Goal: Information Seeking & Learning: Understand process/instructions

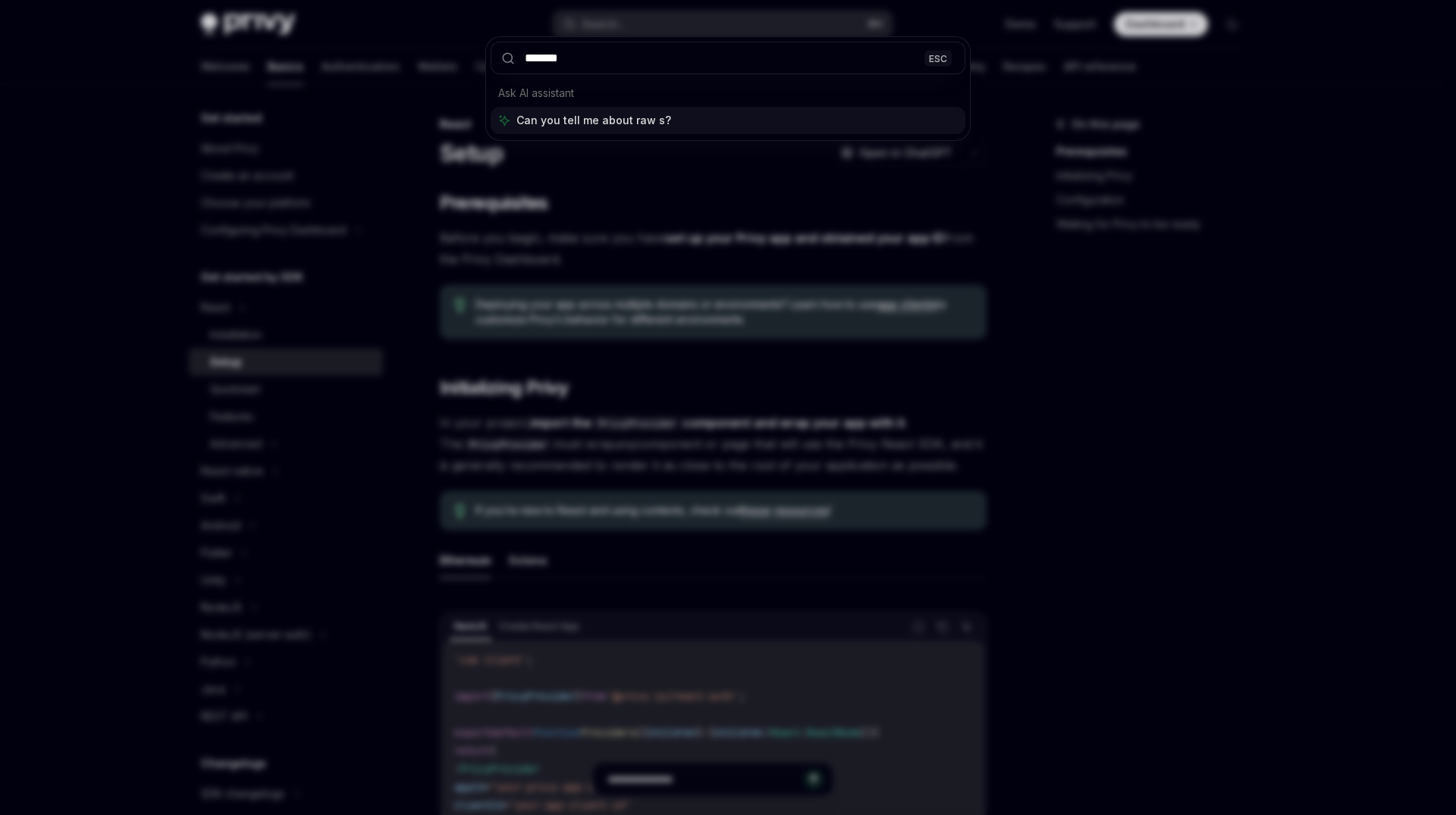
type input "********"
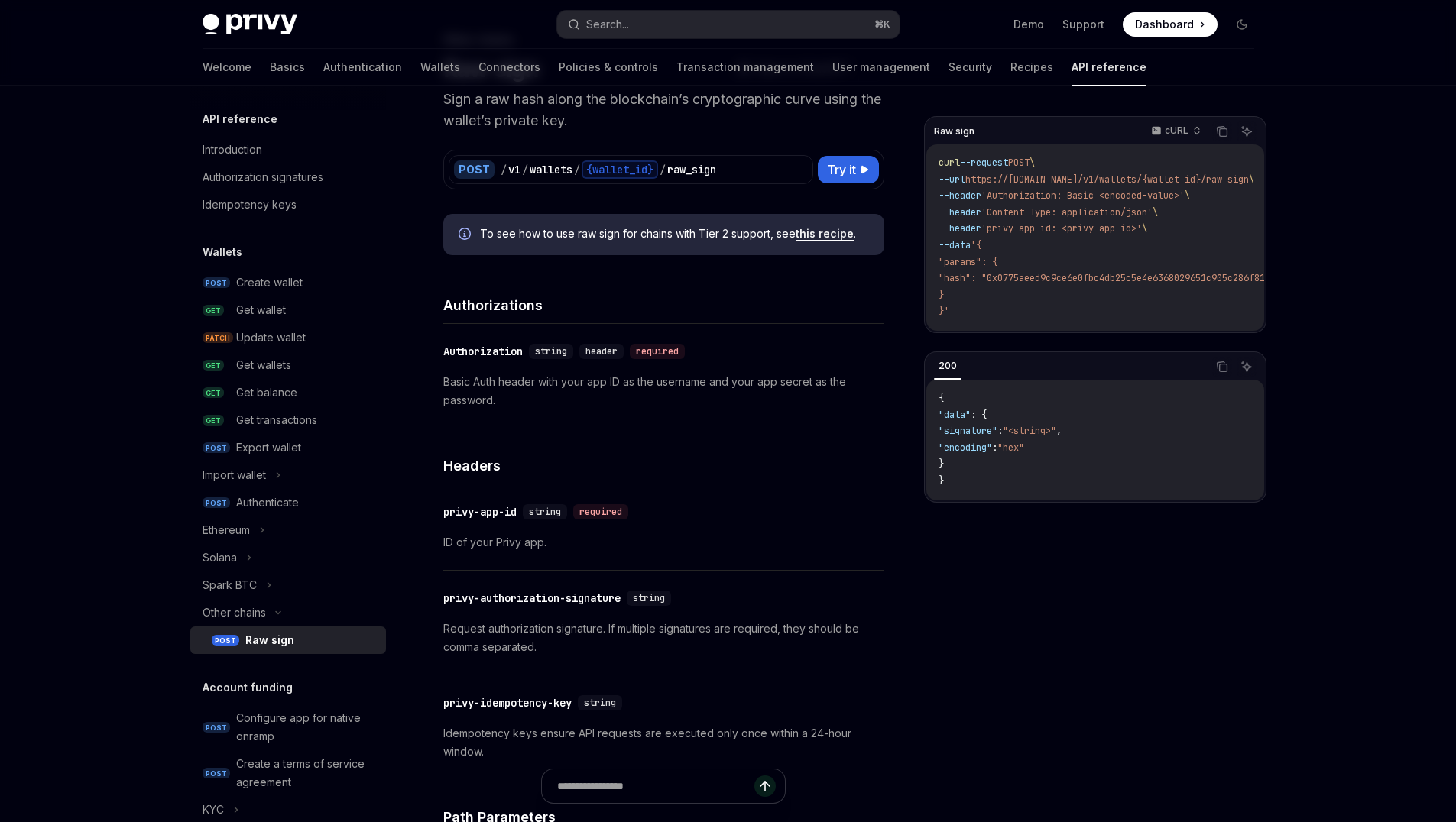
scroll to position [59, 0]
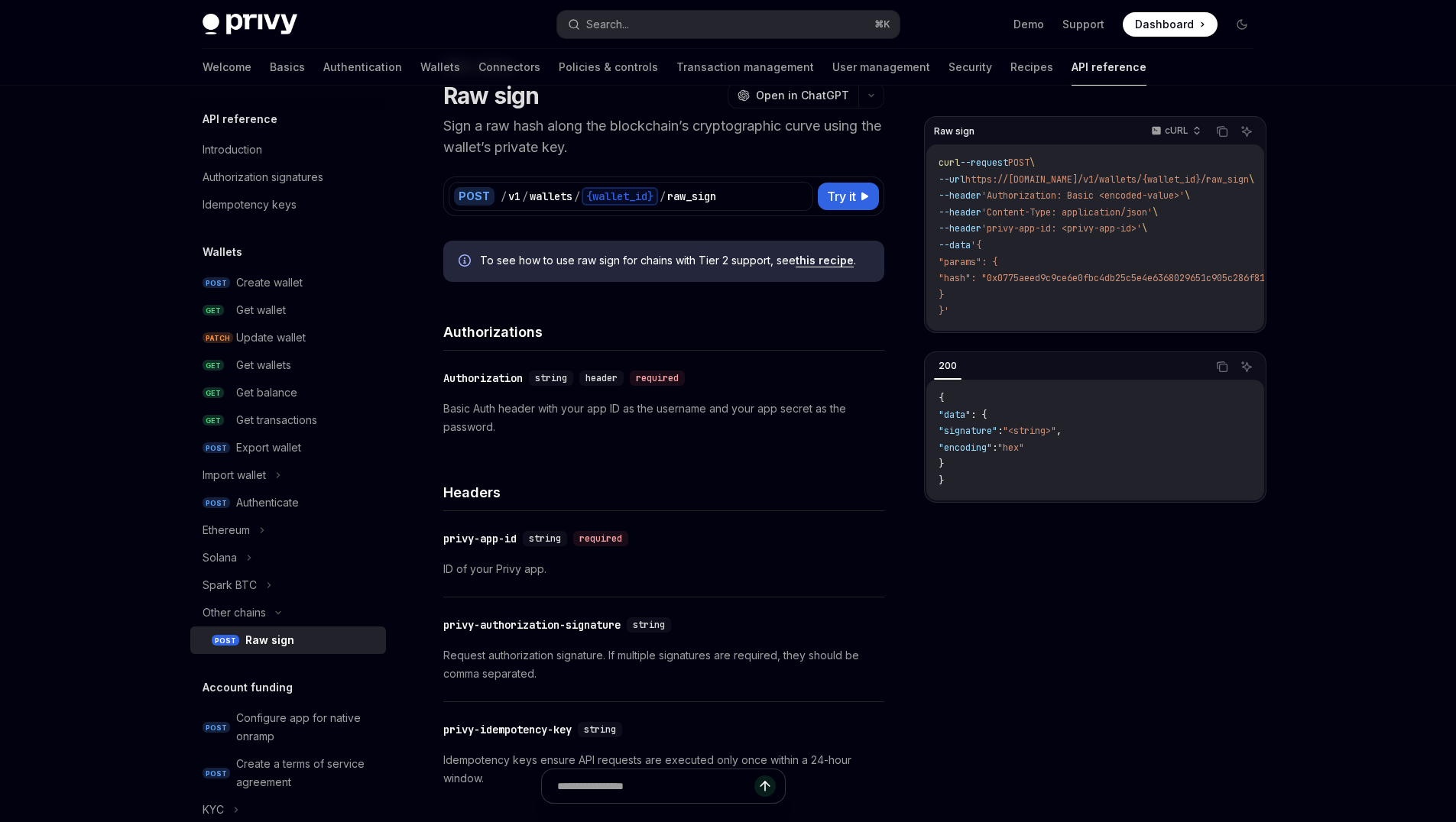
click at [824, 261] on link "this recipe" at bounding box center [824, 261] width 58 height 14
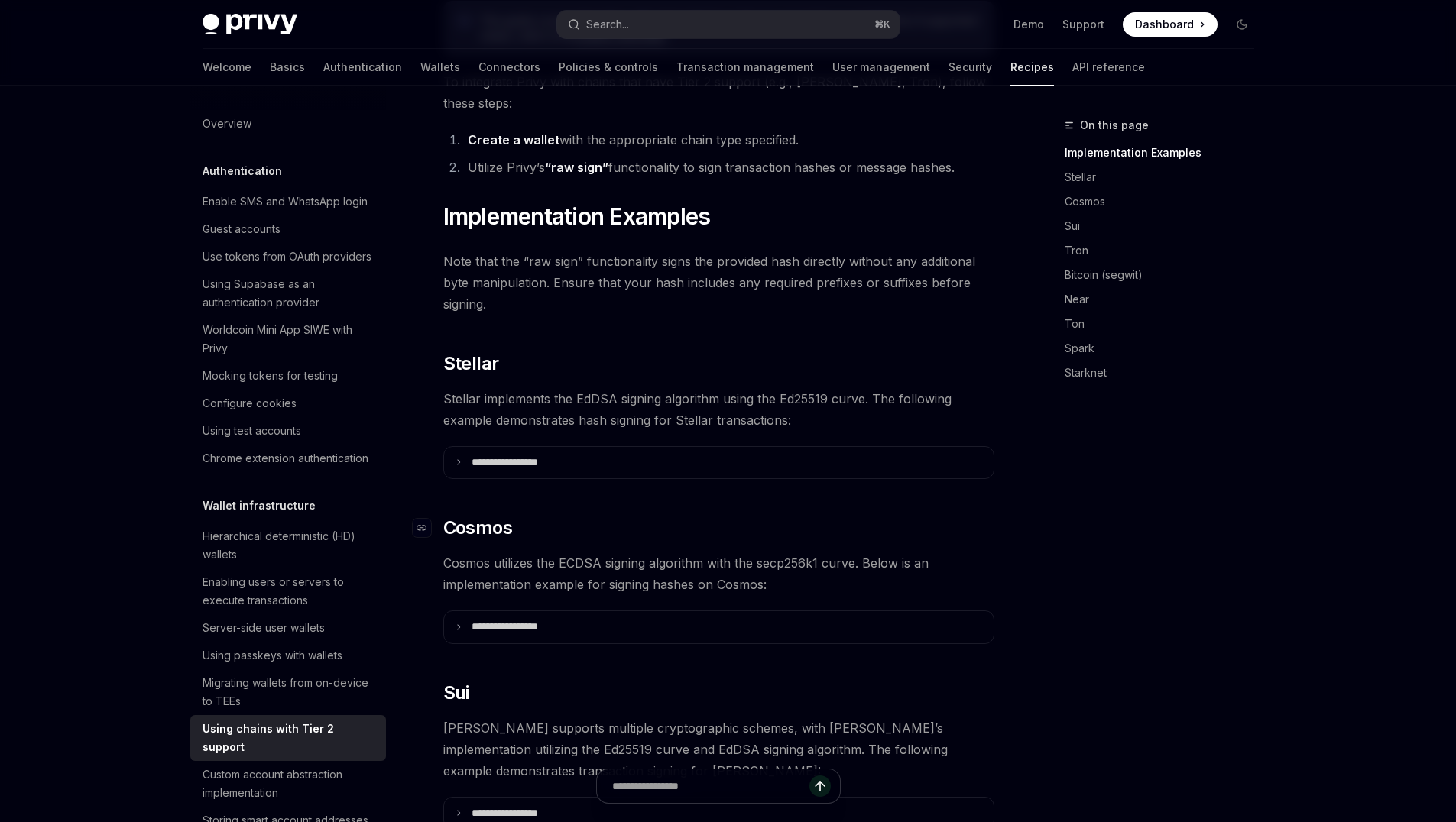
scroll to position [378, 0]
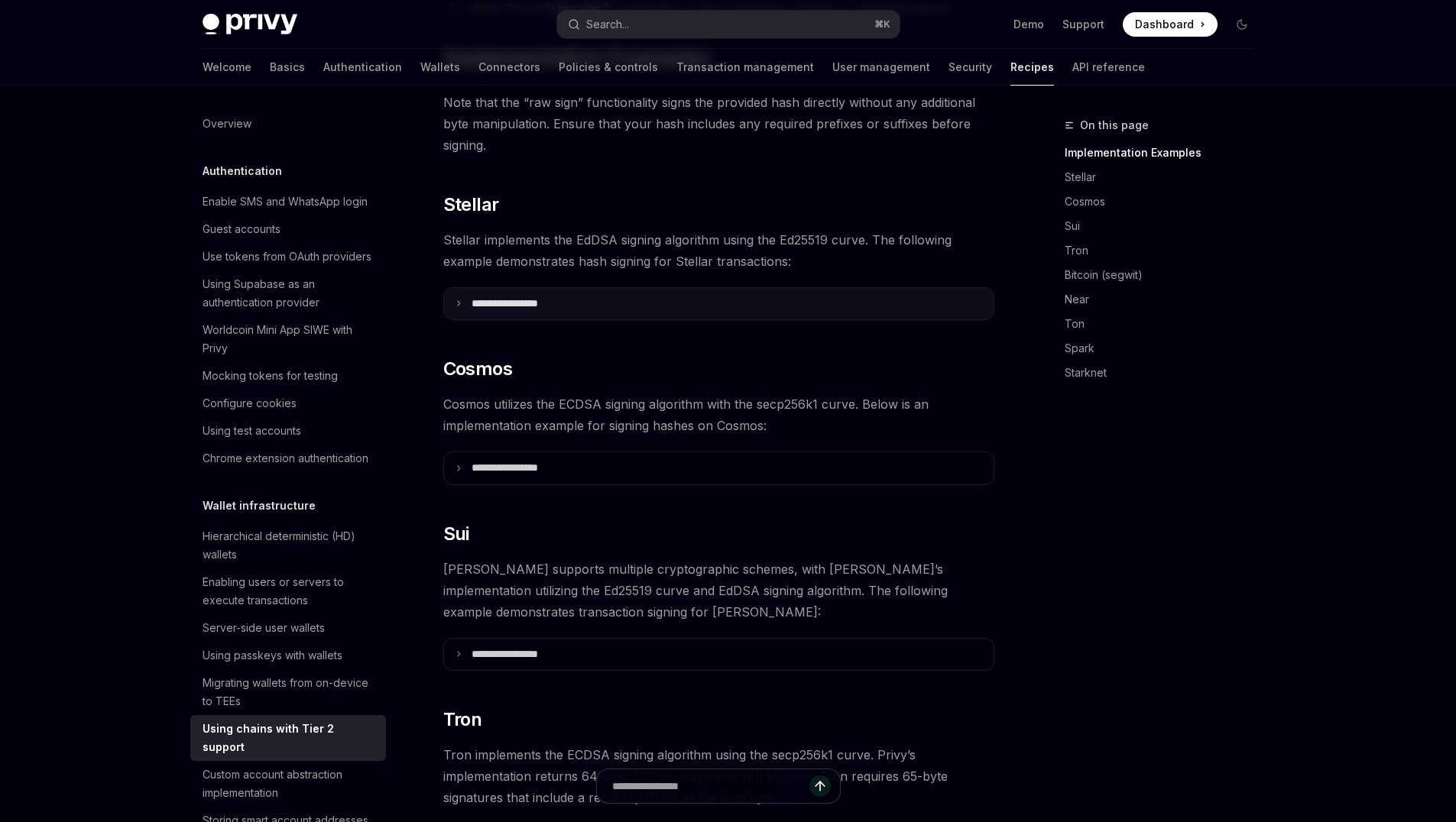
click at [557, 297] on p "**********" at bounding box center [523, 304] width 104 height 14
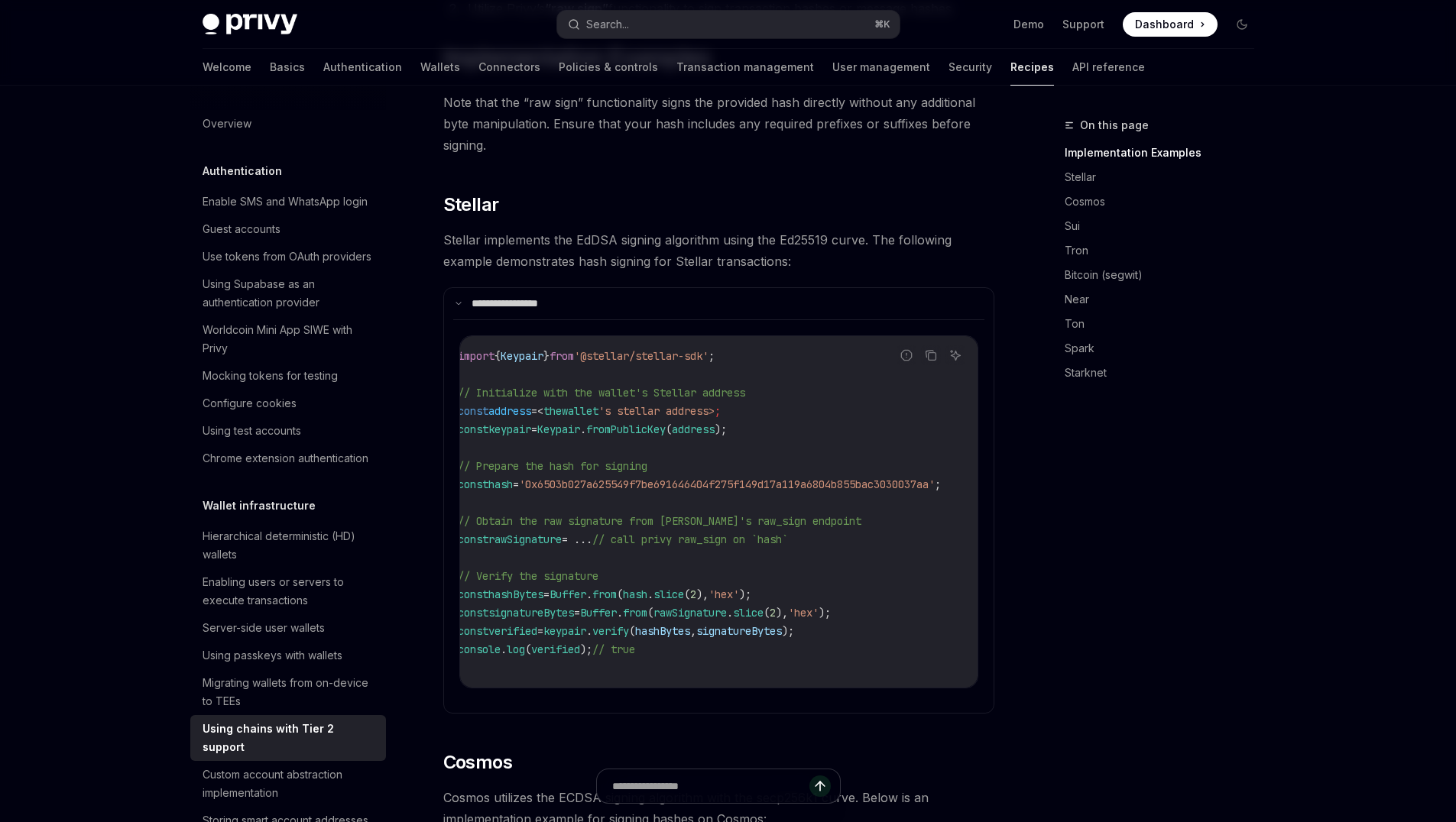
scroll to position [0, 0]
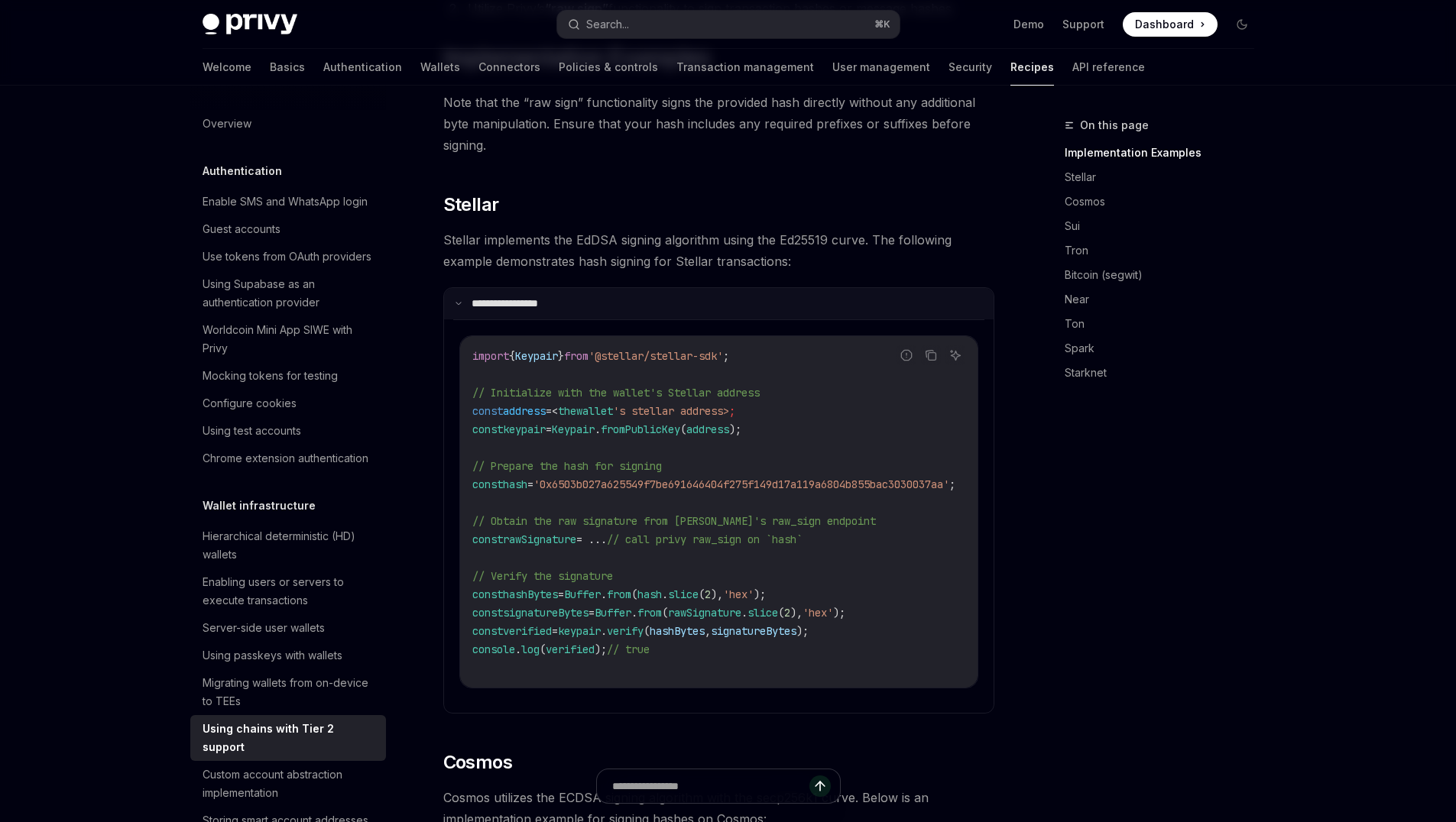
click at [504, 297] on p "**********" at bounding box center [521, 304] width 100 height 14
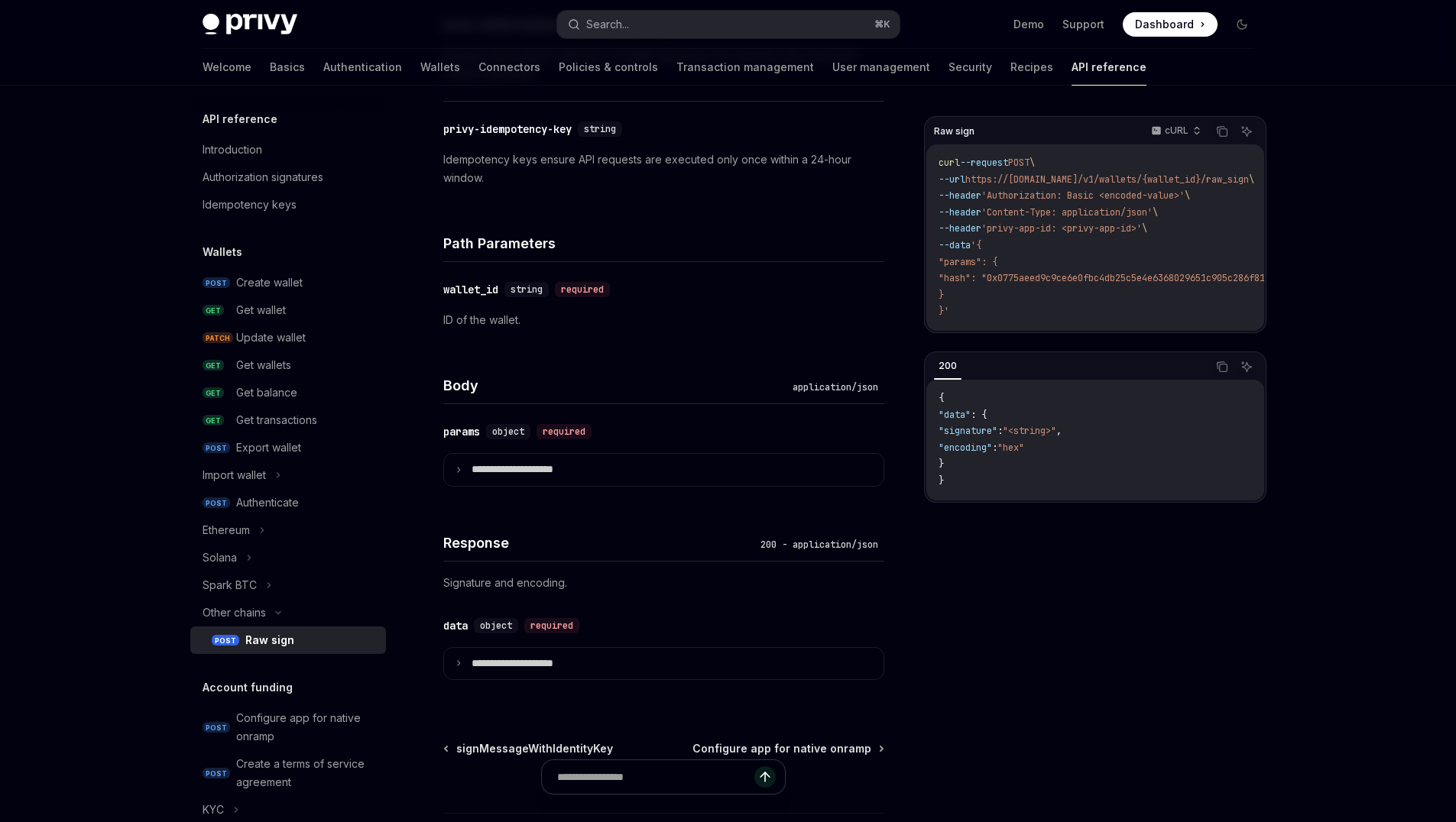
scroll to position [661, 0]
click at [420, 68] on link "Wallets" at bounding box center [440, 68] width 40 height 37
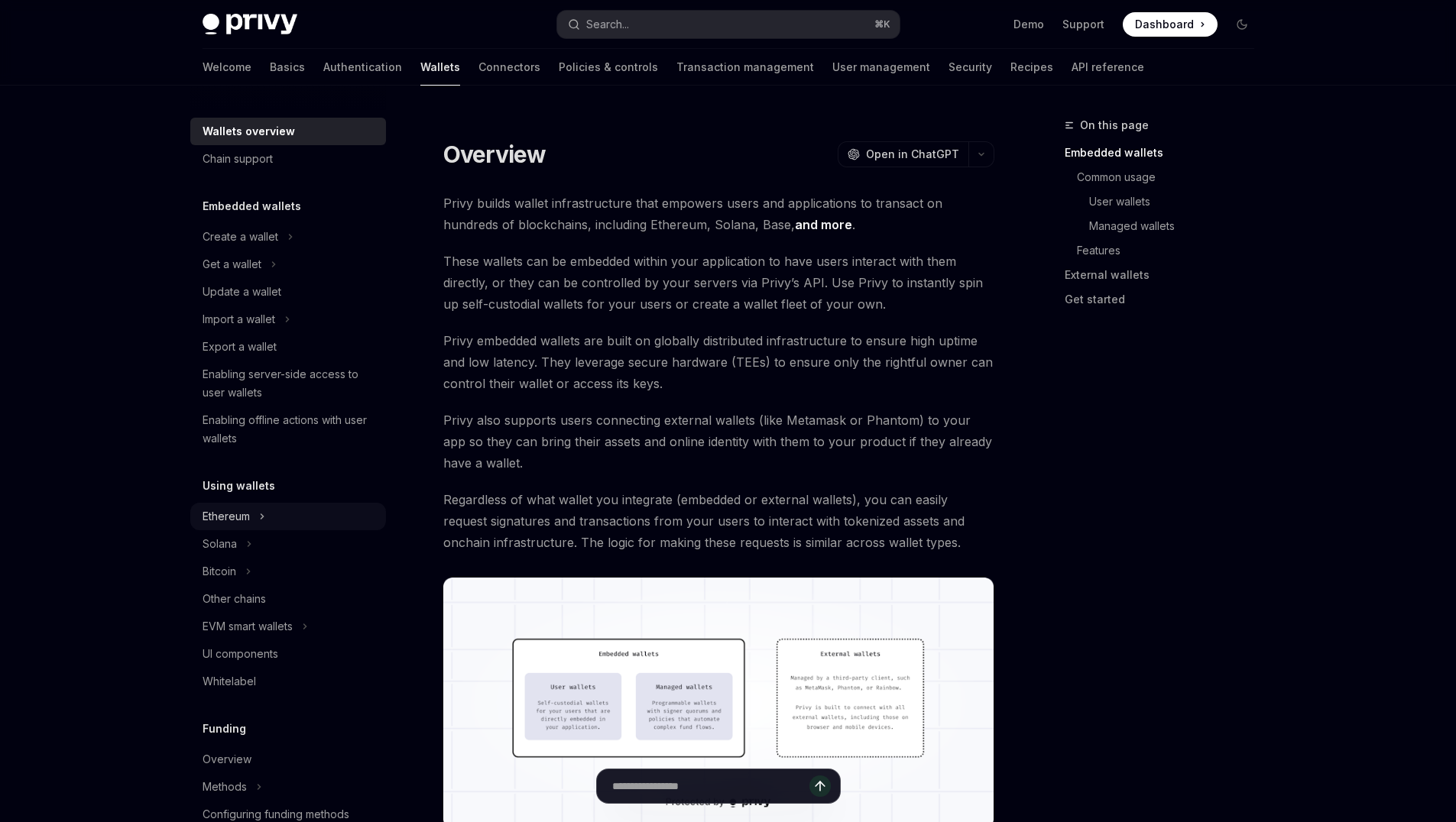
click at [275, 516] on div "Ethereum" at bounding box center [288, 516] width 196 height 27
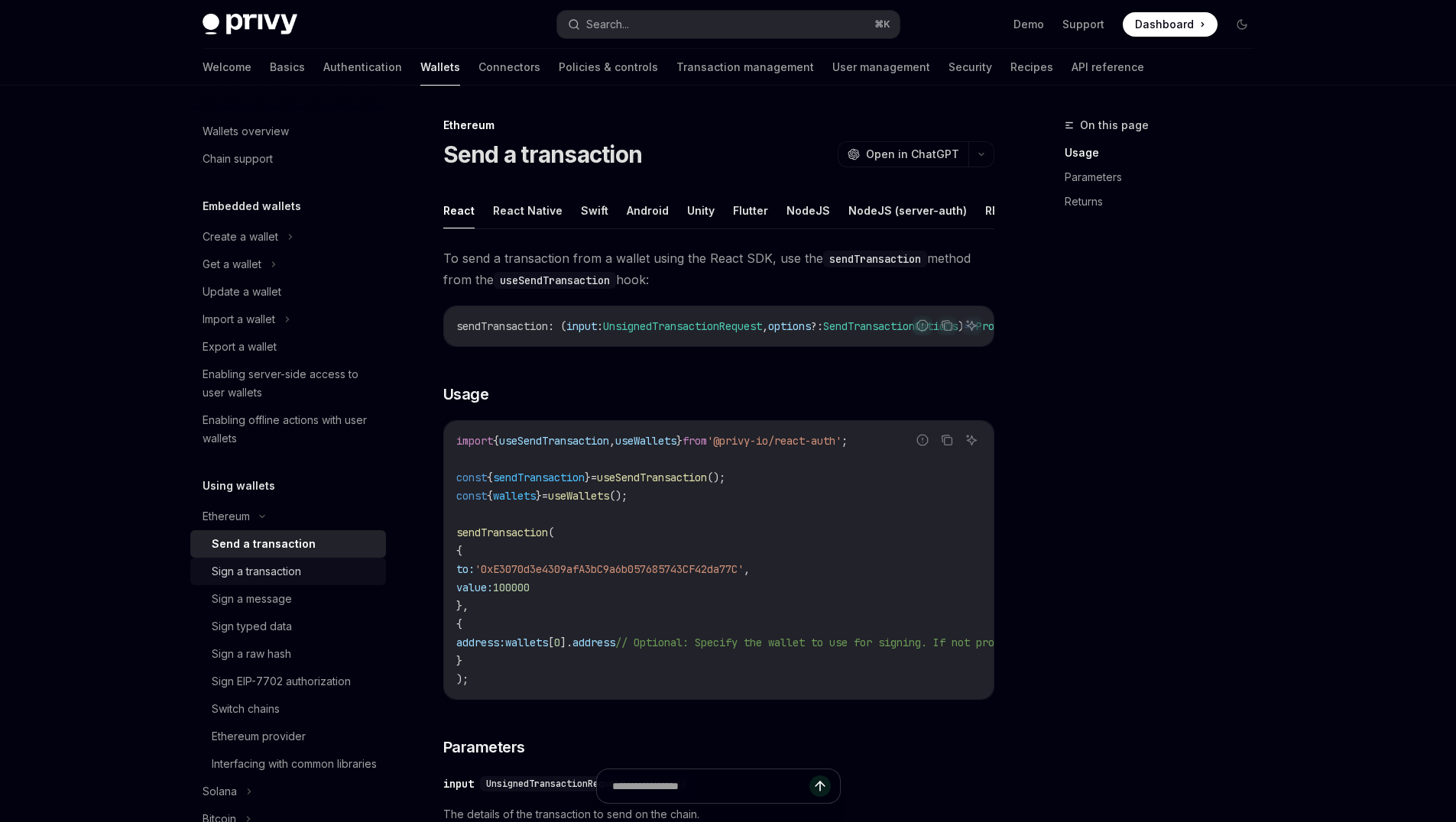
click at [297, 573] on div "Sign a transaction" at bounding box center [256, 572] width 90 height 19
click at [299, 537] on div "Send a transaction" at bounding box center [258, 544] width 94 height 19
click at [667, 448] on span "useWallets" at bounding box center [645, 441] width 61 height 14
copy span "useWallets"
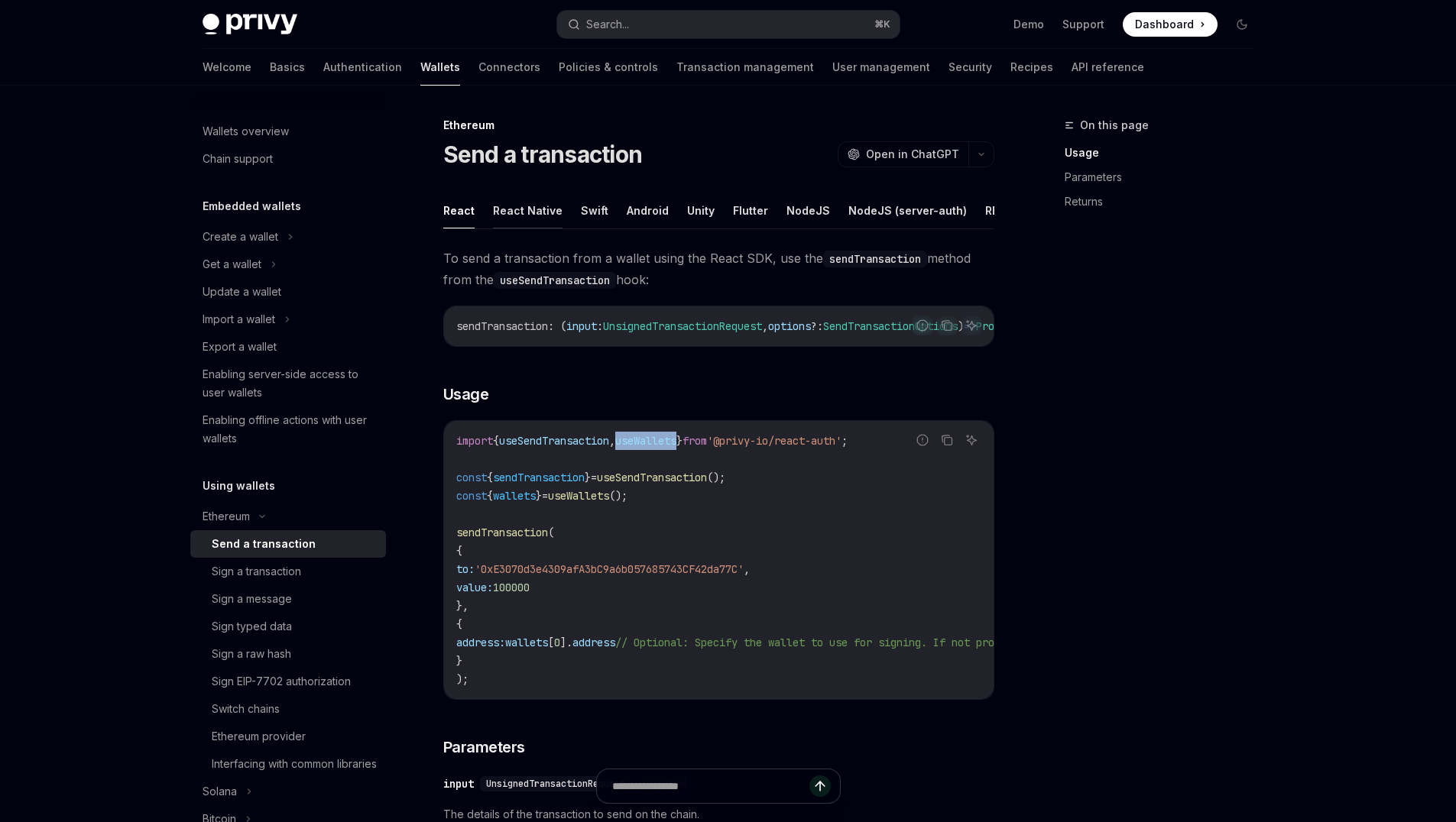
click at [523, 217] on button "React Native" at bounding box center [528, 211] width 70 height 36
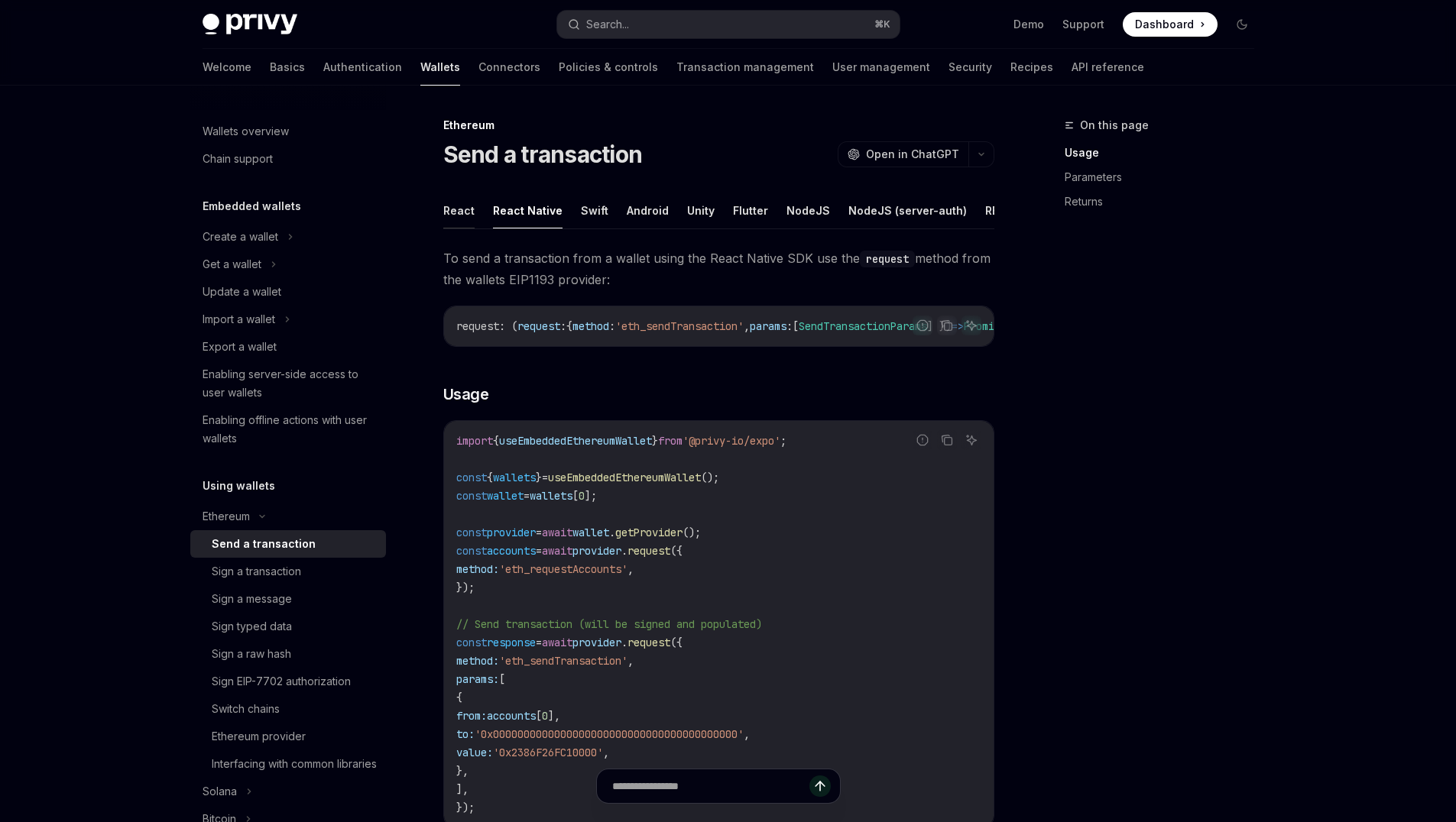
click at [459, 213] on button "React" at bounding box center [459, 211] width 32 height 36
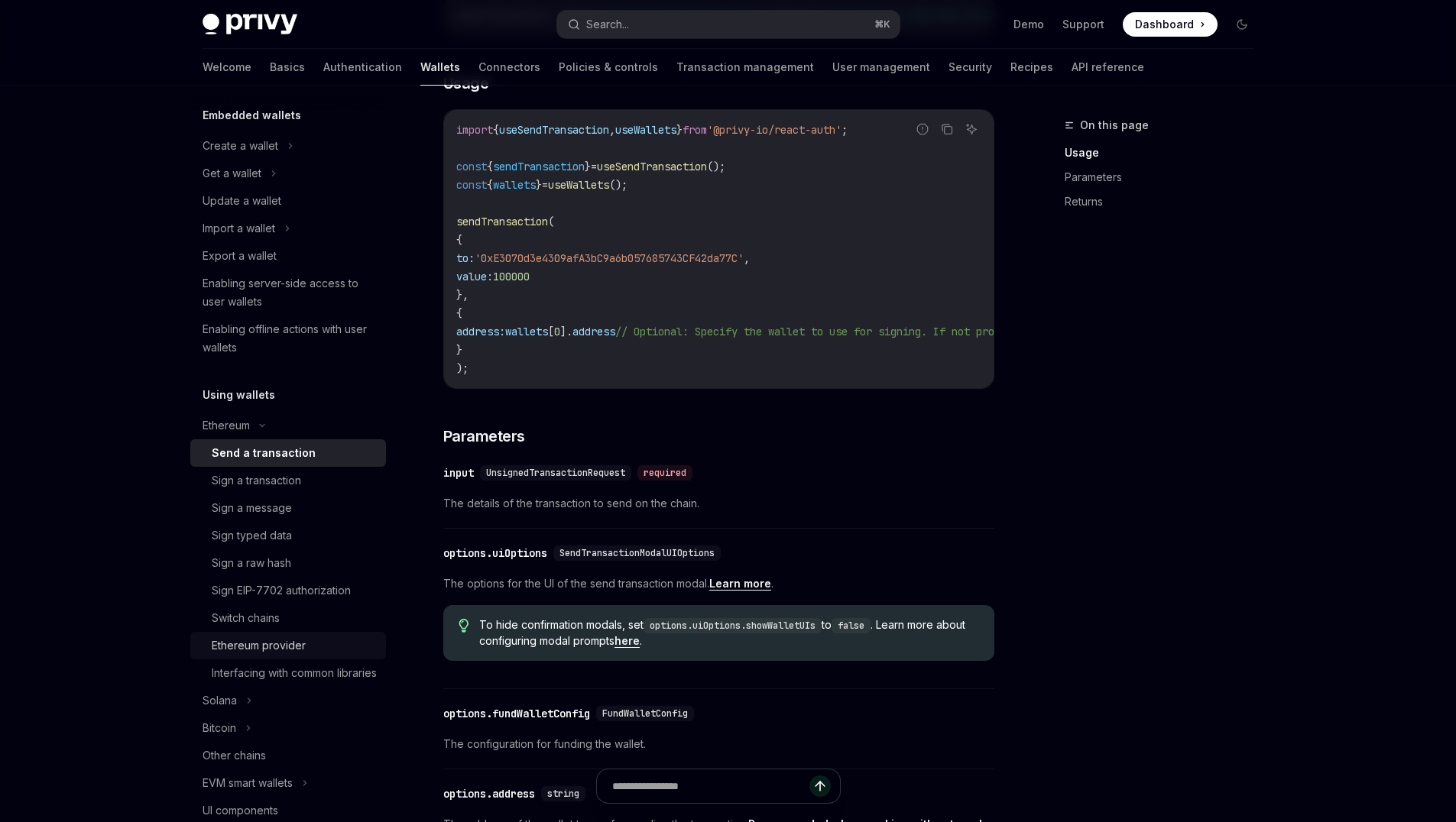
scroll to position [103, 0]
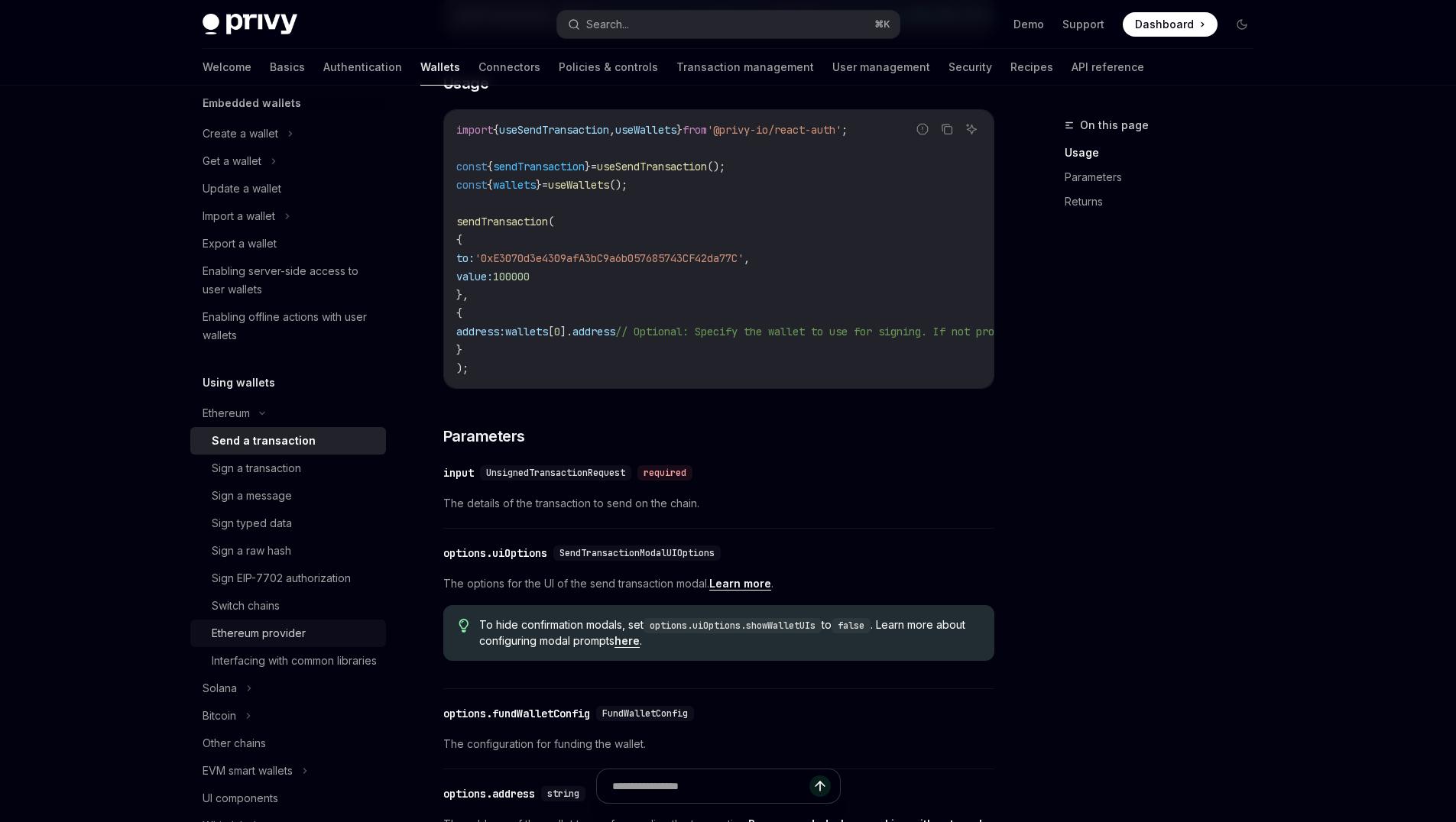
click at [330, 640] on div "Ethereum provider" at bounding box center [293, 633] width 165 height 19
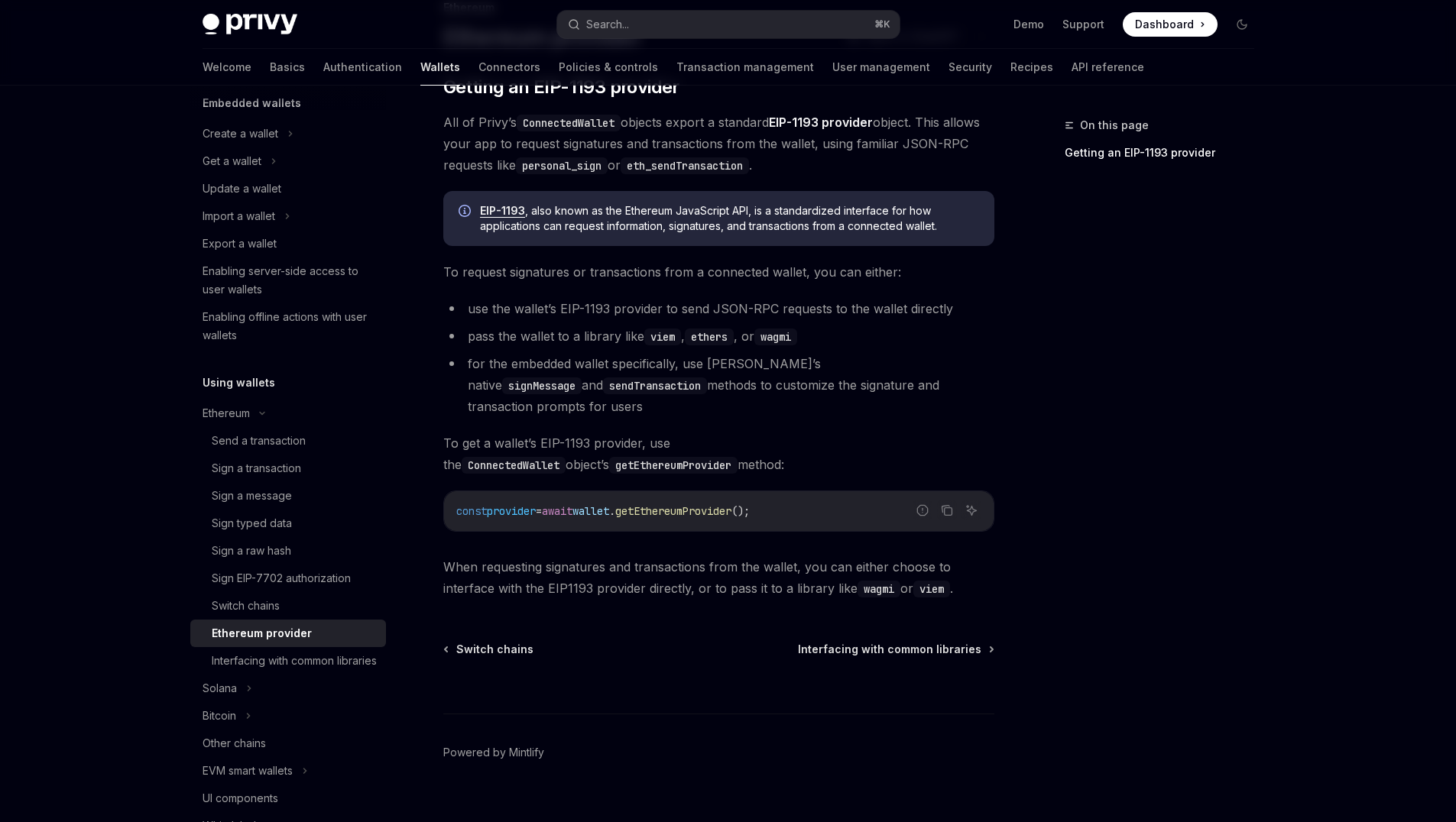
scroll to position [120, 0]
click at [274, 598] on div "Switch chains" at bounding box center [245, 606] width 68 height 19
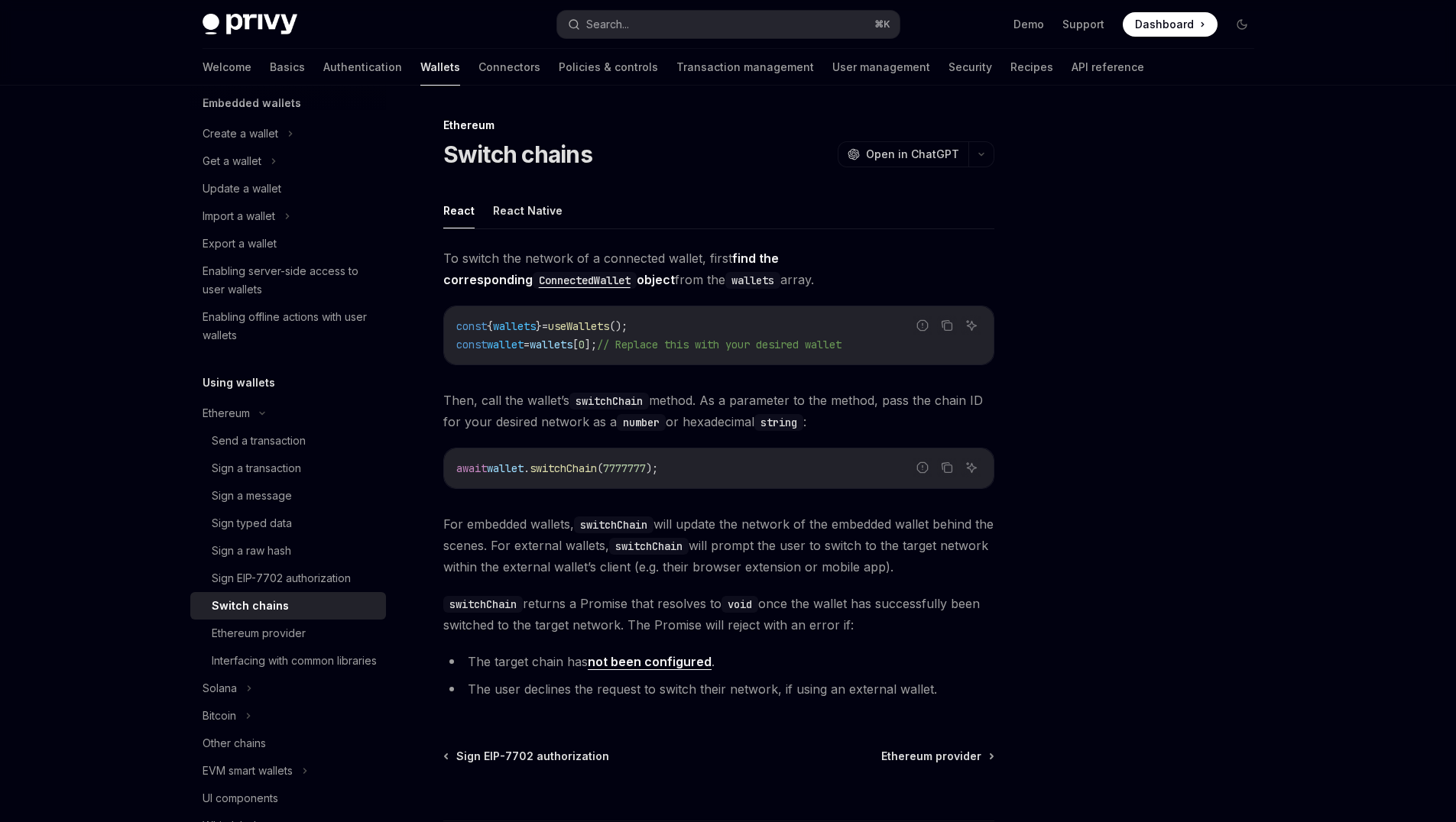
click at [609, 326] on span "useWallets" at bounding box center [578, 327] width 61 height 14
copy span "useWallets"
click at [609, 326] on span "useWallets" at bounding box center [578, 327] width 61 height 14
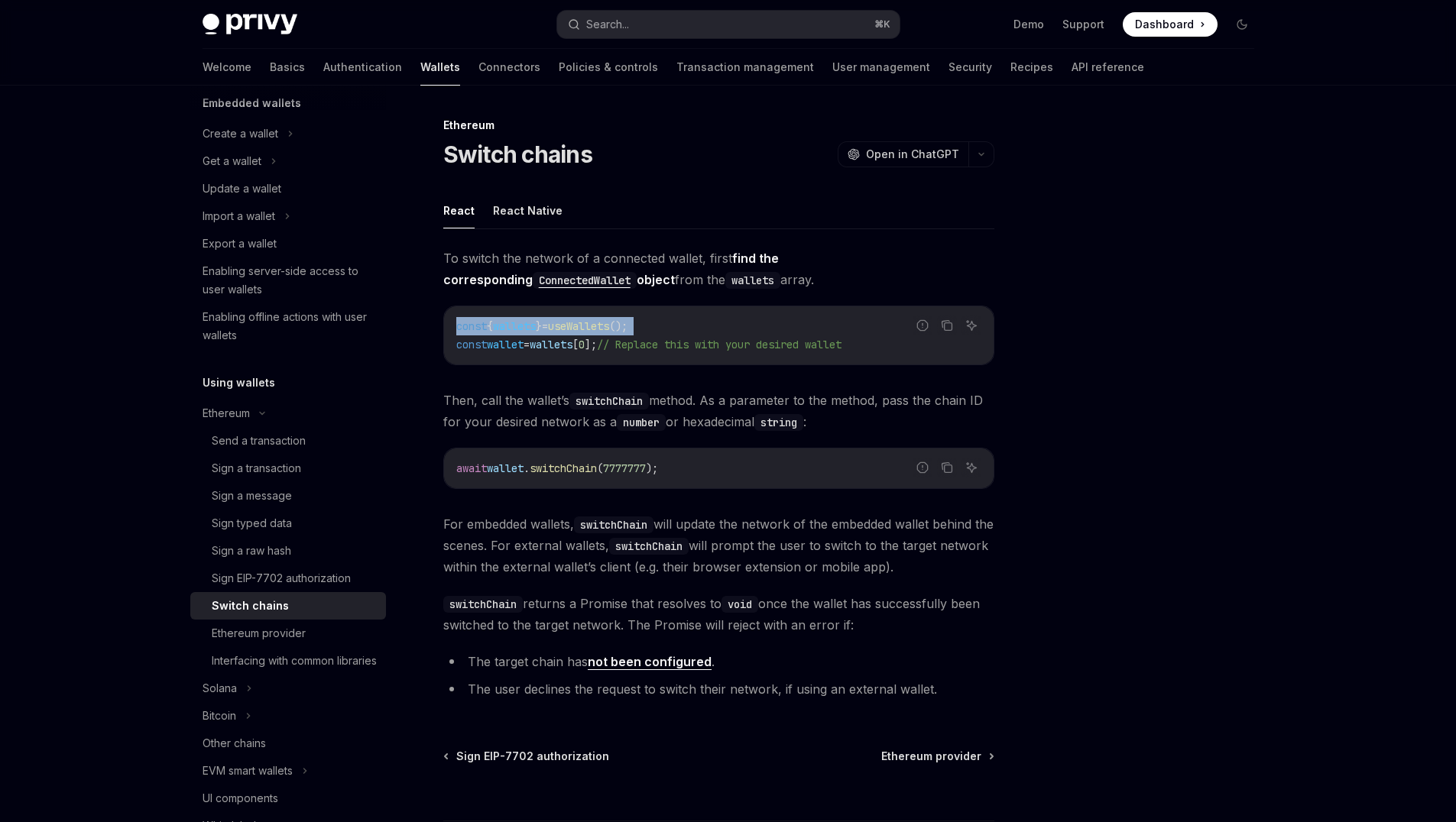
click at [609, 326] on span "useWallets" at bounding box center [578, 327] width 61 height 14
click at [586, 327] on span "useWallets" at bounding box center [578, 327] width 61 height 14
drag, startPoint x: 661, startPoint y: 332, endPoint x: 580, endPoint y: 330, distance: 81.0
click at [573, 331] on code "const { wallets } = useWallets (); const wallet = wallets [ 0 ]; // Replace thi…" at bounding box center [719, 336] width 525 height 37
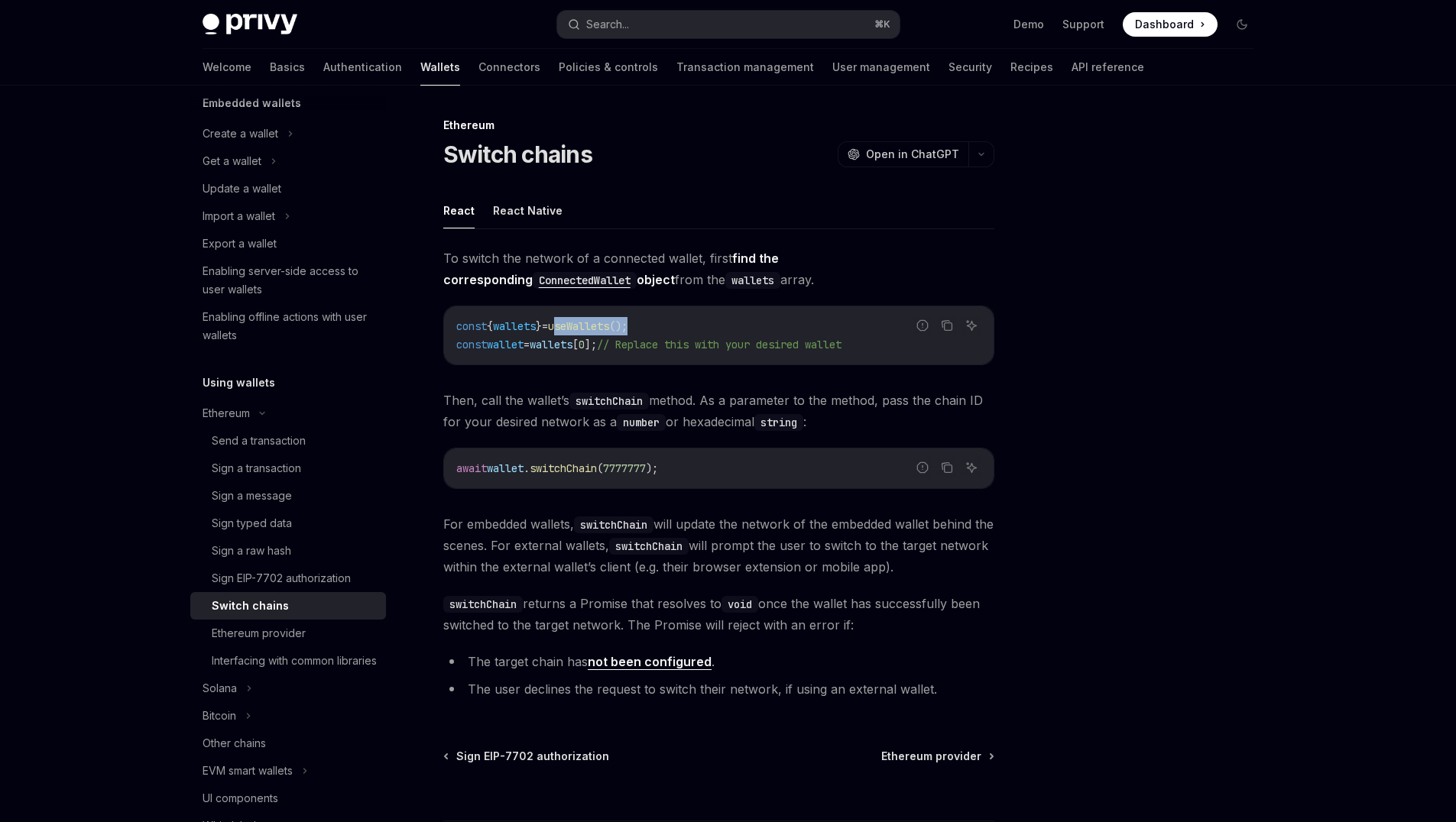
copy span "useWallets ();"
drag, startPoint x: 285, startPoint y: 557, endPoint x: 288, endPoint y: 567, distance: 10.4
click at [285, 557] on div "Sign a raw hash" at bounding box center [251, 551] width 79 height 19
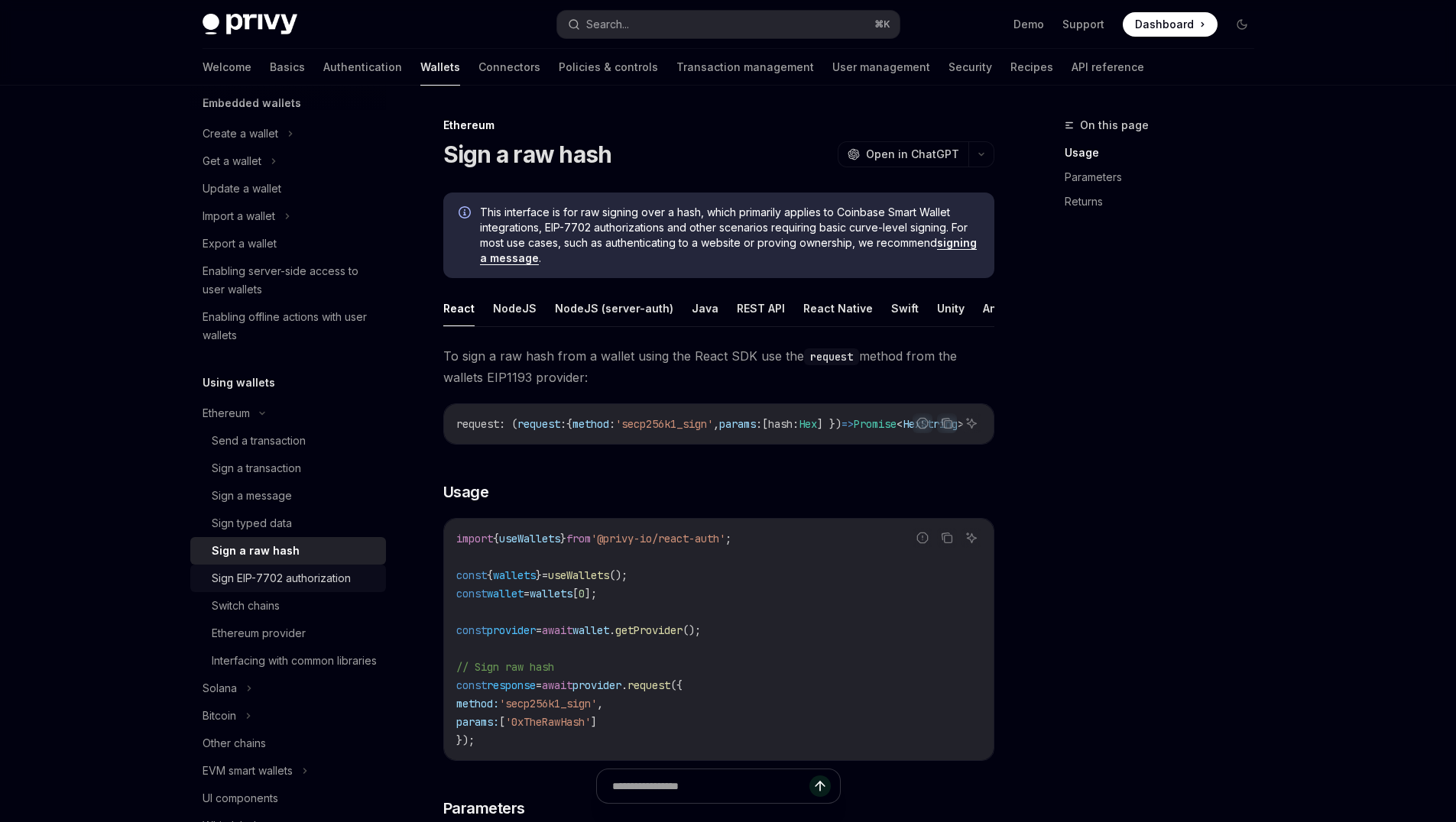
click at [290, 580] on div "Sign EIP-7702 authorization" at bounding box center [281, 578] width 139 height 19
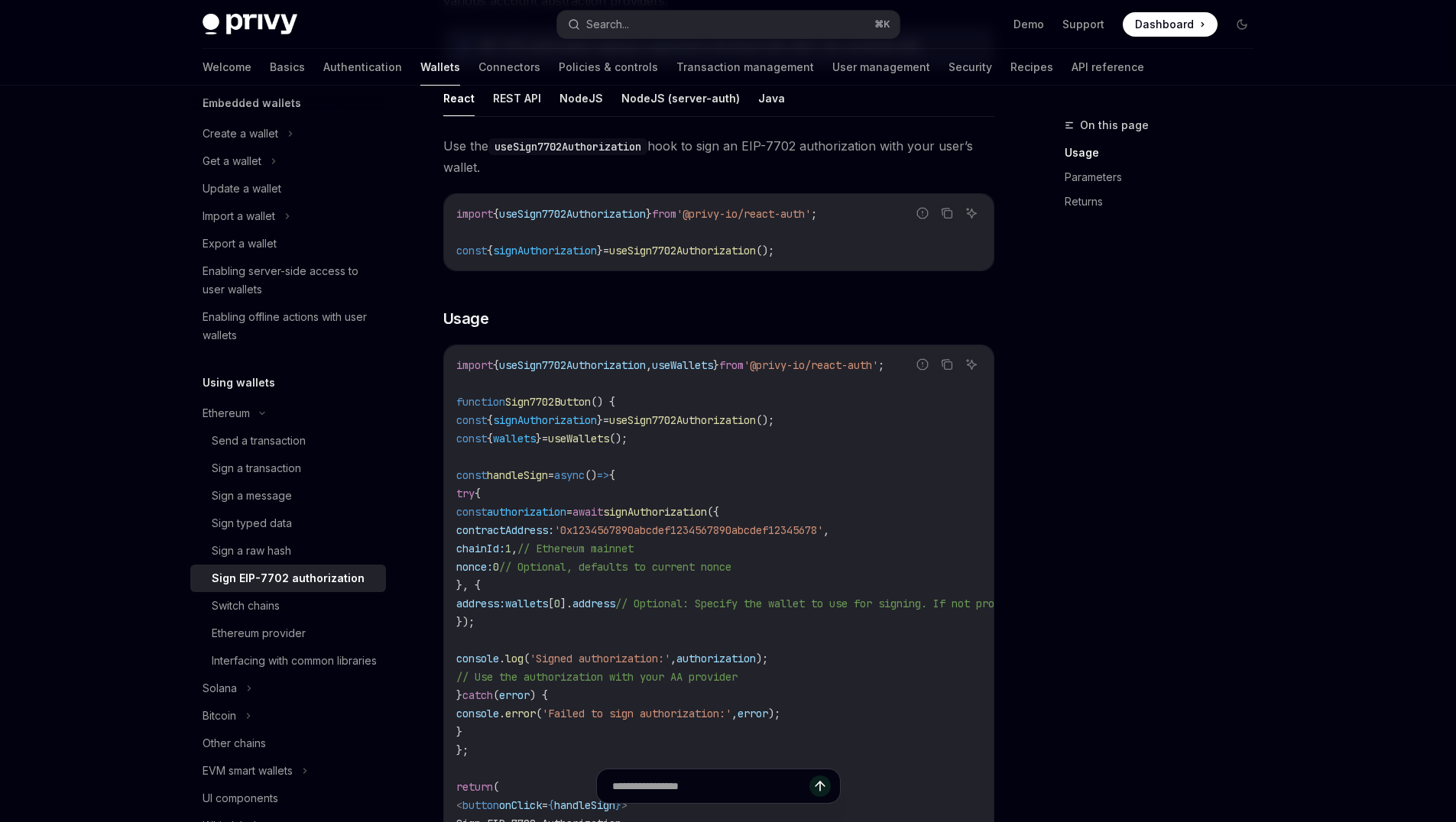
scroll to position [48, 0]
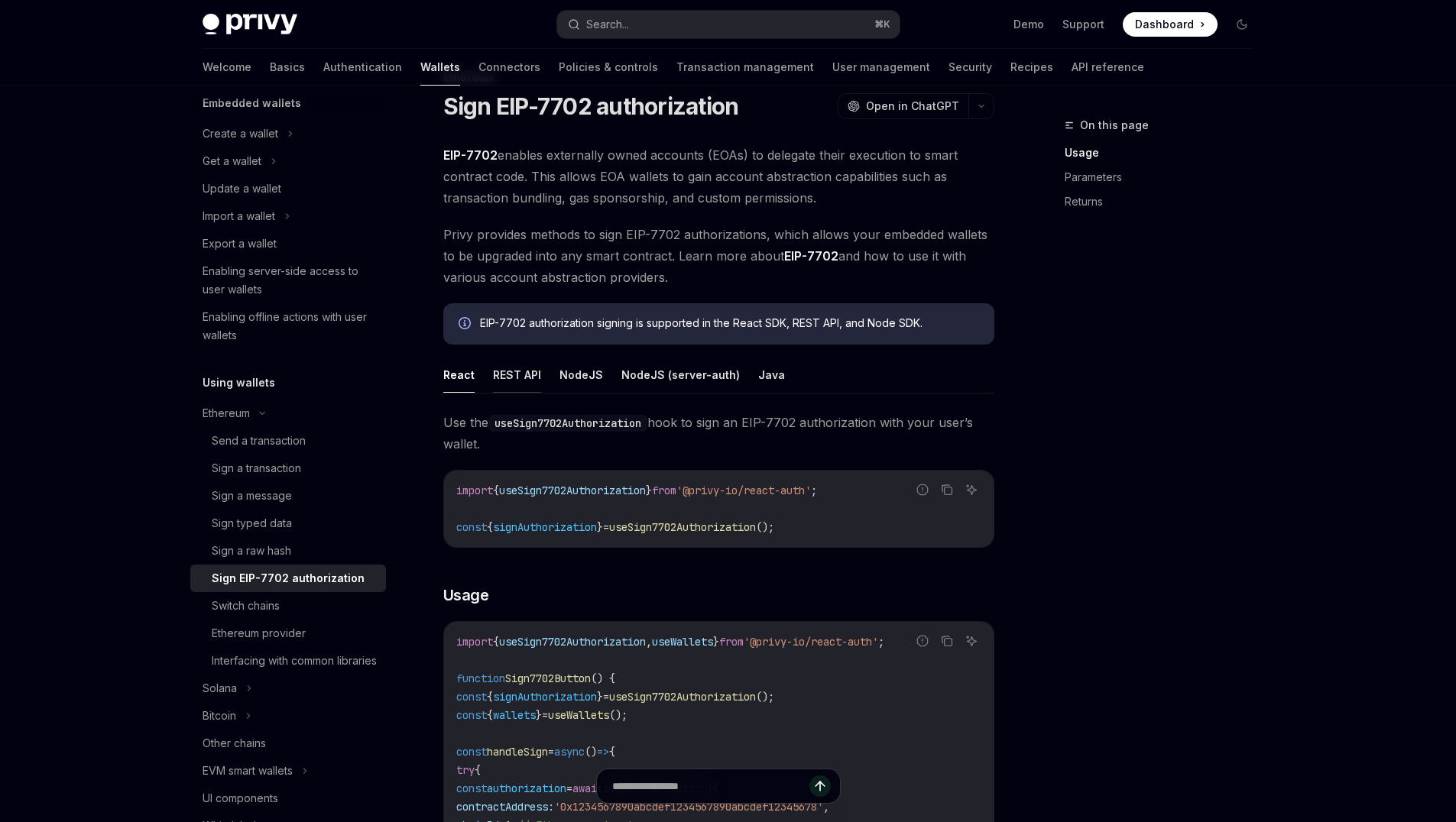
click at [500, 374] on button "REST API" at bounding box center [517, 374] width 48 height 36
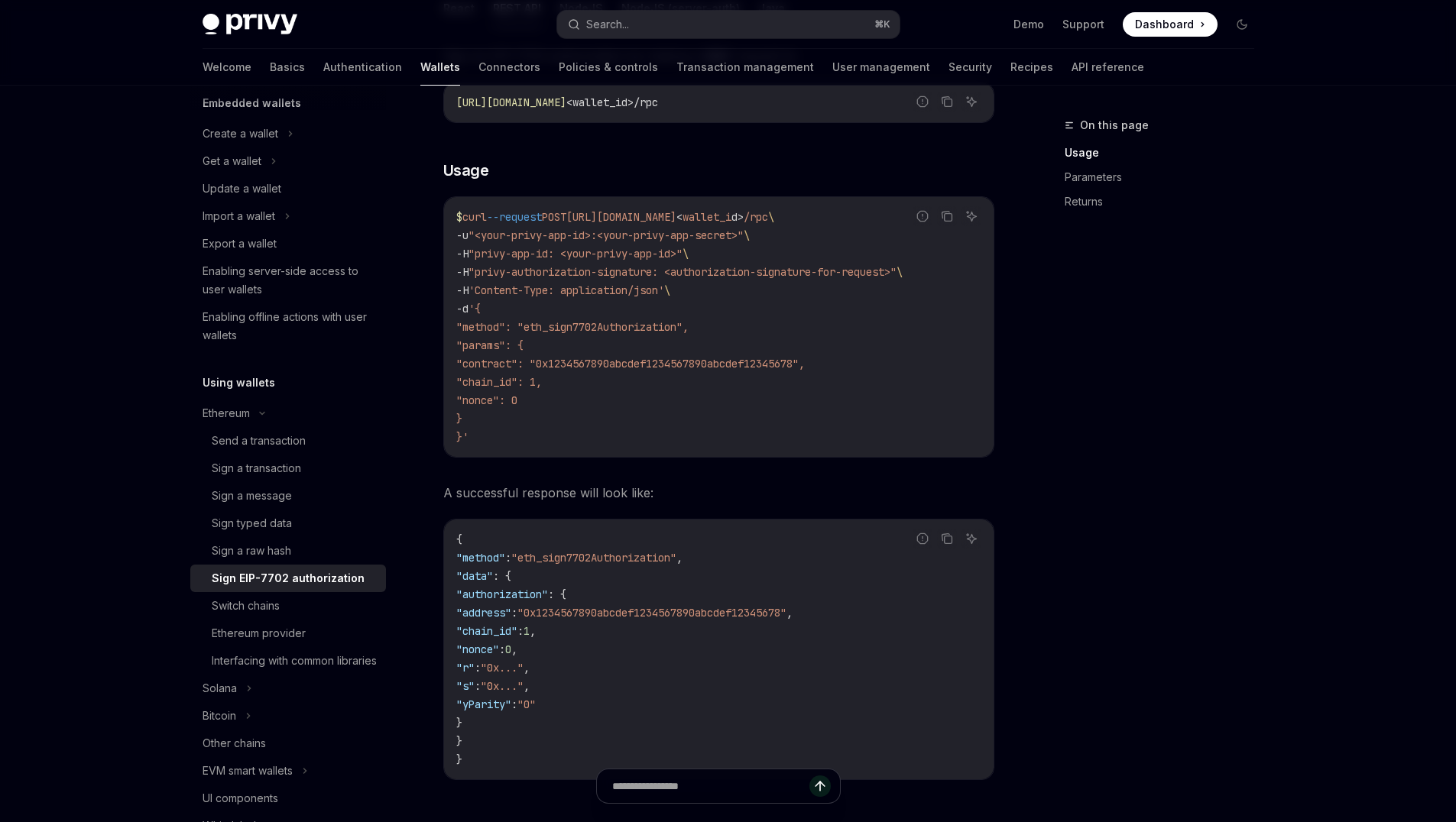
scroll to position [422, 0]
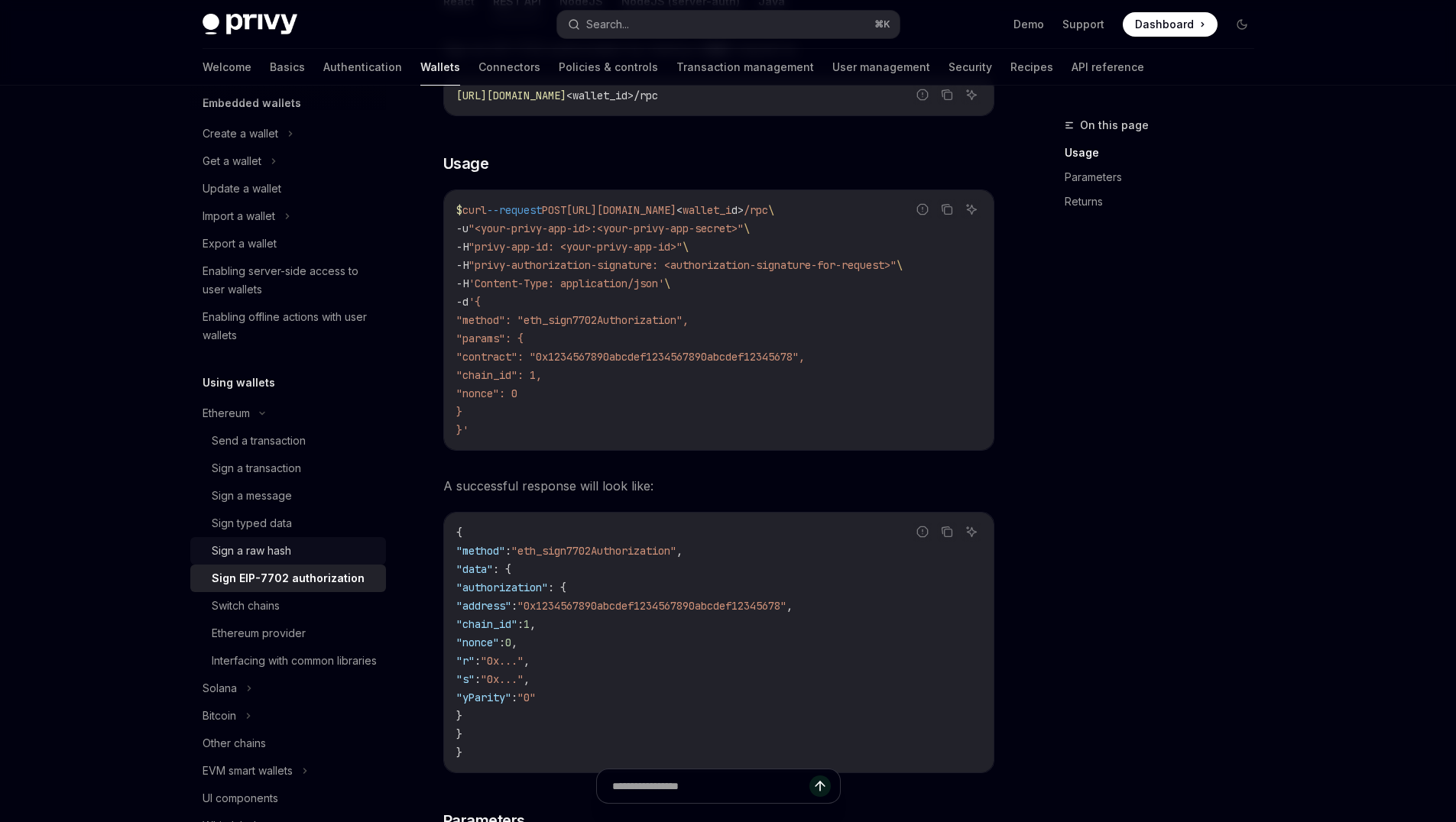
click at [223, 551] on div "Sign a raw hash" at bounding box center [251, 551] width 79 height 19
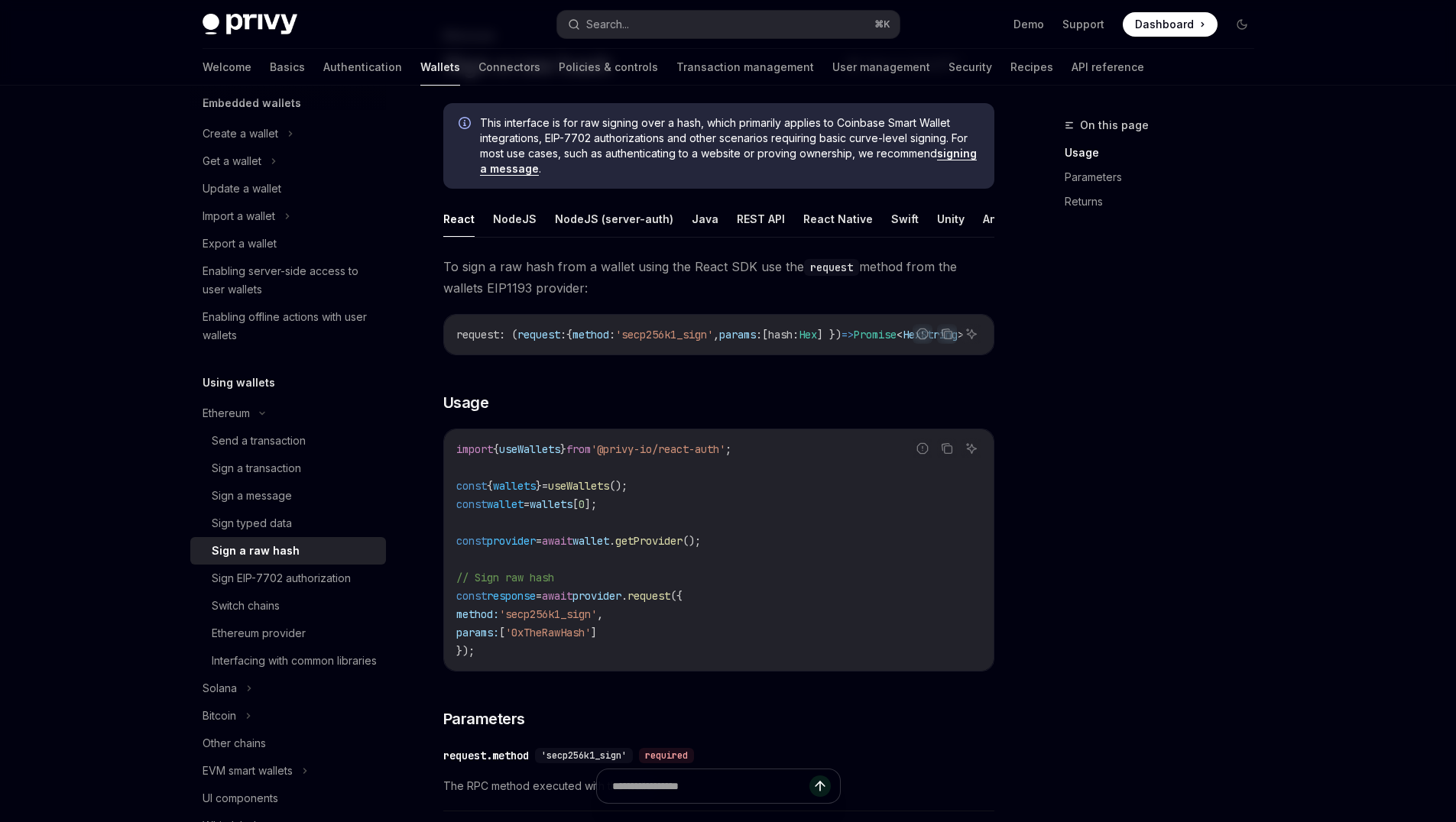
scroll to position [108, 0]
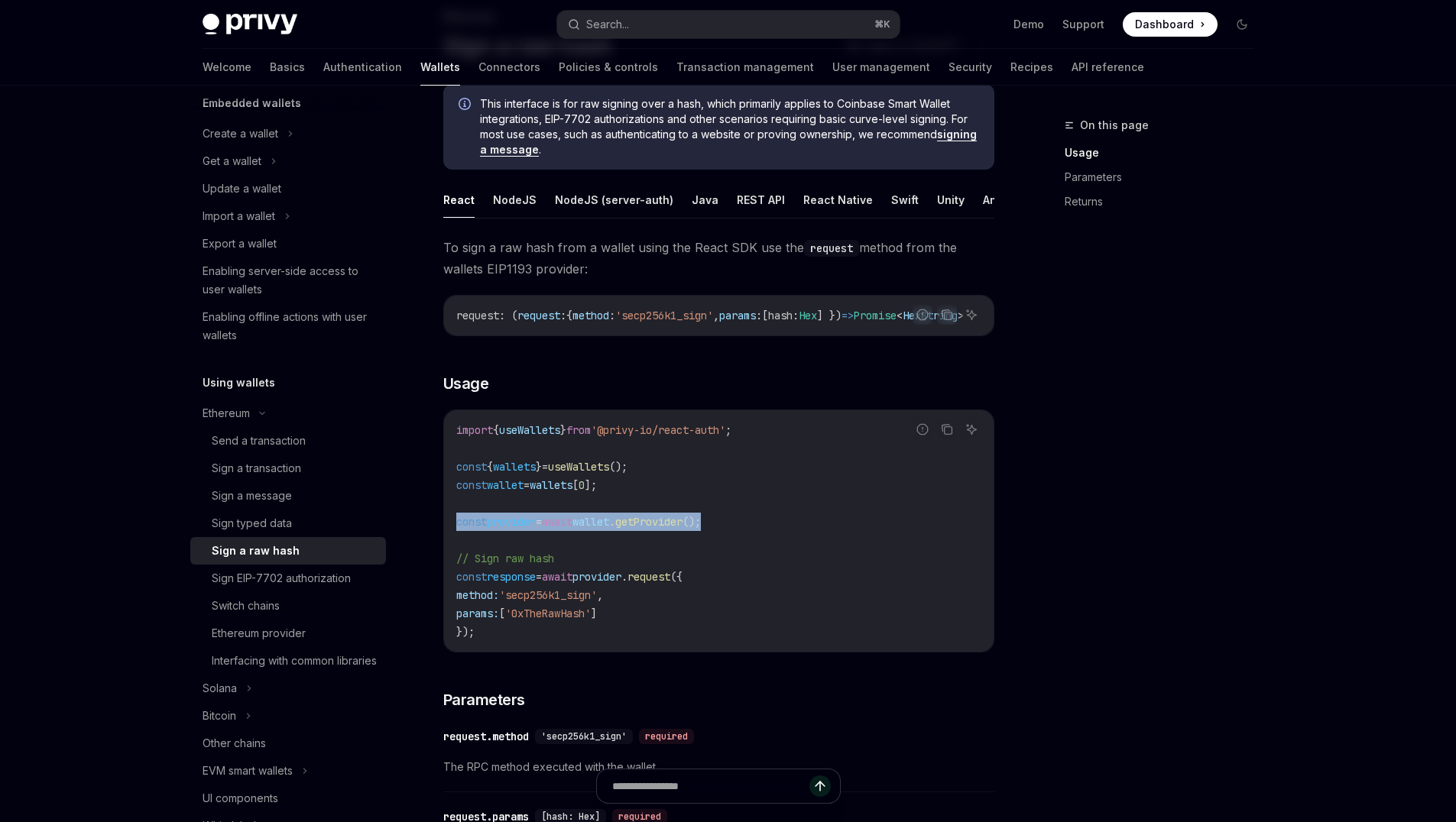
drag, startPoint x: 751, startPoint y: 540, endPoint x: 449, endPoint y: 535, distance: 302.0
click at [449, 535] on div "import { useWallets } from '@privy-io/react-auth' ; const { wallets } = useWall…" at bounding box center [719, 531] width 550 height 241
copy span "const provider = await wallet . getProvider ();"
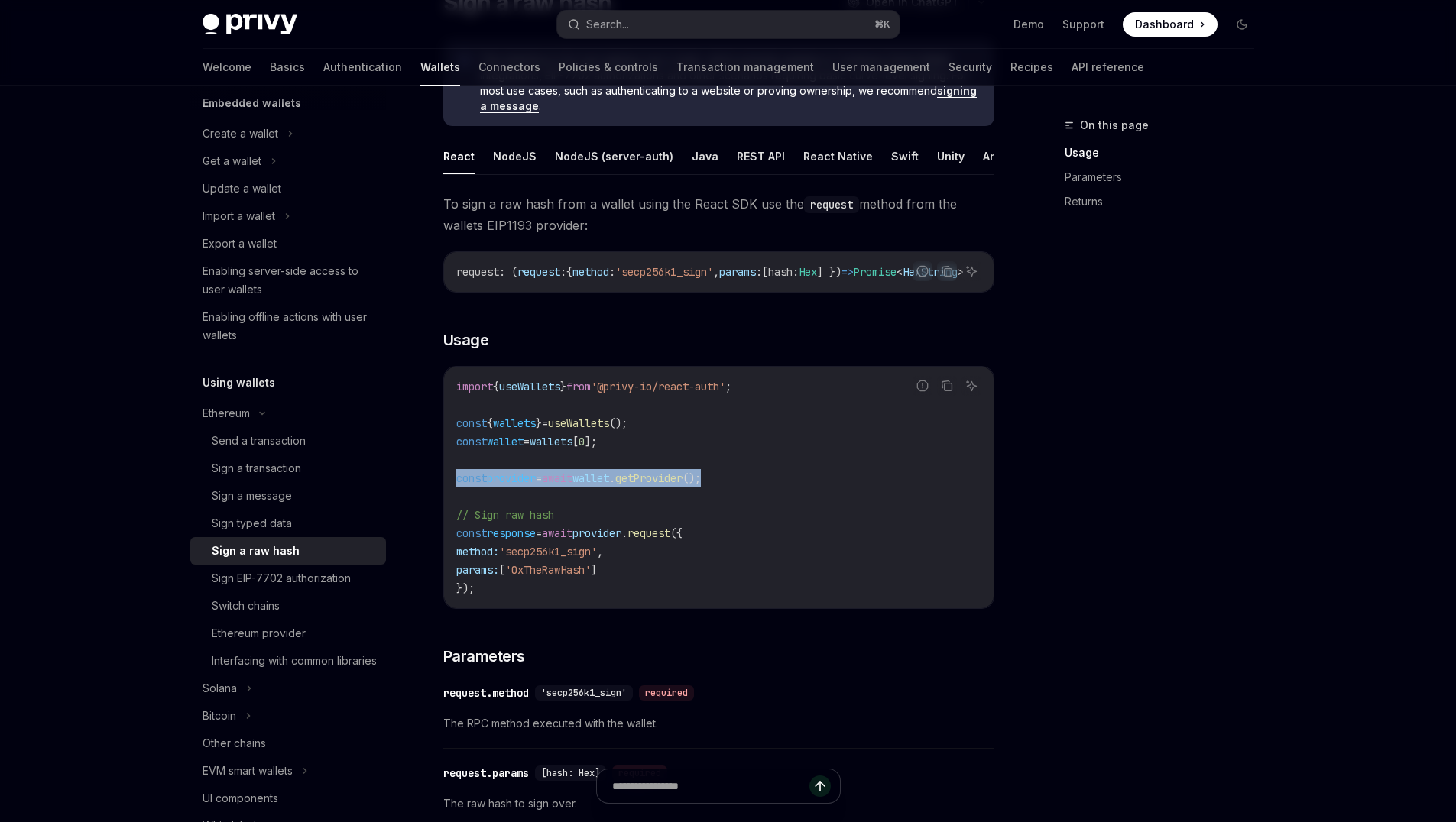
scroll to position [129, 0]
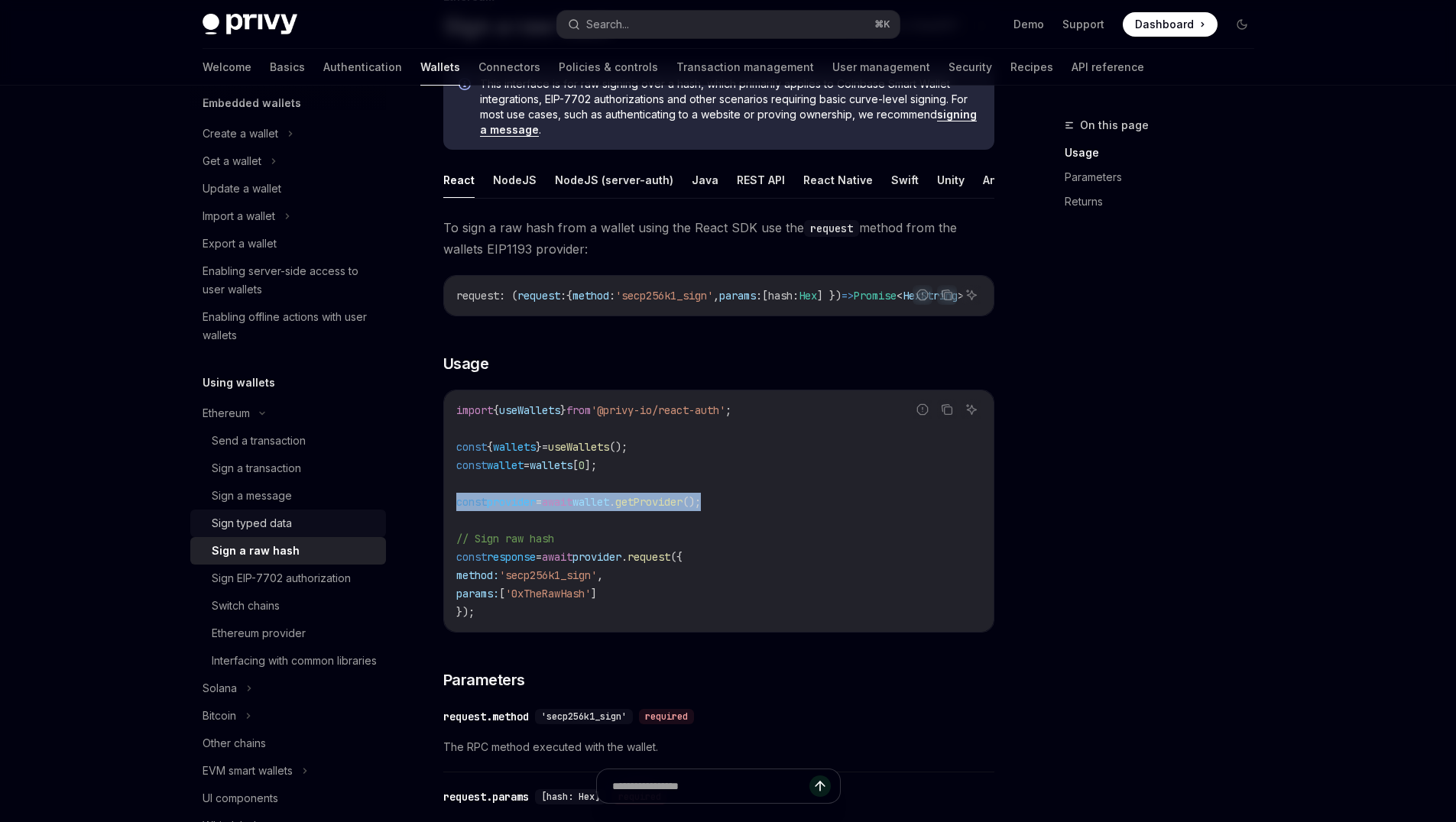
click at [276, 528] on div "Sign typed data" at bounding box center [251, 523] width 80 height 19
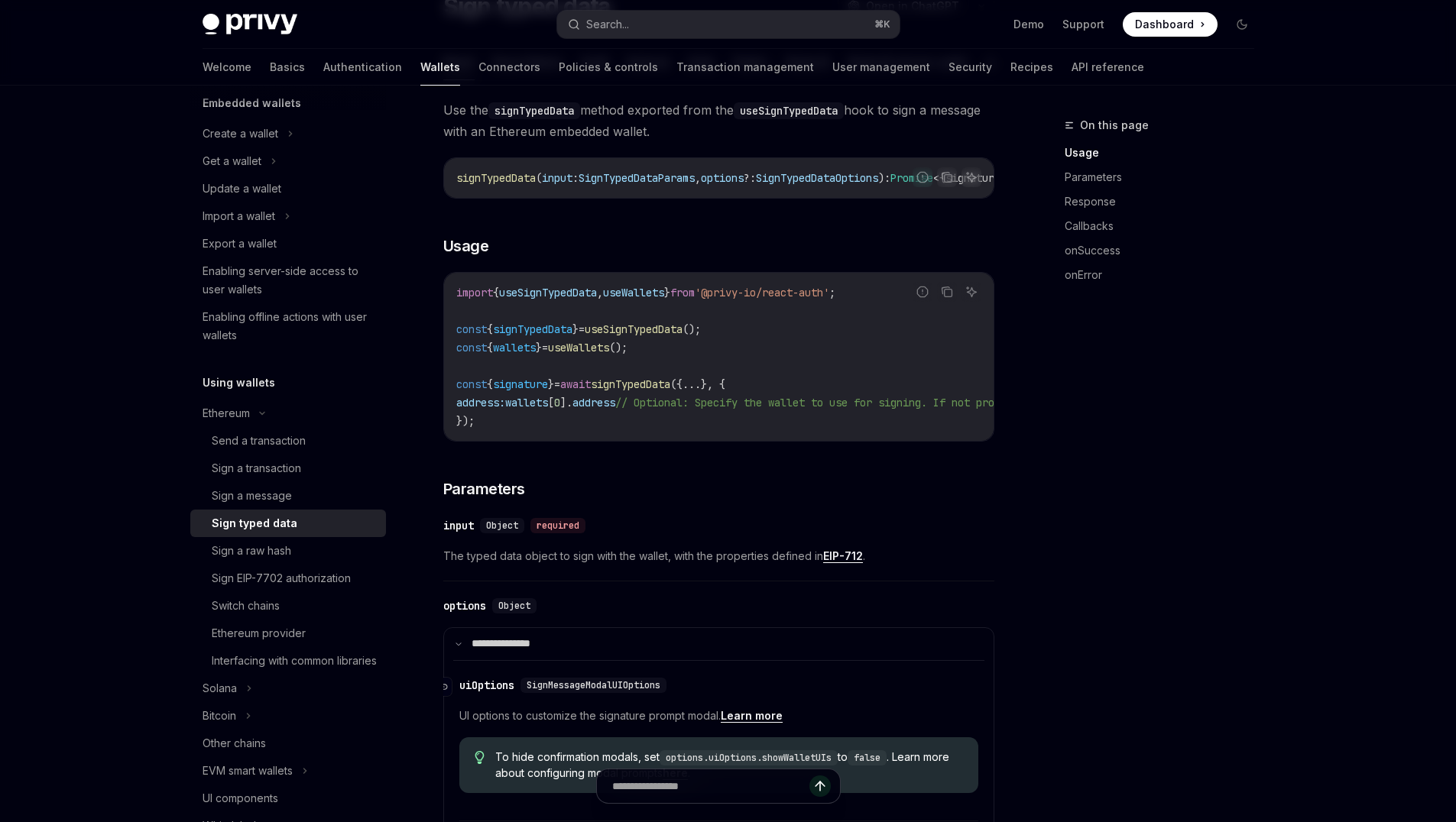
scroll to position [147, 0]
click at [278, 495] on div "Sign a message" at bounding box center [251, 496] width 80 height 19
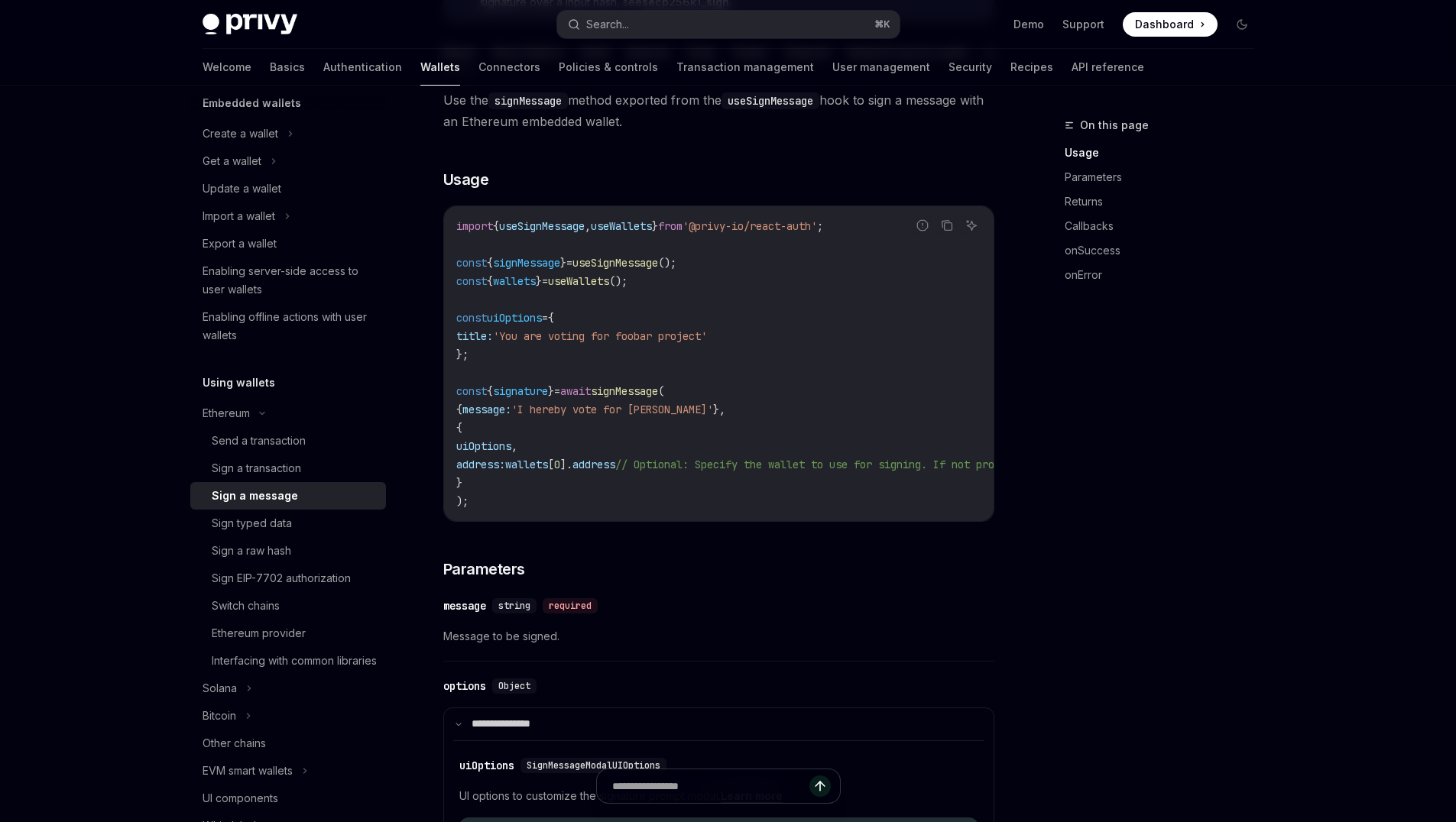
scroll to position [252, 0]
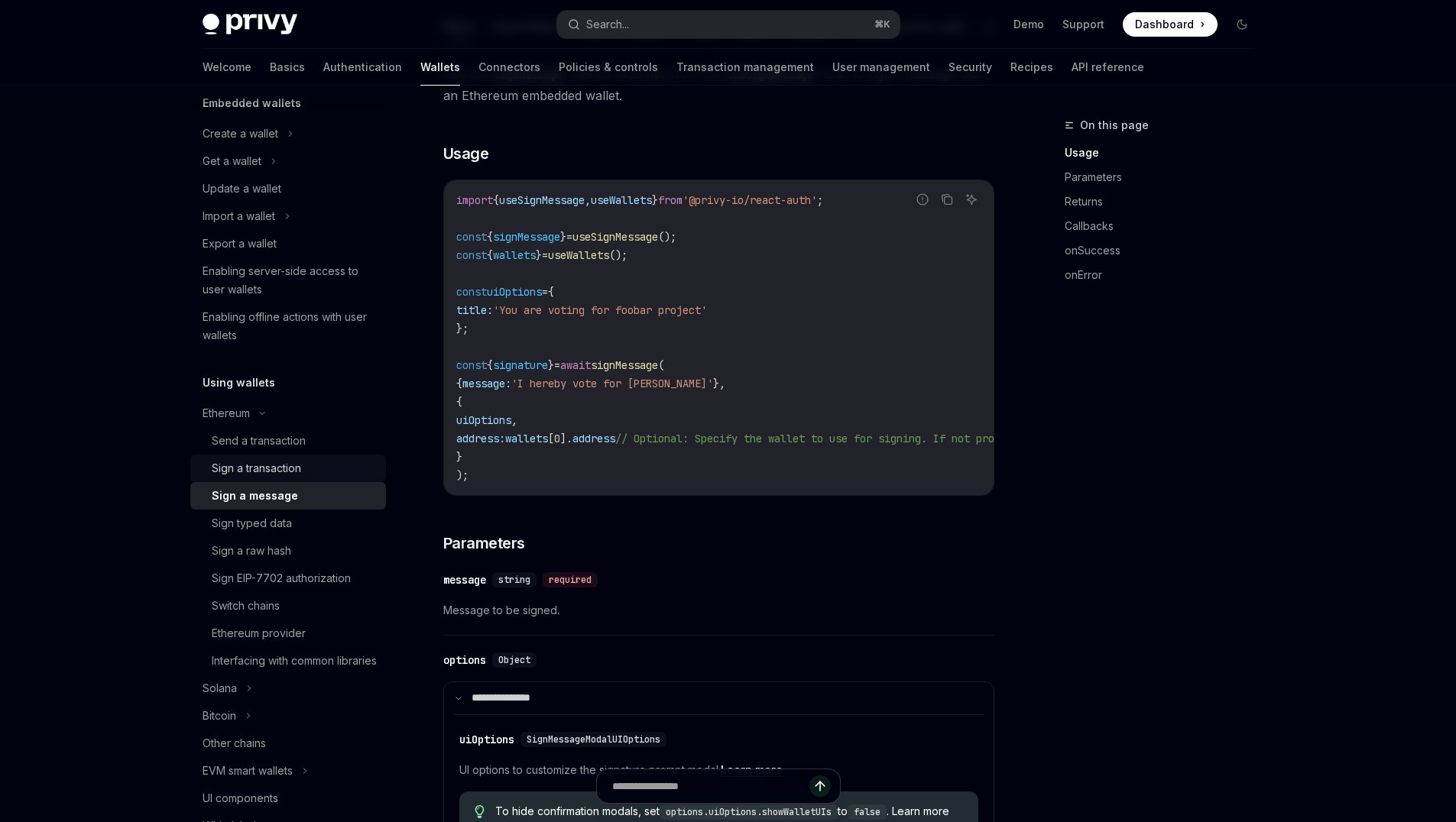
click at [300, 475] on div "Sign a transaction" at bounding box center [256, 468] width 90 height 19
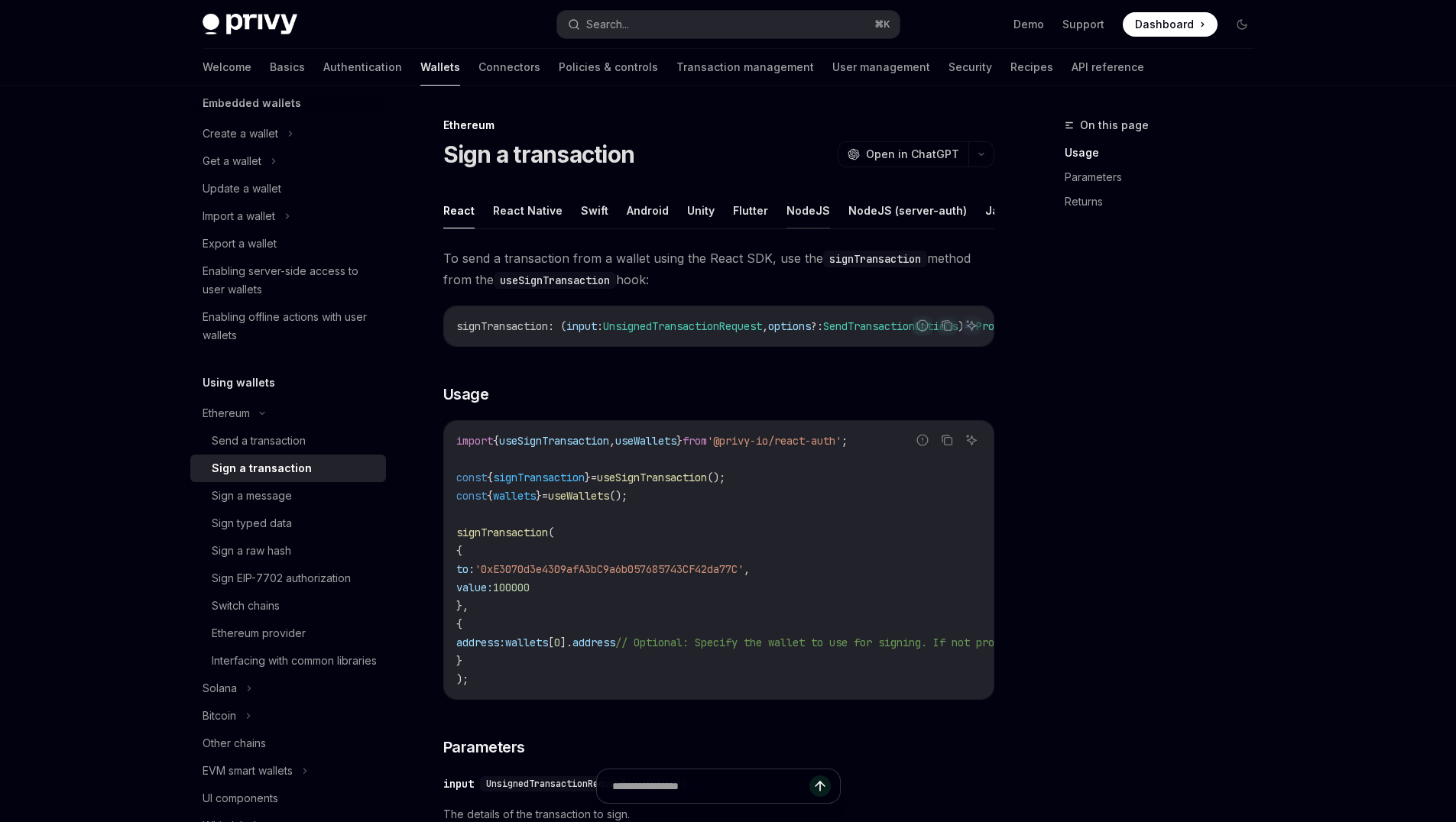
click at [806, 212] on button "NodeJS" at bounding box center [808, 211] width 43 height 36
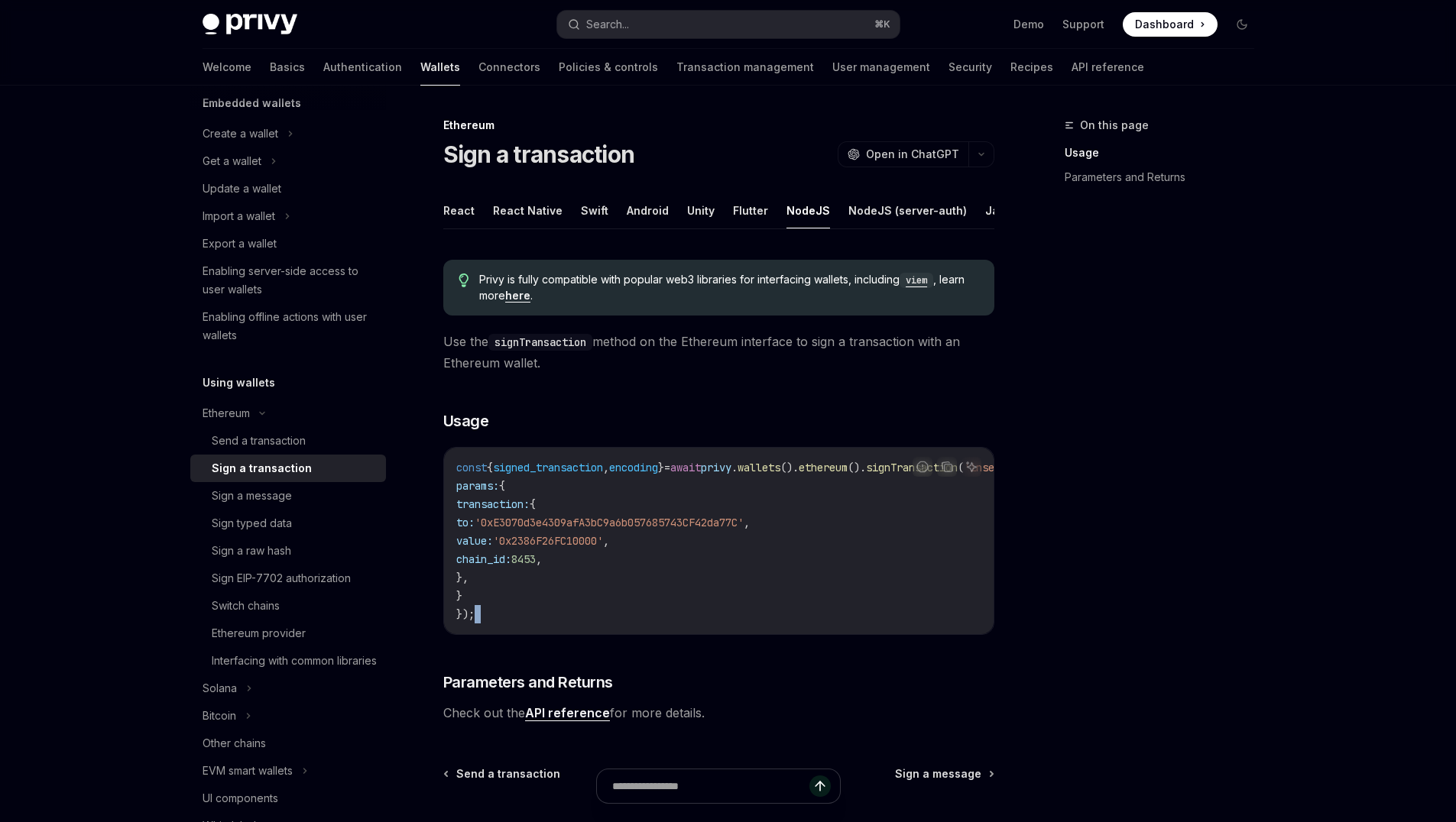
drag, startPoint x: 728, startPoint y: 652, endPoint x: 825, endPoint y: 650, distance: 97.0
click at [825, 650] on div "Privy is fully compatible with popular web3 libraries for interfacing wallets, …" at bounding box center [719, 485] width 551 height 476
click at [769, 634] on div "const { signed_transaction , encoding } = await privy . wallets (). ethereum ()…" at bounding box center [719, 541] width 550 height 187
click at [455, 220] on button "React" at bounding box center [459, 211] width 32 height 36
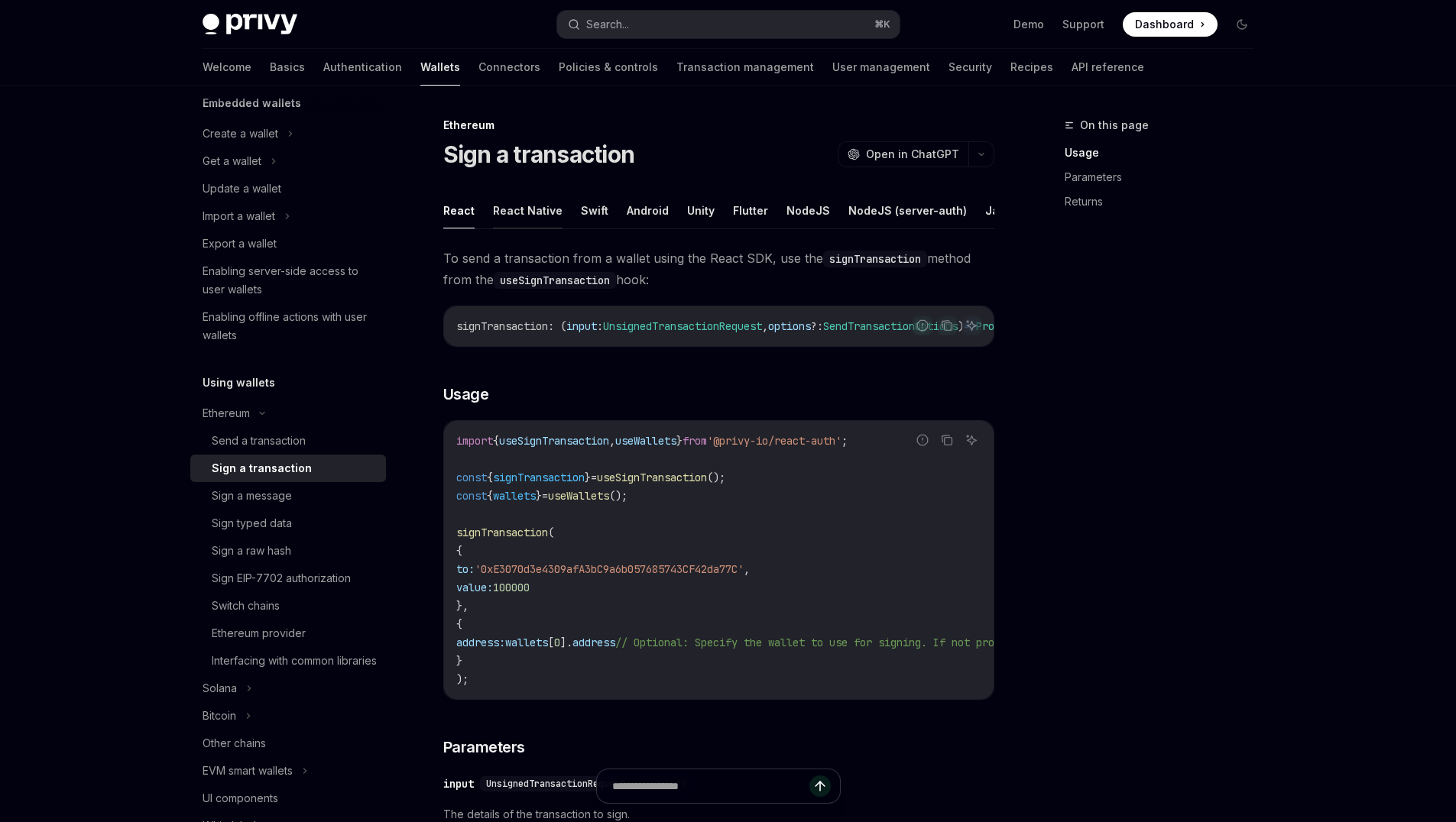
click at [499, 217] on button "React Native" at bounding box center [528, 211] width 70 height 36
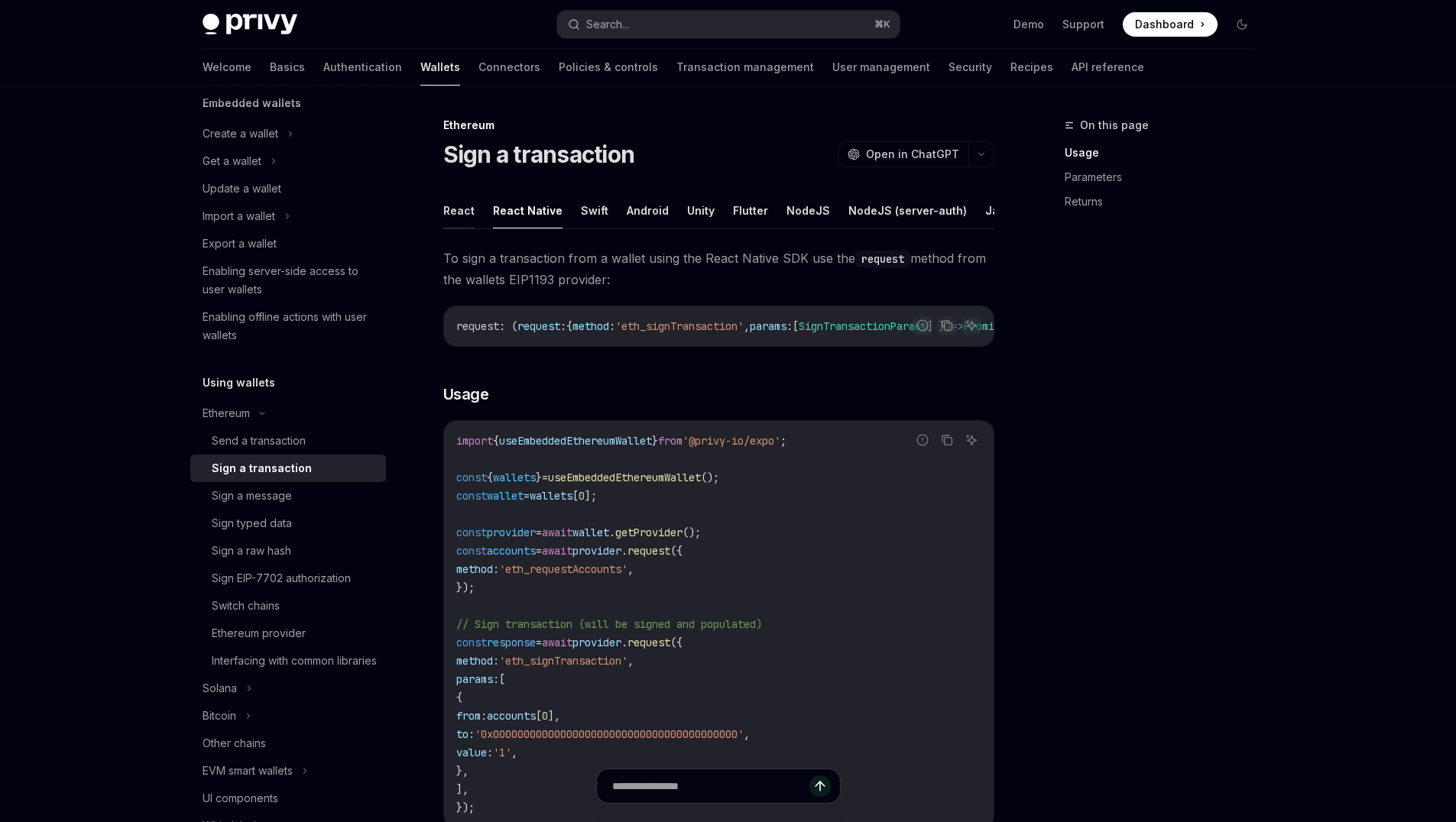
click at [458, 211] on button "React" at bounding box center [459, 211] width 32 height 36
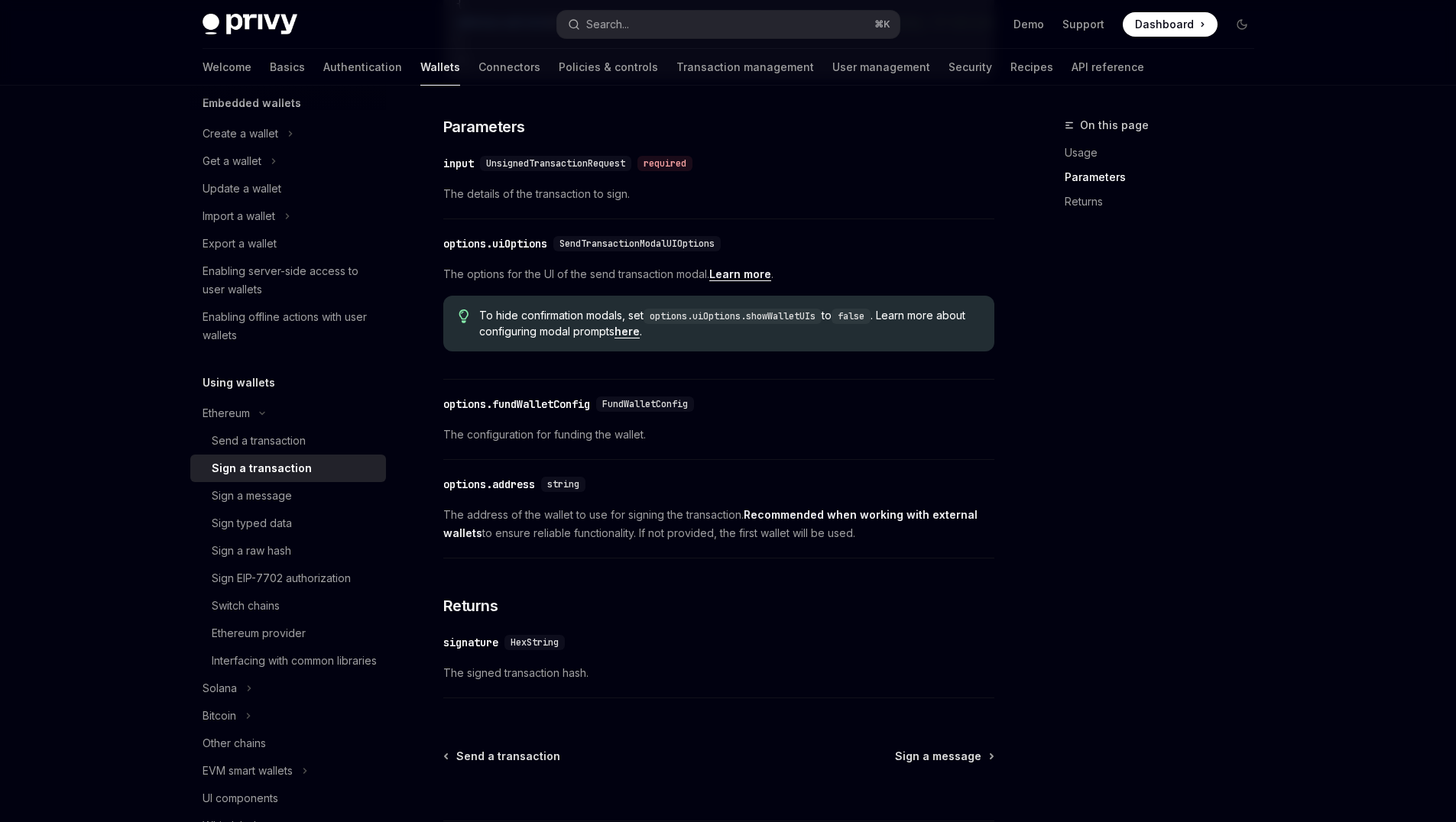
scroll to position [280, 0]
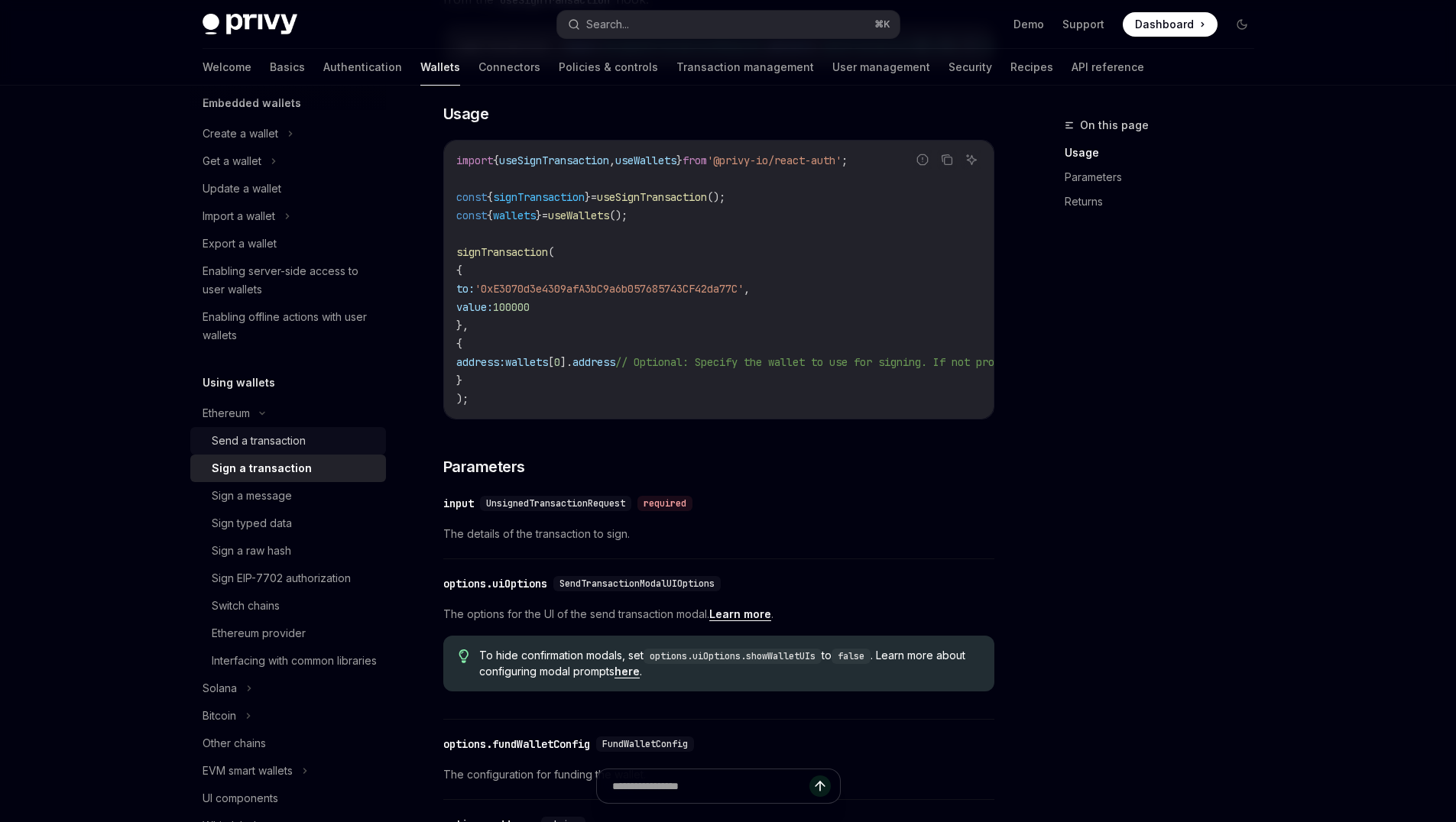
click at [277, 438] on div "Send a transaction" at bounding box center [258, 441] width 94 height 19
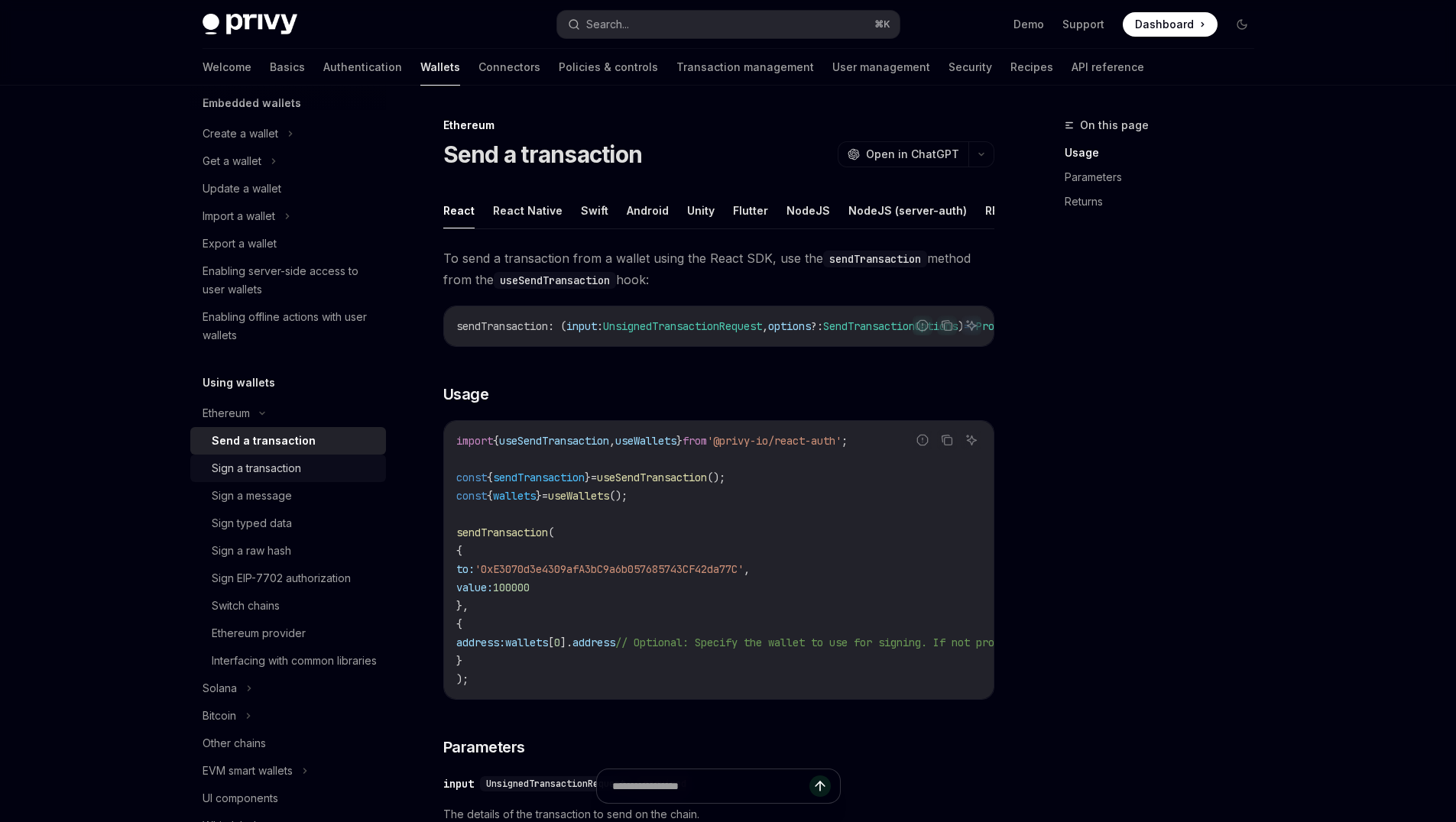
click at [282, 470] on div "Sign a transaction" at bounding box center [256, 468] width 90 height 19
click at [274, 441] on div "Send a transaction" at bounding box center [258, 441] width 94 height 19
click at [278, 467] on div "Sign a transaction" at bounding box center [256, 468] width 90 height 19
click at [284, 441] on div "Send a transaction" at bounding box center [258, 441] width 94 height 19
click at [282, 464] on div "Sign a transaction" at bounding box center [256, 468] width 90 height 19
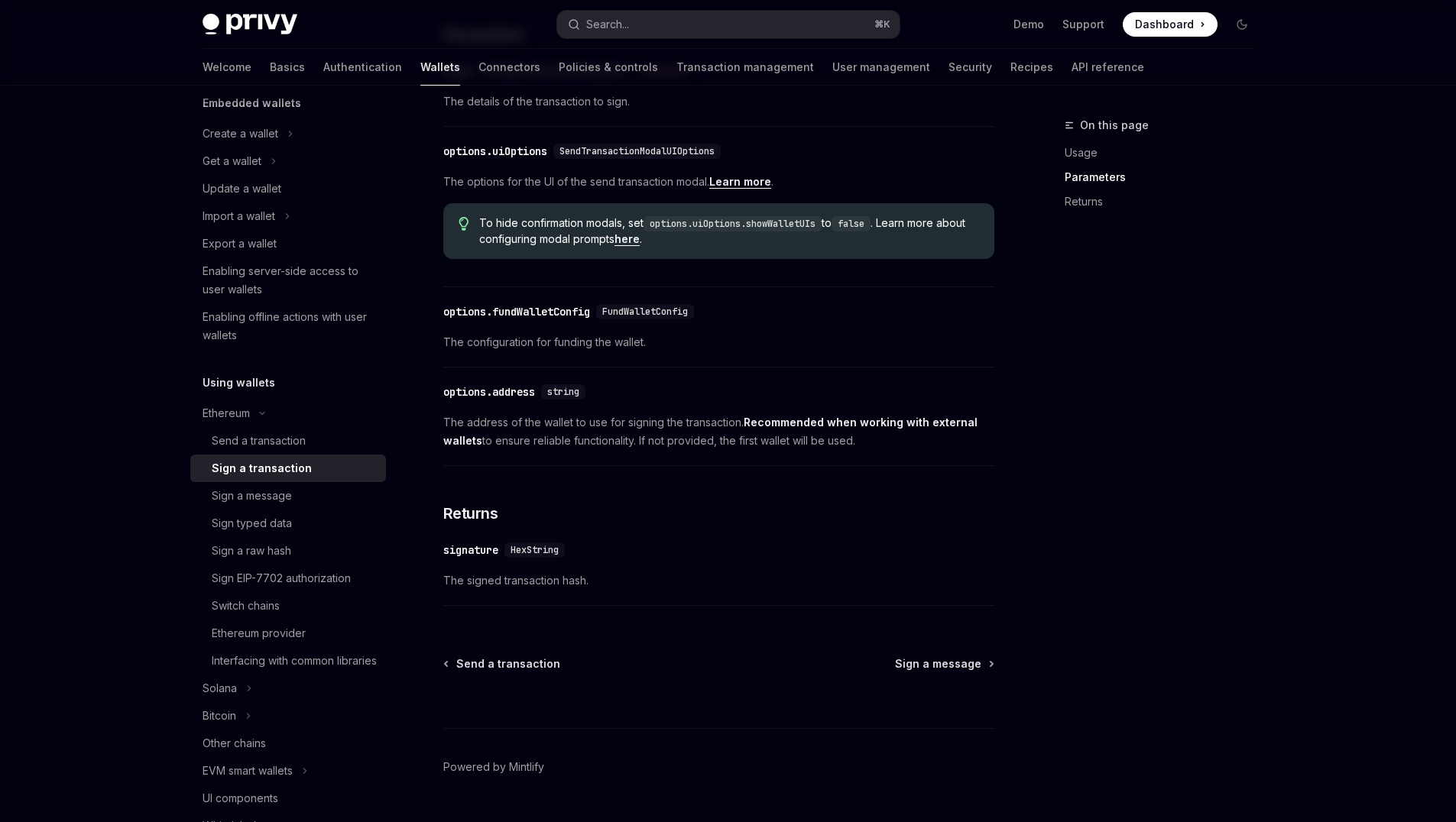
scroll to position [722, 0]
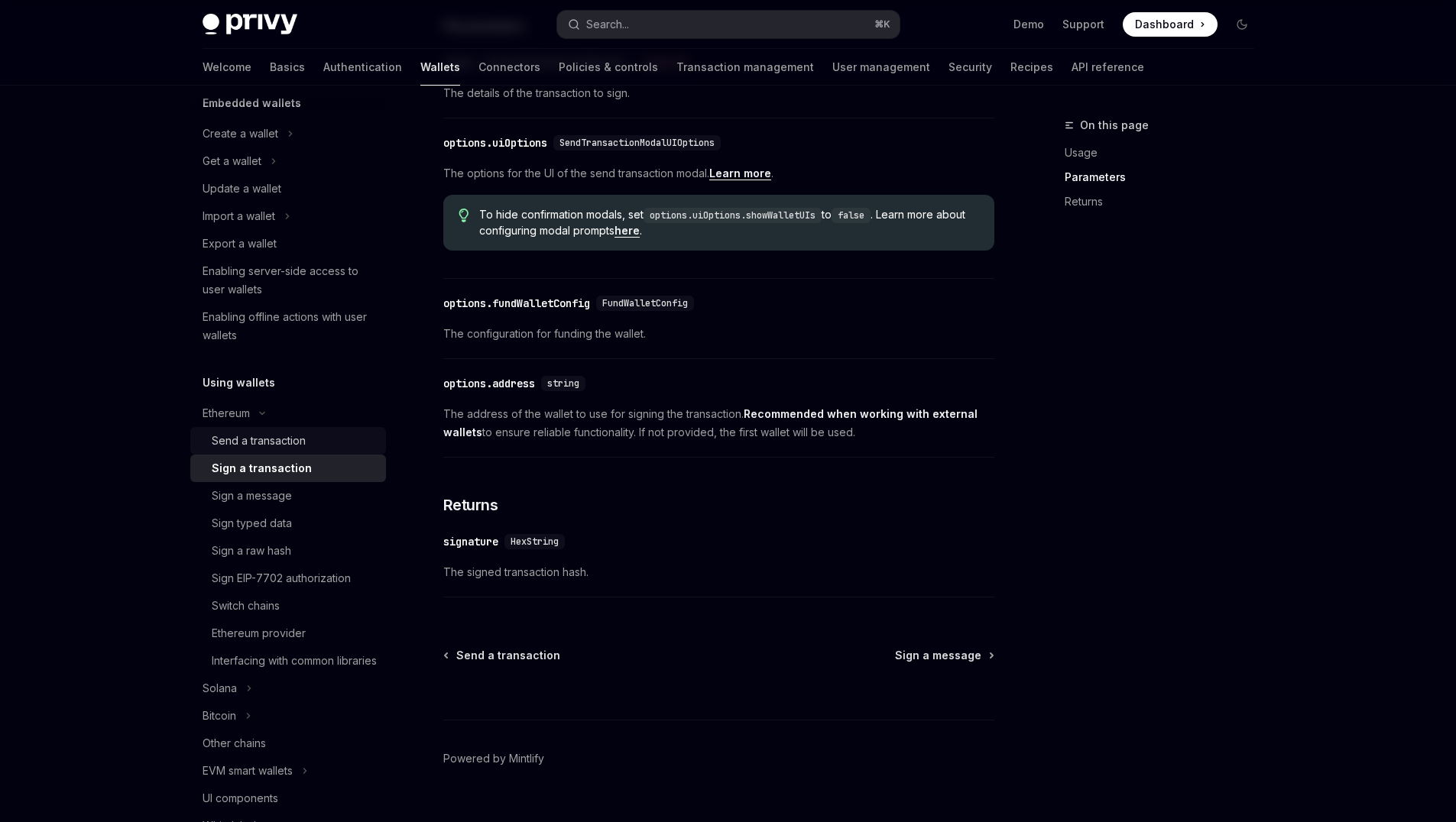
click at [293, 447] on div "Send a transaction" at bounding box center [258, 441] width 94 height 19
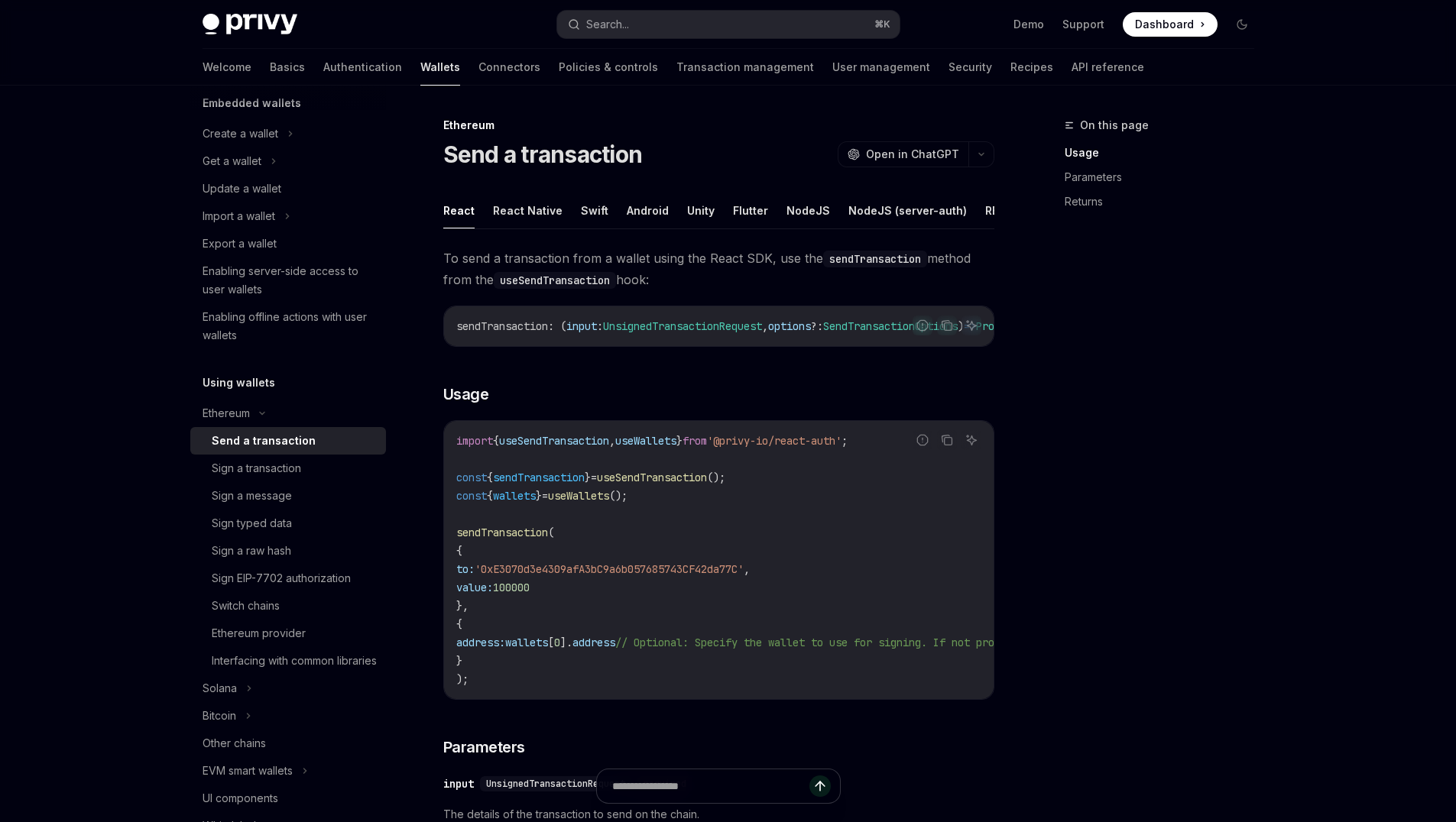
drag, startPoint x: 308, startPoint y: 441, endPoint x: 441, endPoint y: 511, distance: 150.3
click at [308, 441] on div "Send a transaction" at bounding box center [293, 441] width 165 height 19
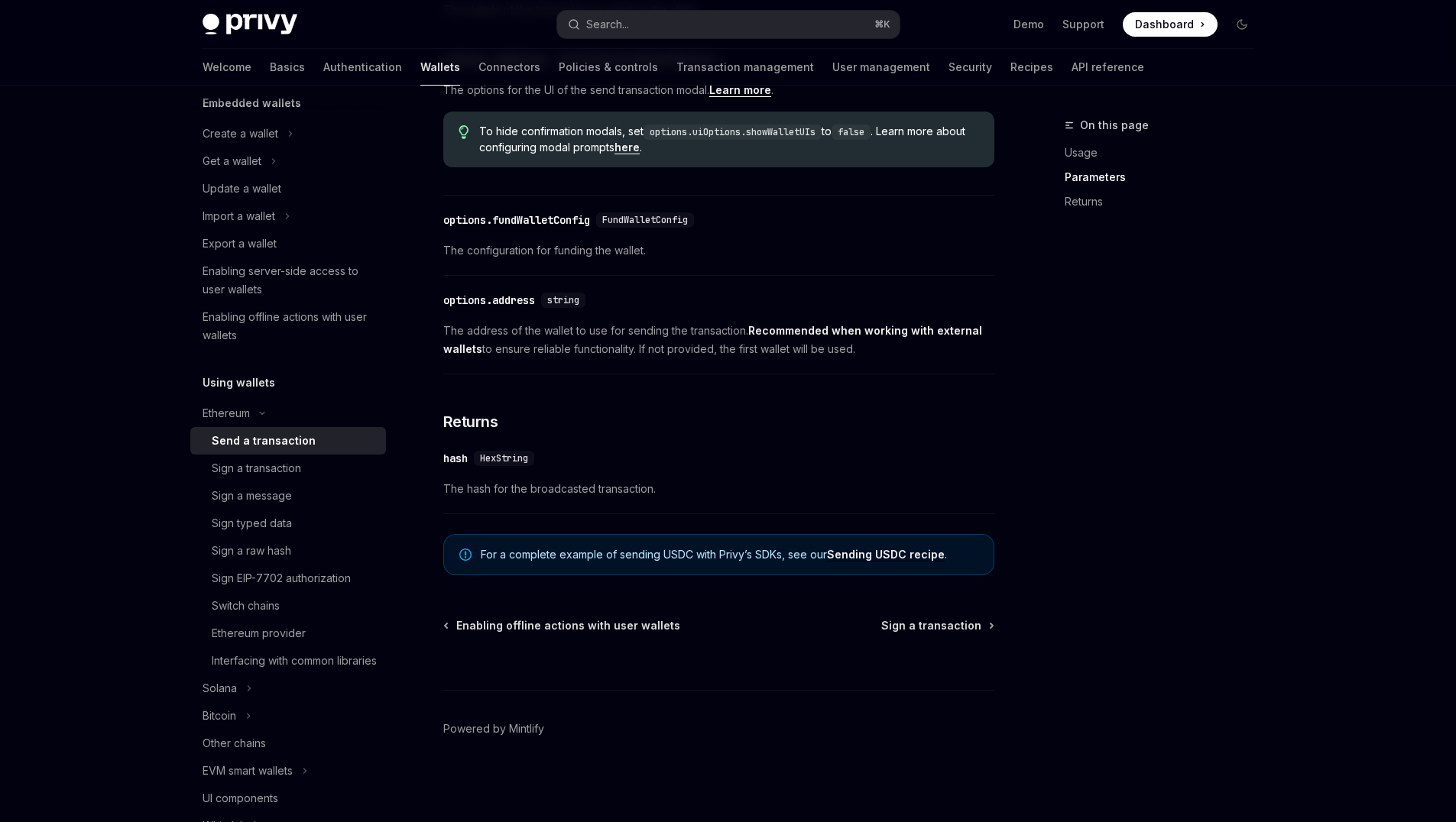
scroll to position [828, 0]
click at [297, 463] on div "Sign a transaction" at bounding box center [256, 468] width 90 height 19
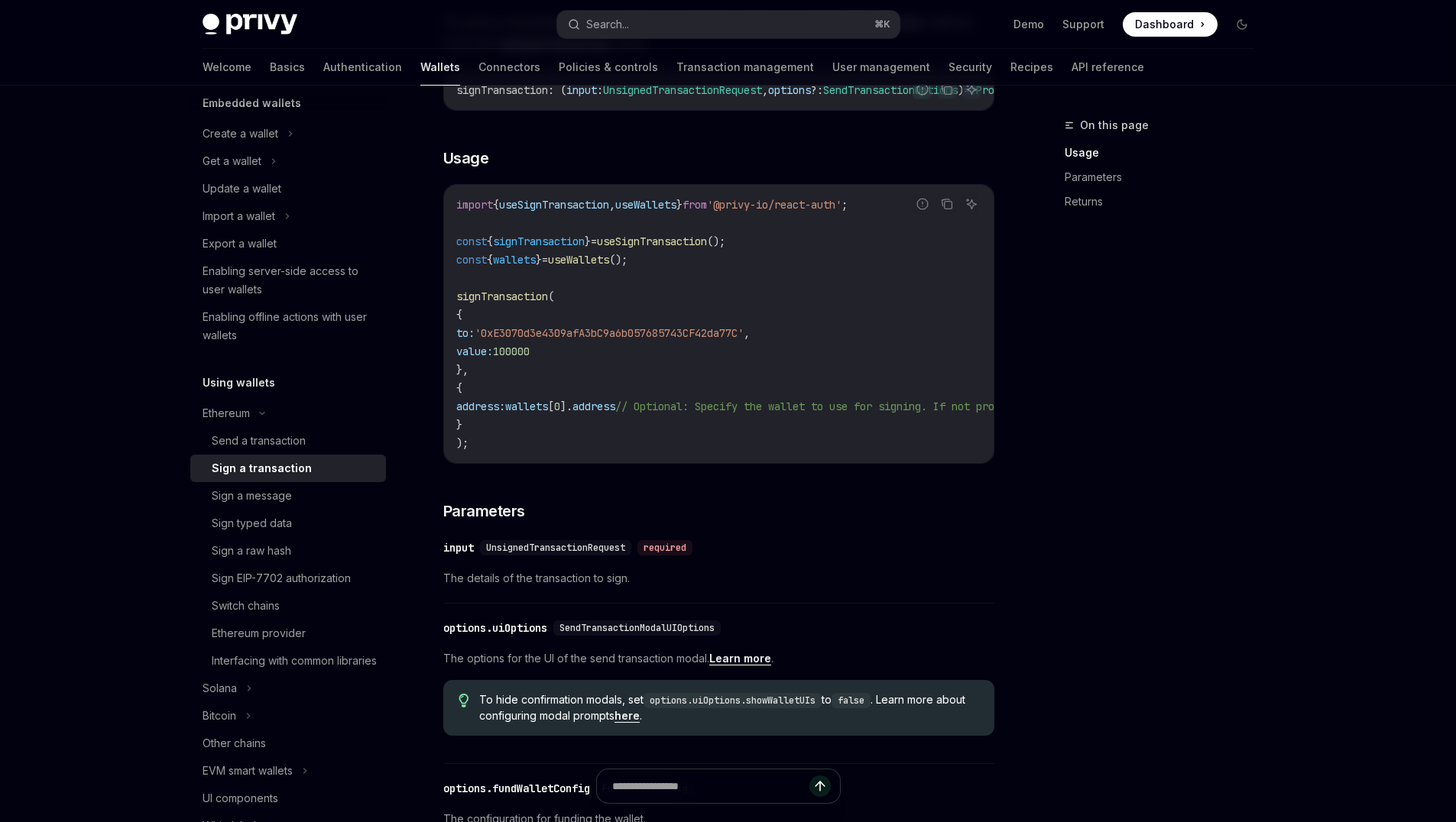
scroll to position [223, 0]
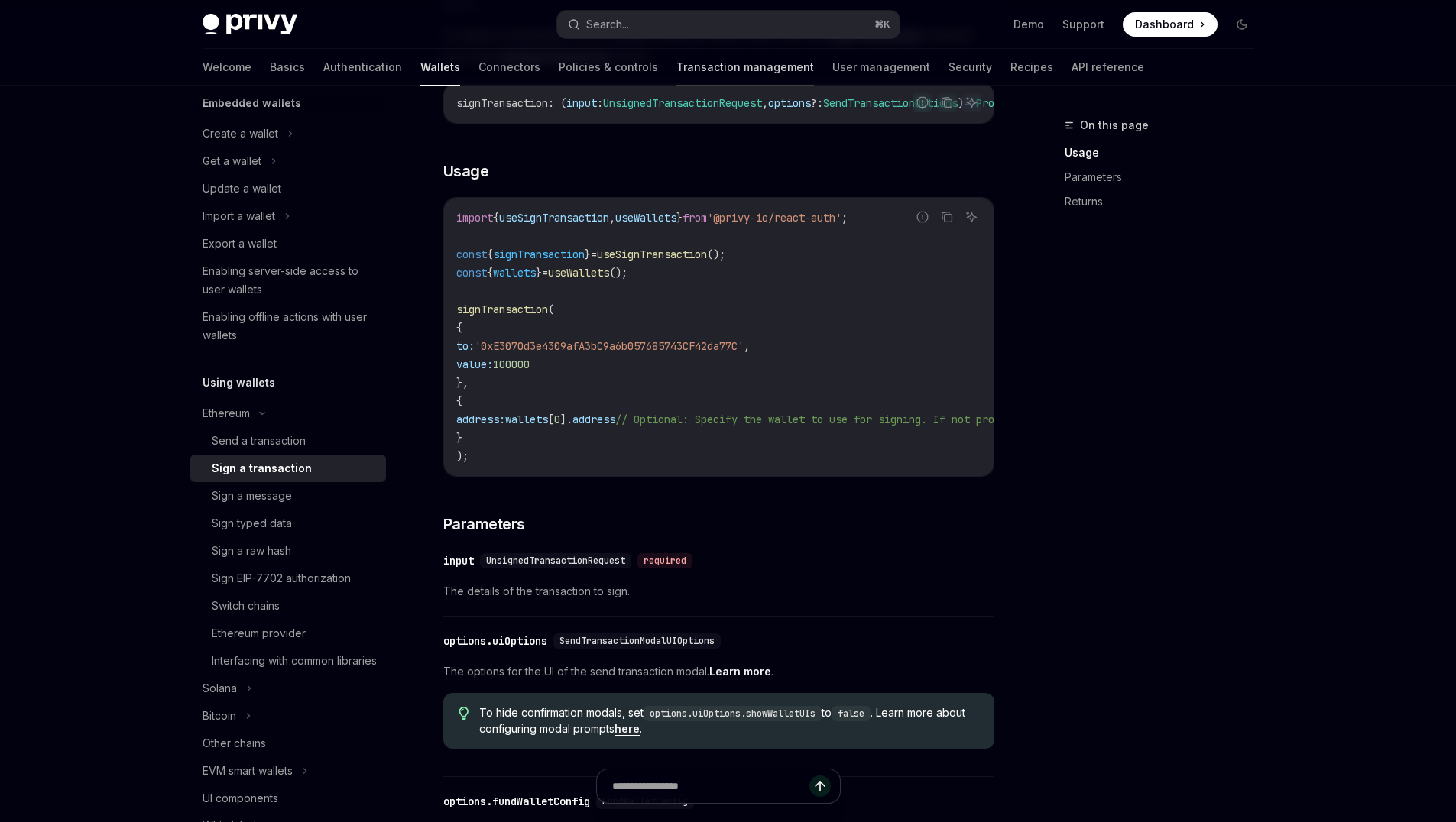
click at [678, 69] on link "Transaction management" at bounding box center [745, 68] width 137 height 37
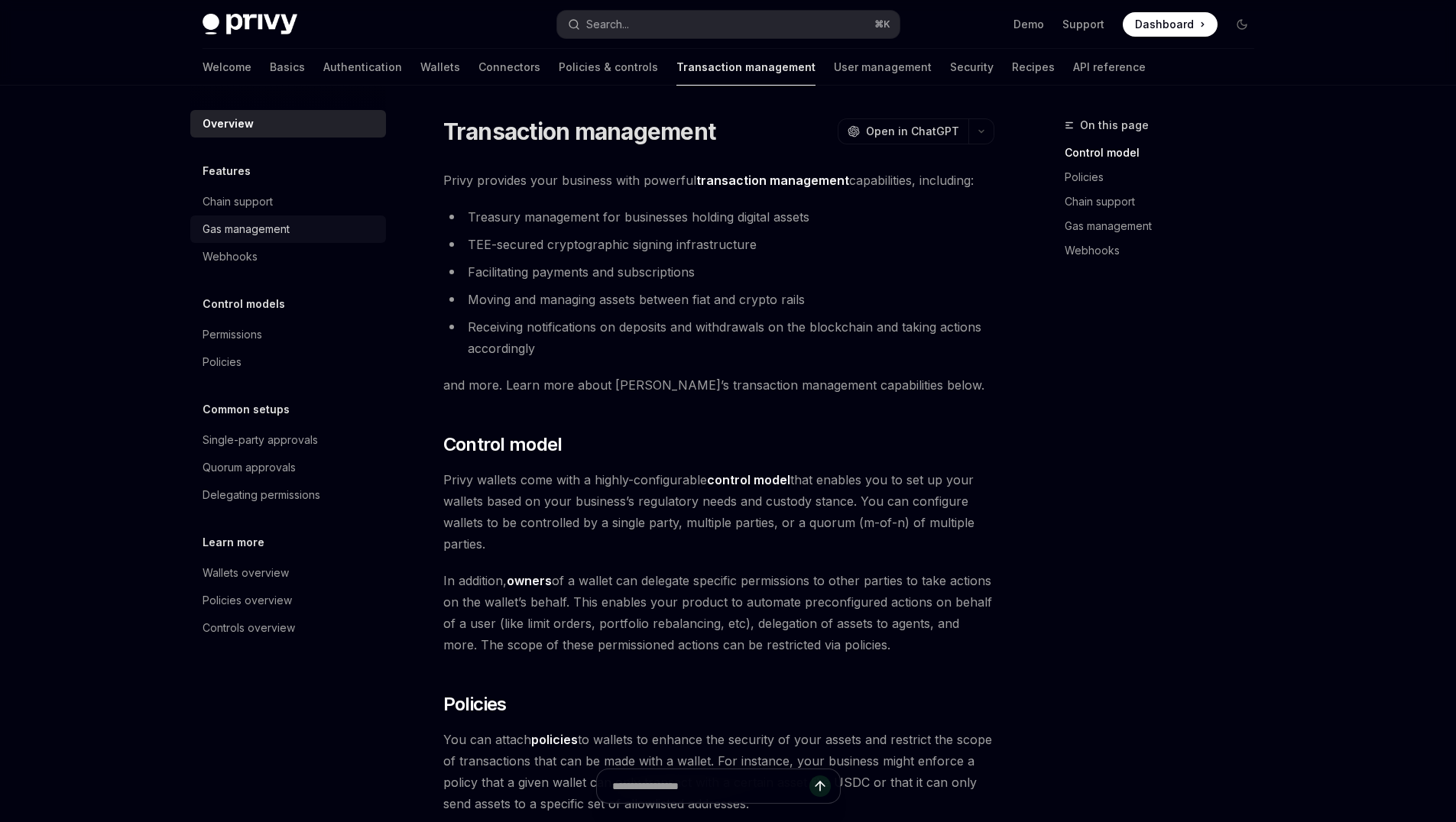
click at [272, 223] on div "Gas management" at bounding box center [246, 229] width 87 height 19
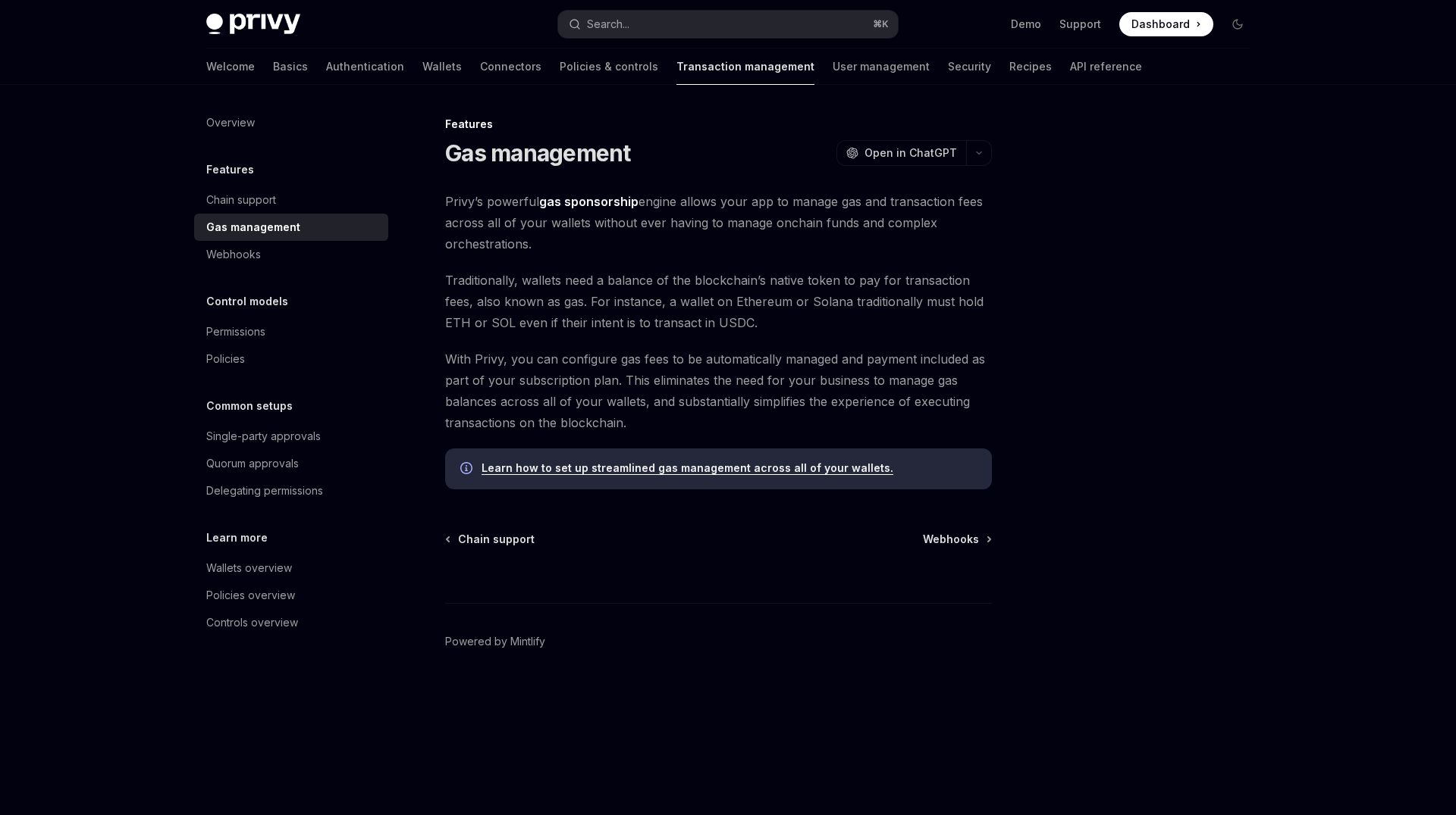
click at [784, 473] on link "Learn how to set up streamlined gas management across all of your wallets." at bounding box center [687, 468] width 412 height 14
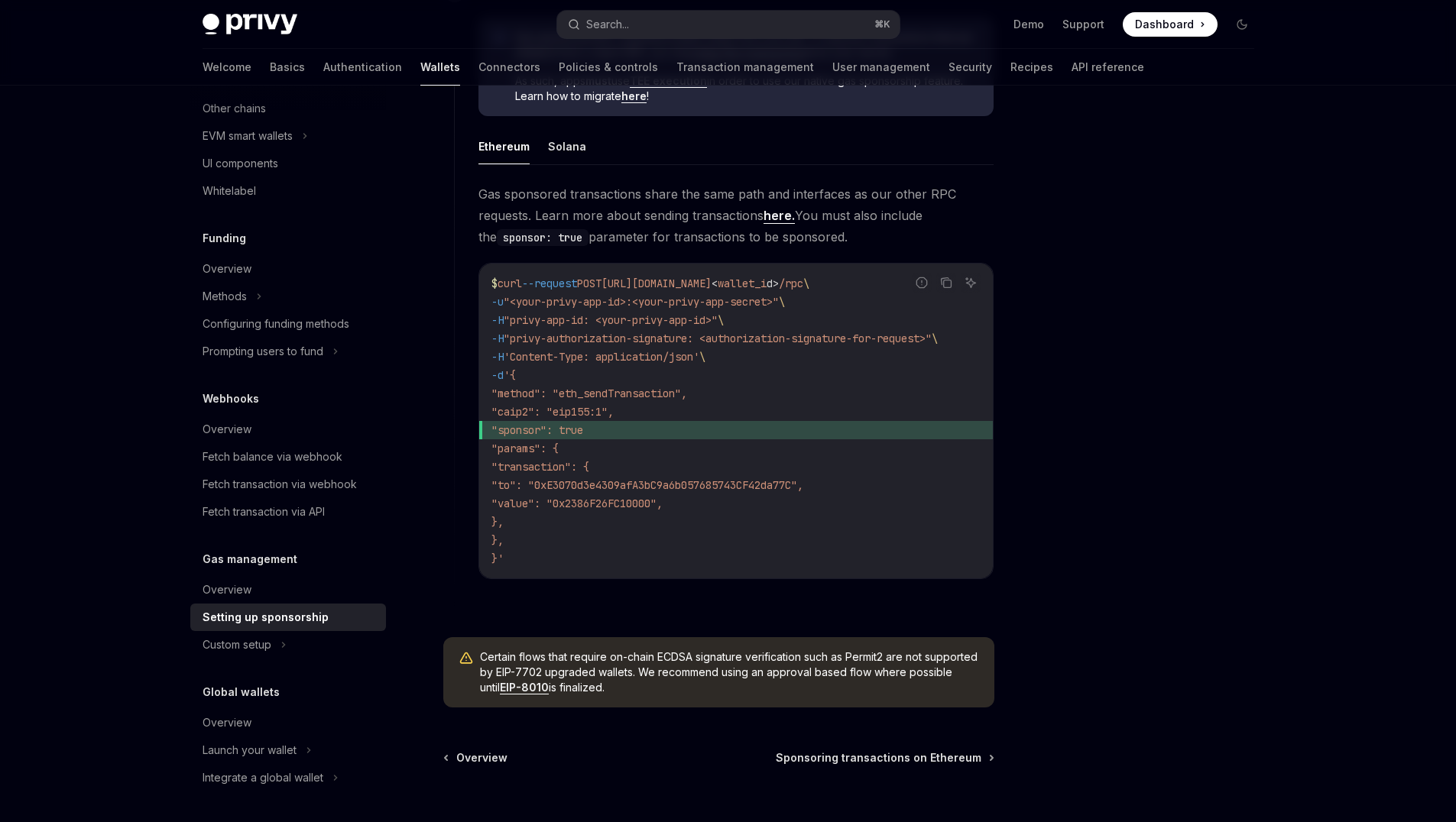
scroll to position [1070, 0]
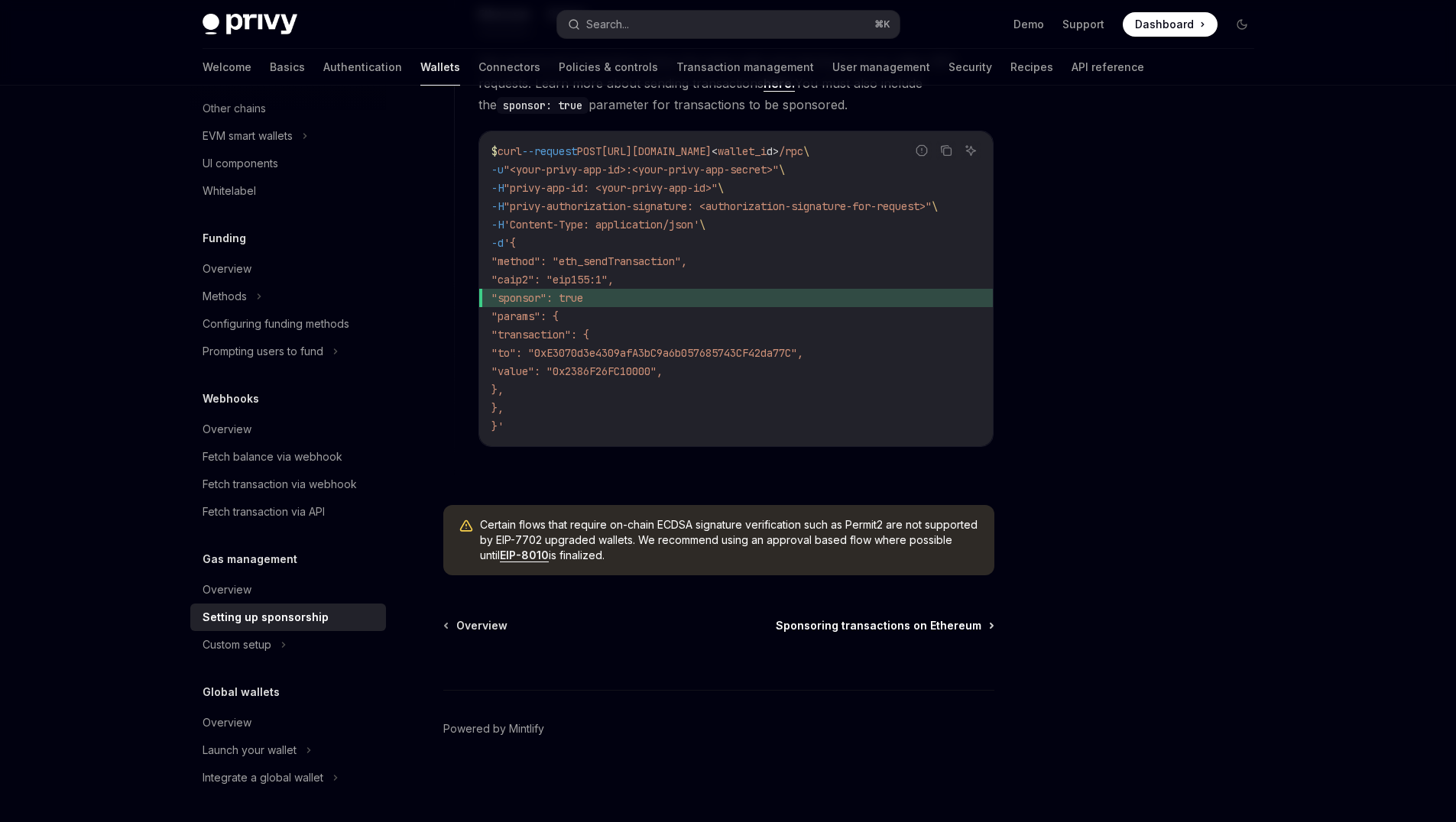
click at [846, 624] on span "Sponsoring transactions on Ethereum" at bounding box center [878, 626] width 205 height 15
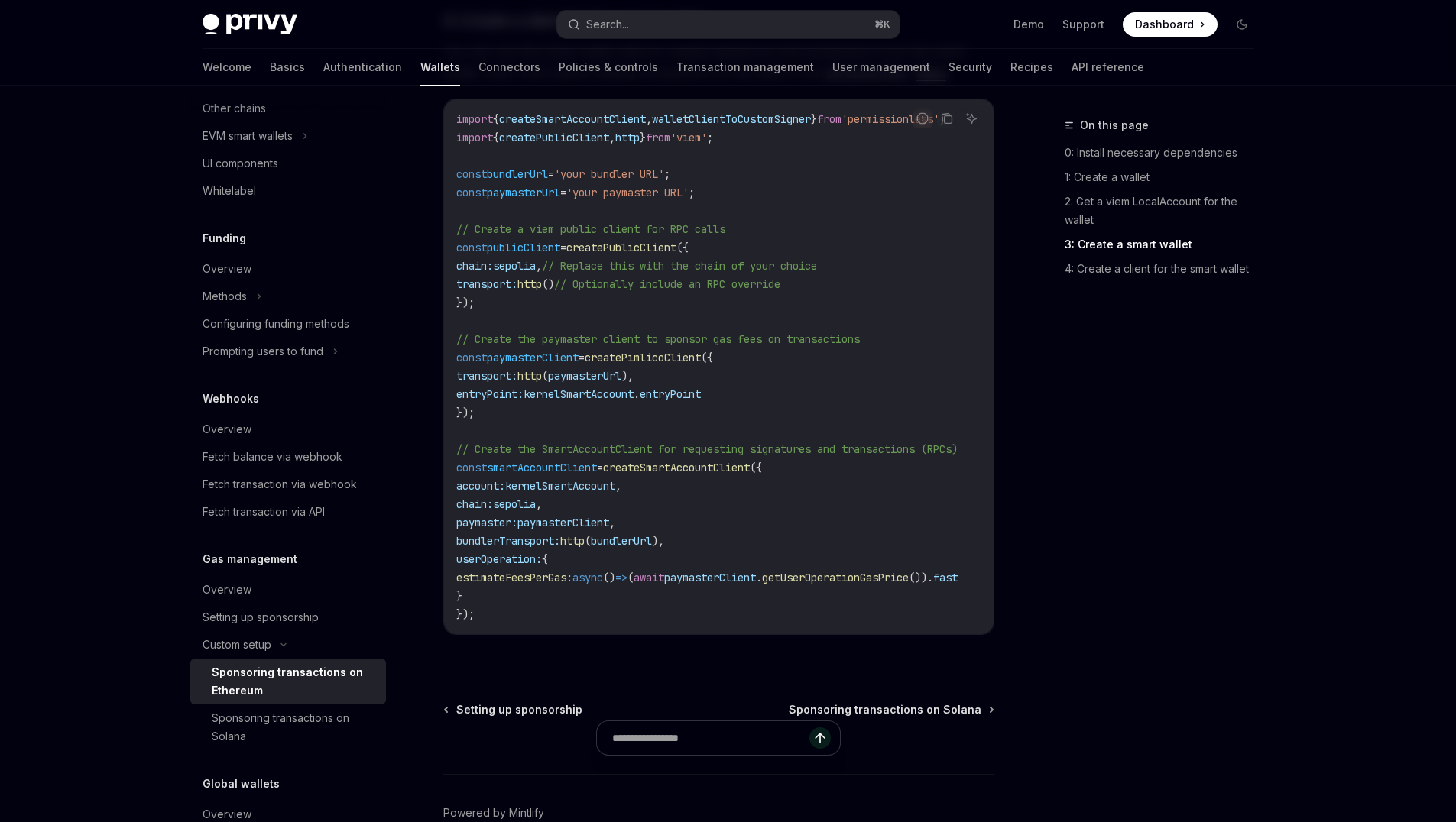
scroll to position [2157, 0]
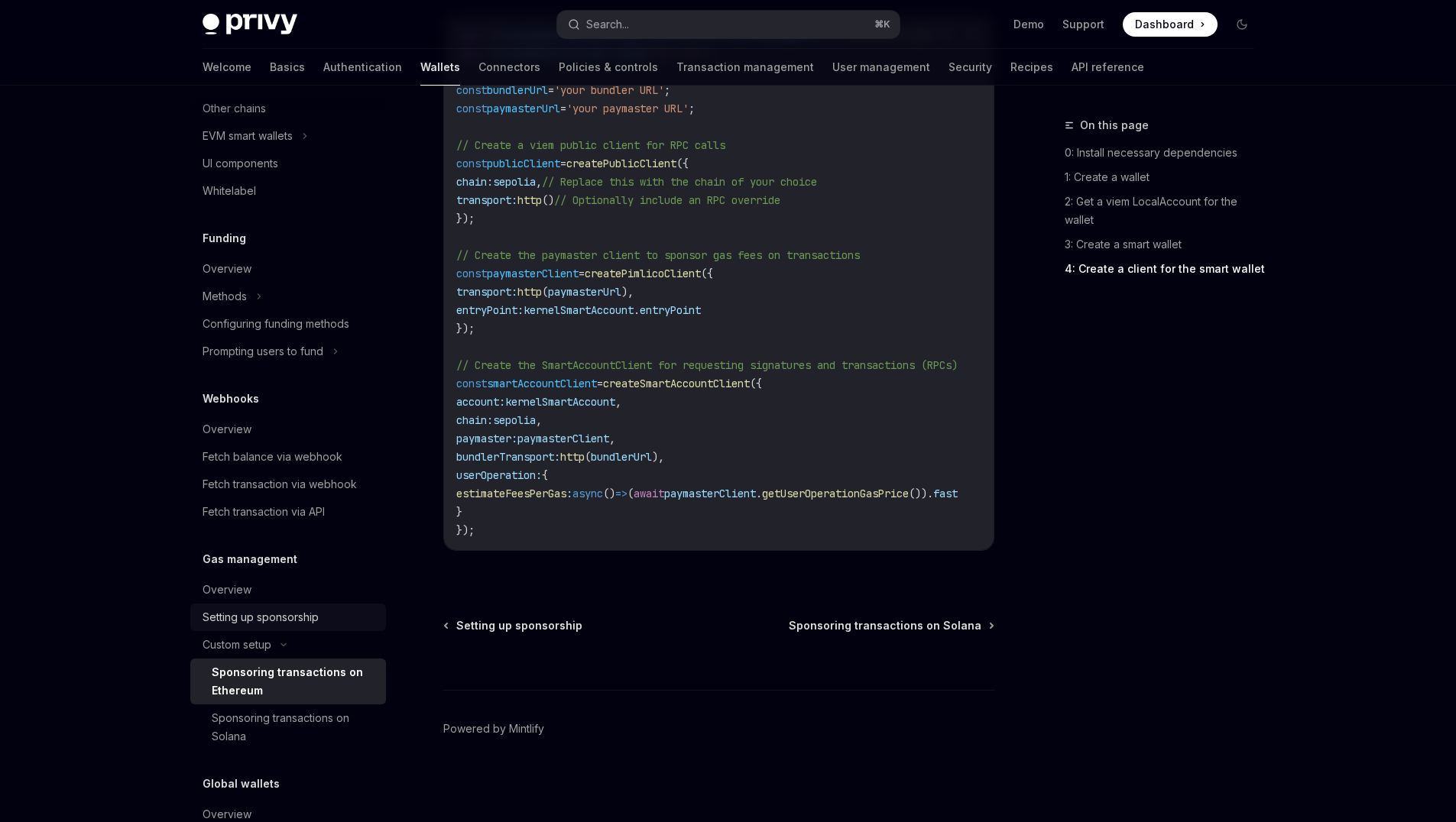
click at [282, 618] on div "Setting up sponsorship" at bounding box center [261, 618] width 116 height 19
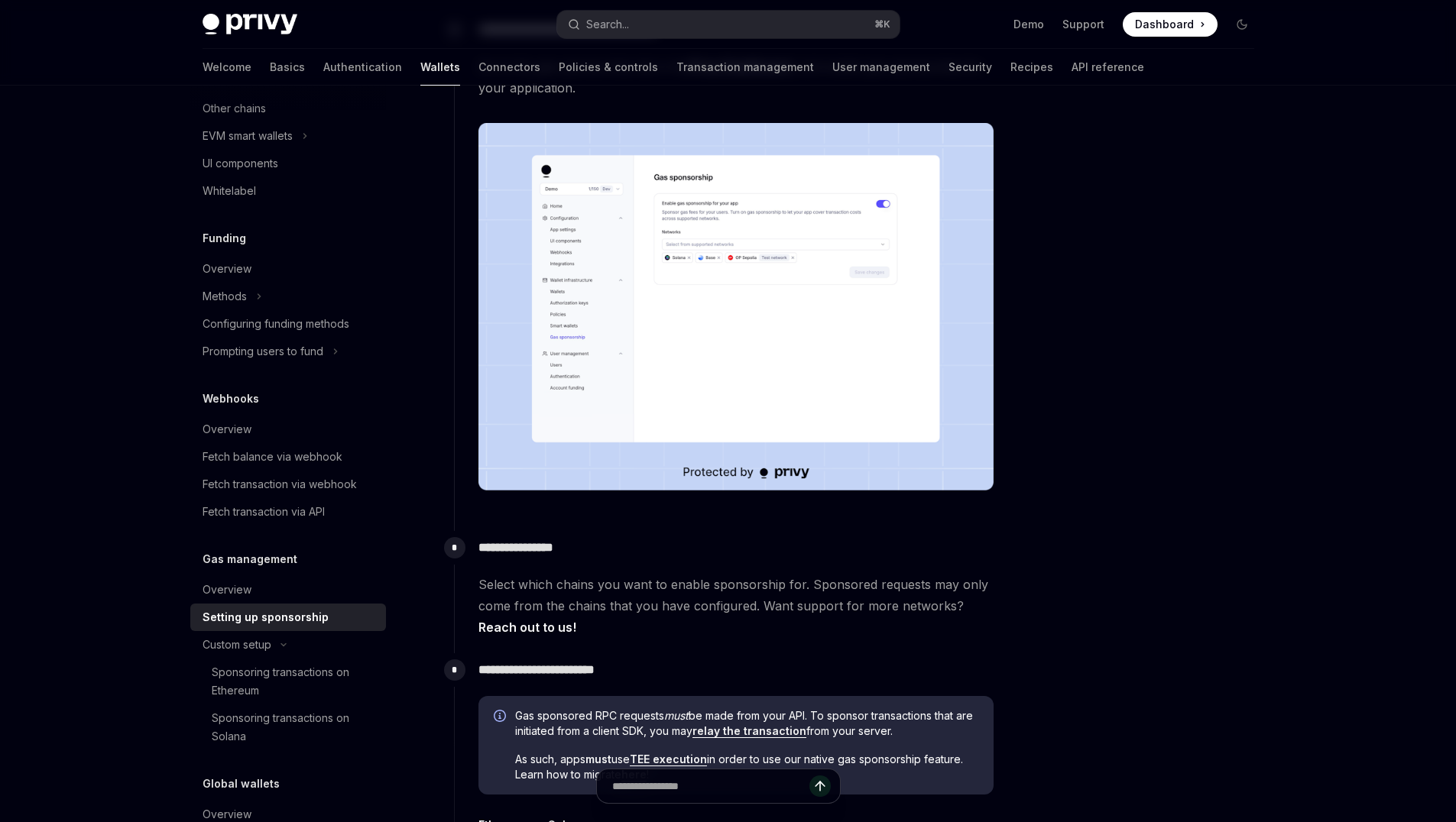
scroll to position [520, 0]
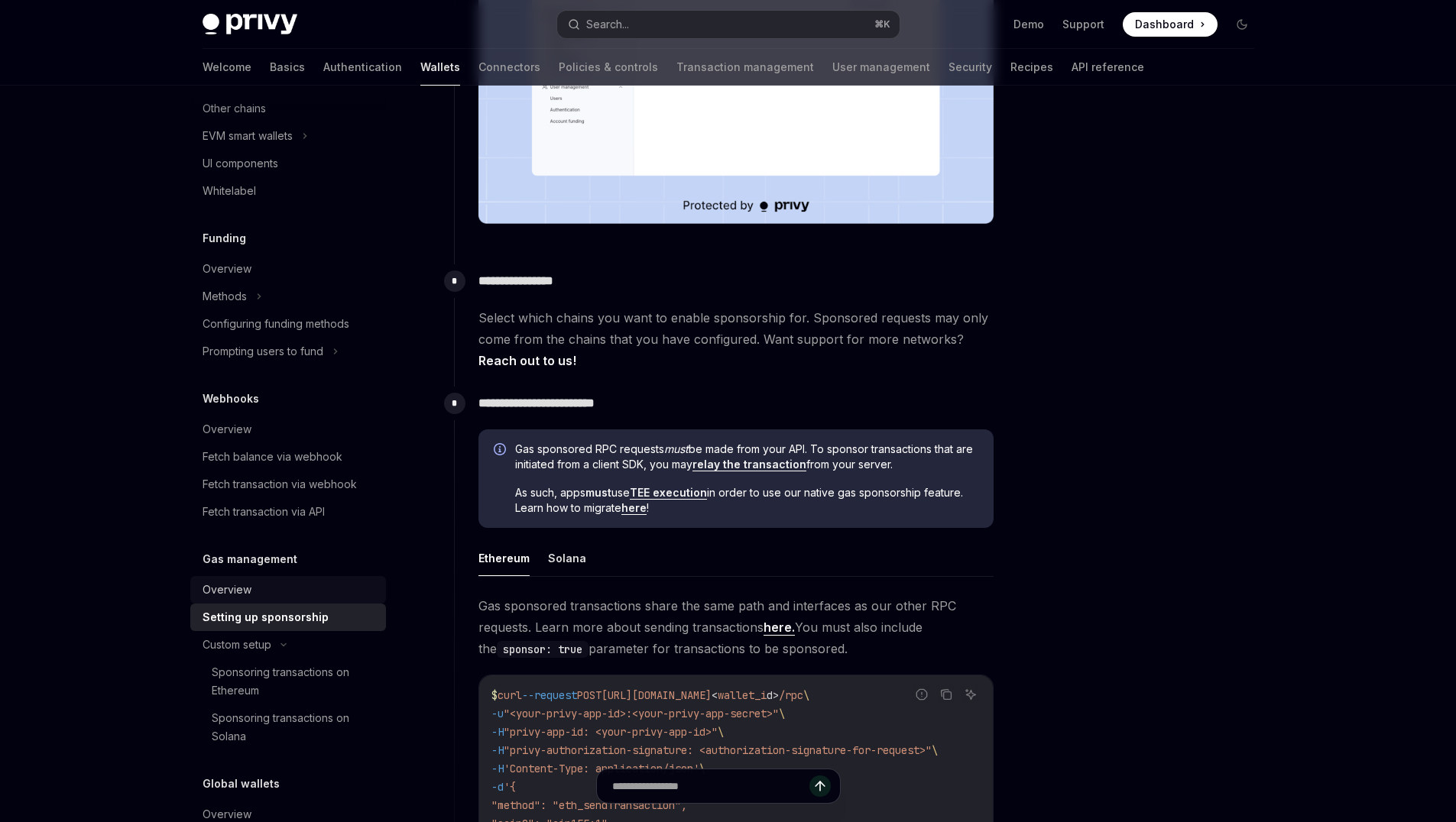
click at [217, 597] on div "Overview" at bounding box center [227, 589] width 49 height 19
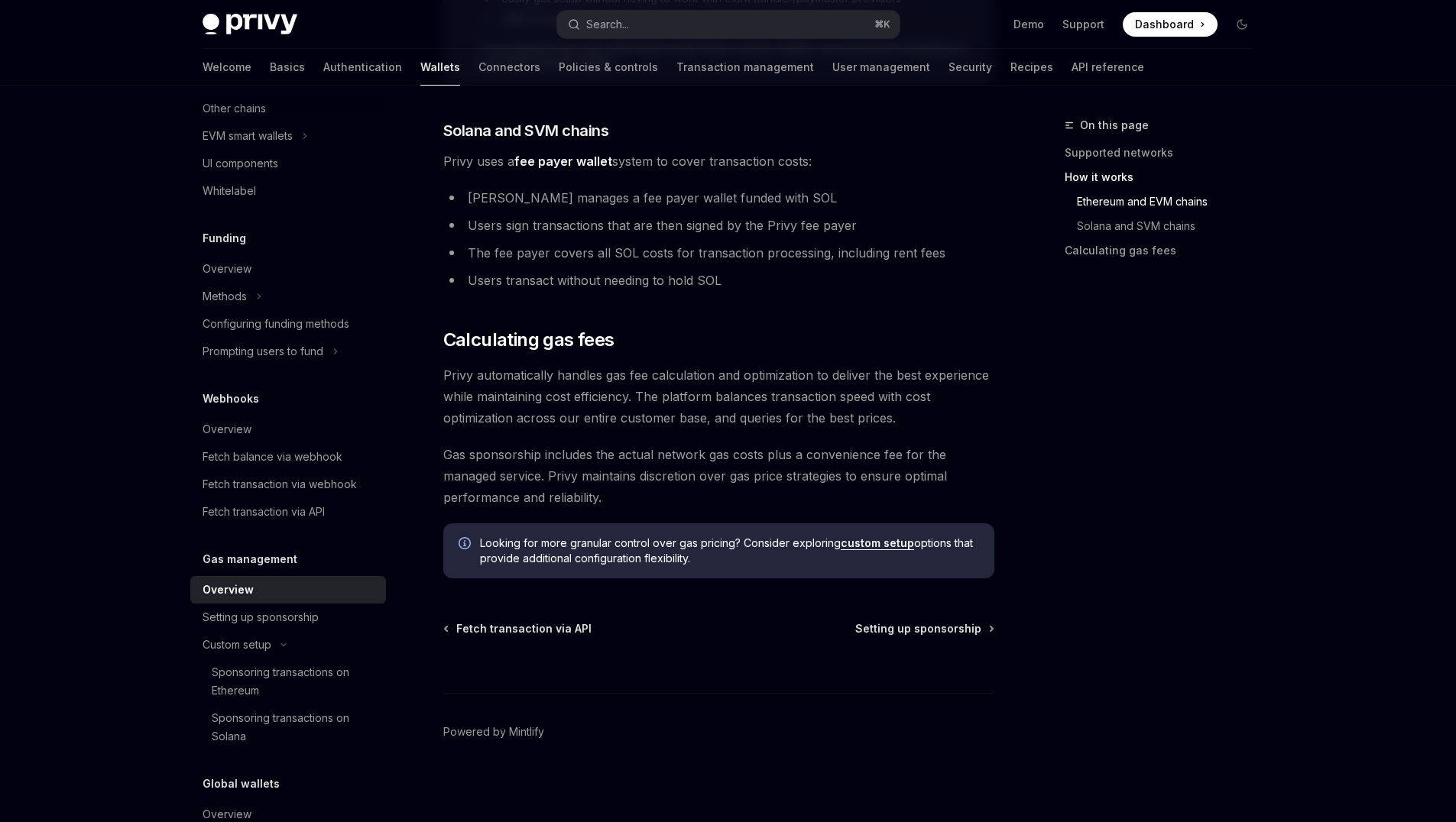
scroll to position [991, 0]
click at [306, 615] on div "Setting up sponsorship" at bounding box center [261, 618] width 116 height 19
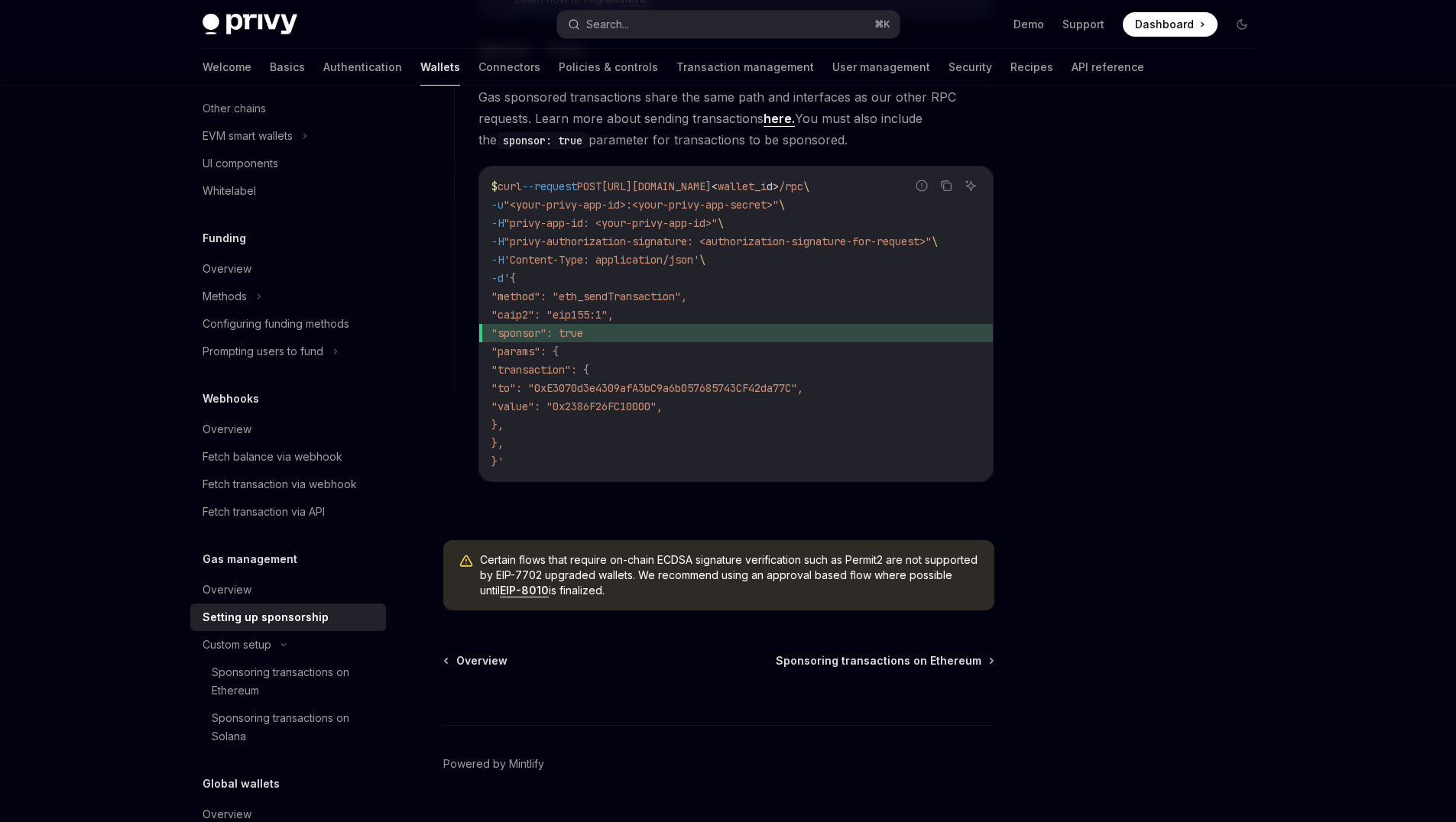
scroll to position [1070, 0]
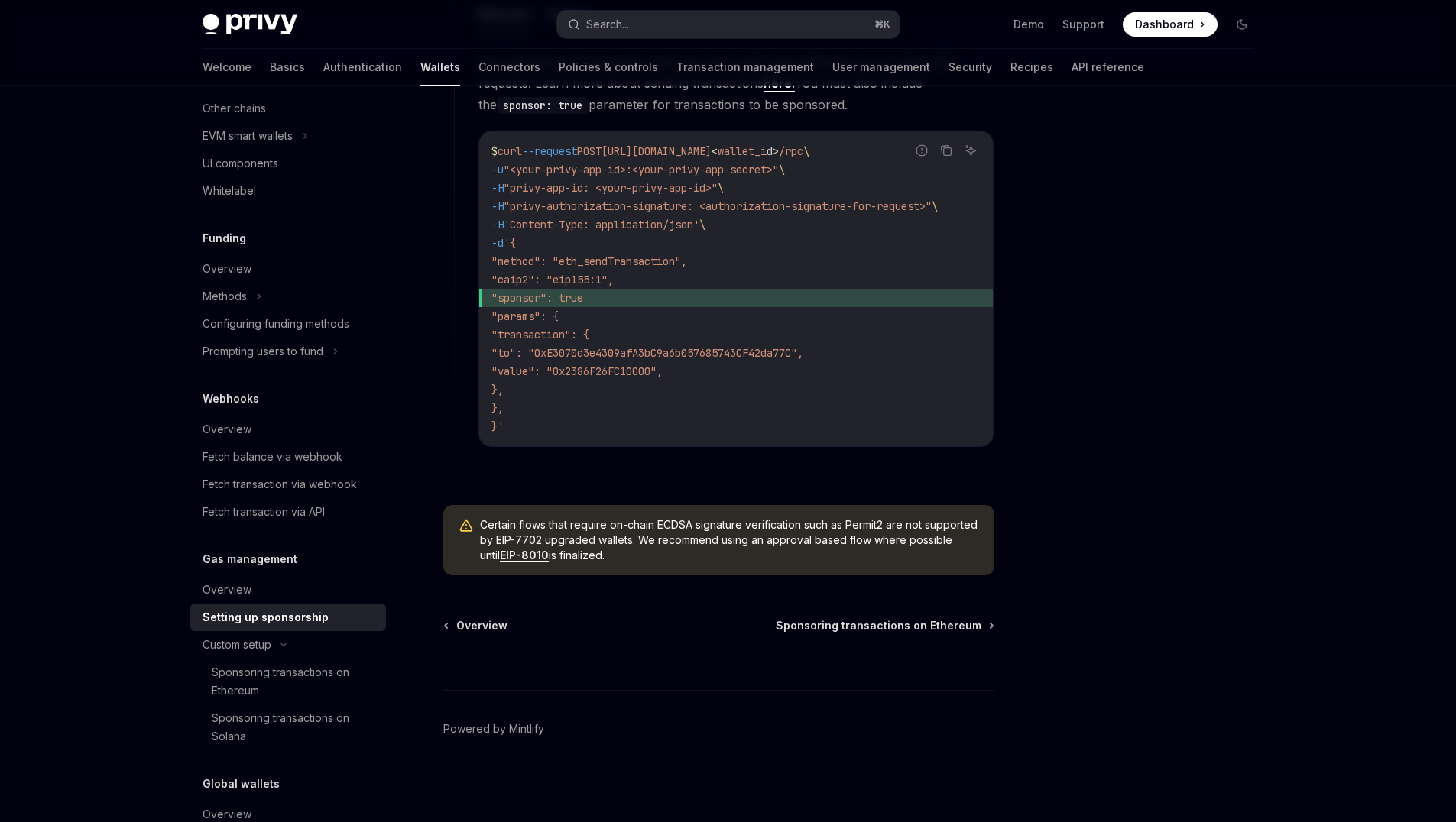
click at [549, 557] on link "EIP-8010" at bounding box center [524, 556] width 49 height 14
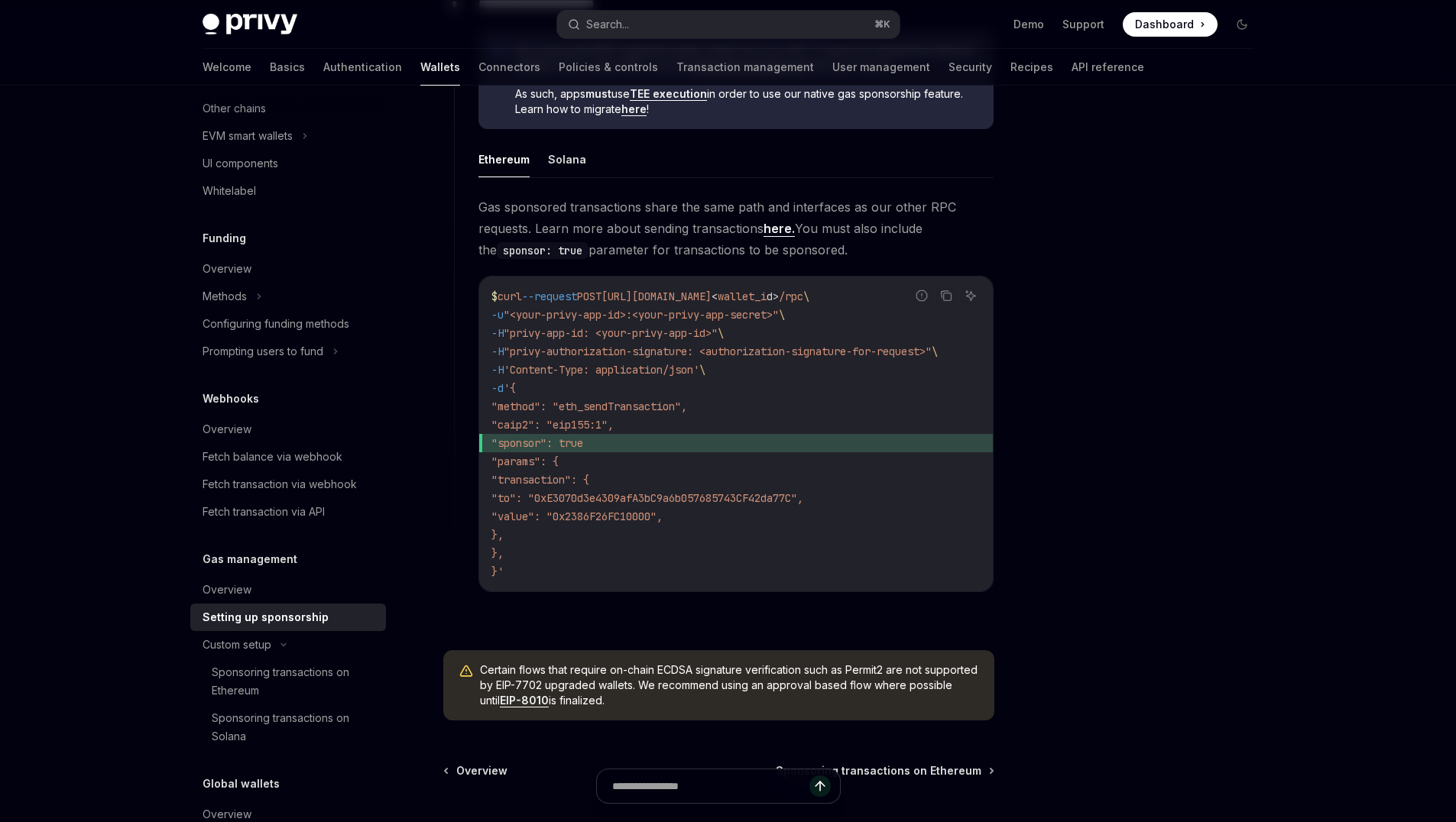
scroll to position [918, 0]
click at [780, 233] on link "here." at bounding box center [780, 230] width 32 height 16
type textarea "*"
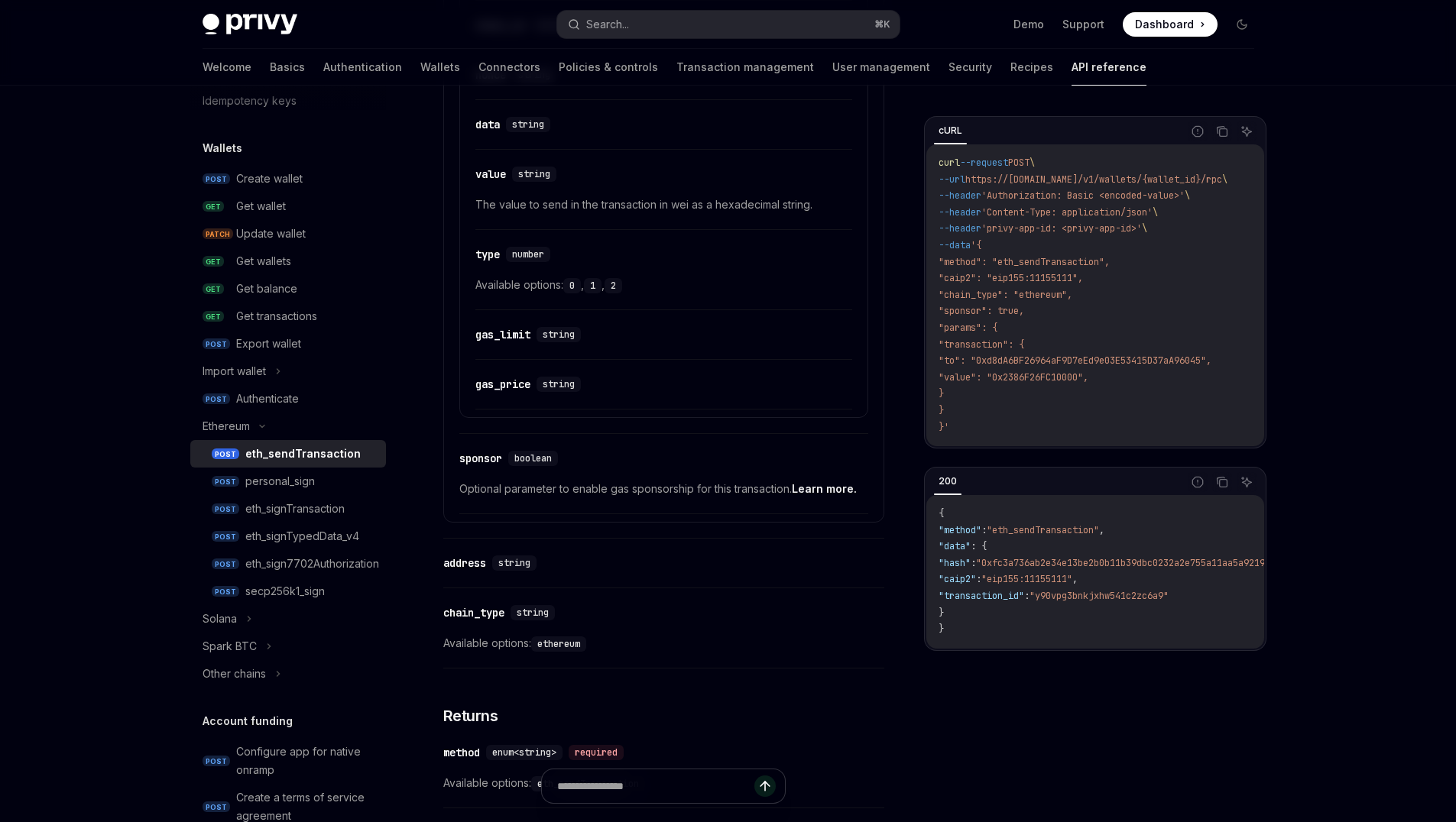
scroll to position [950, 0]
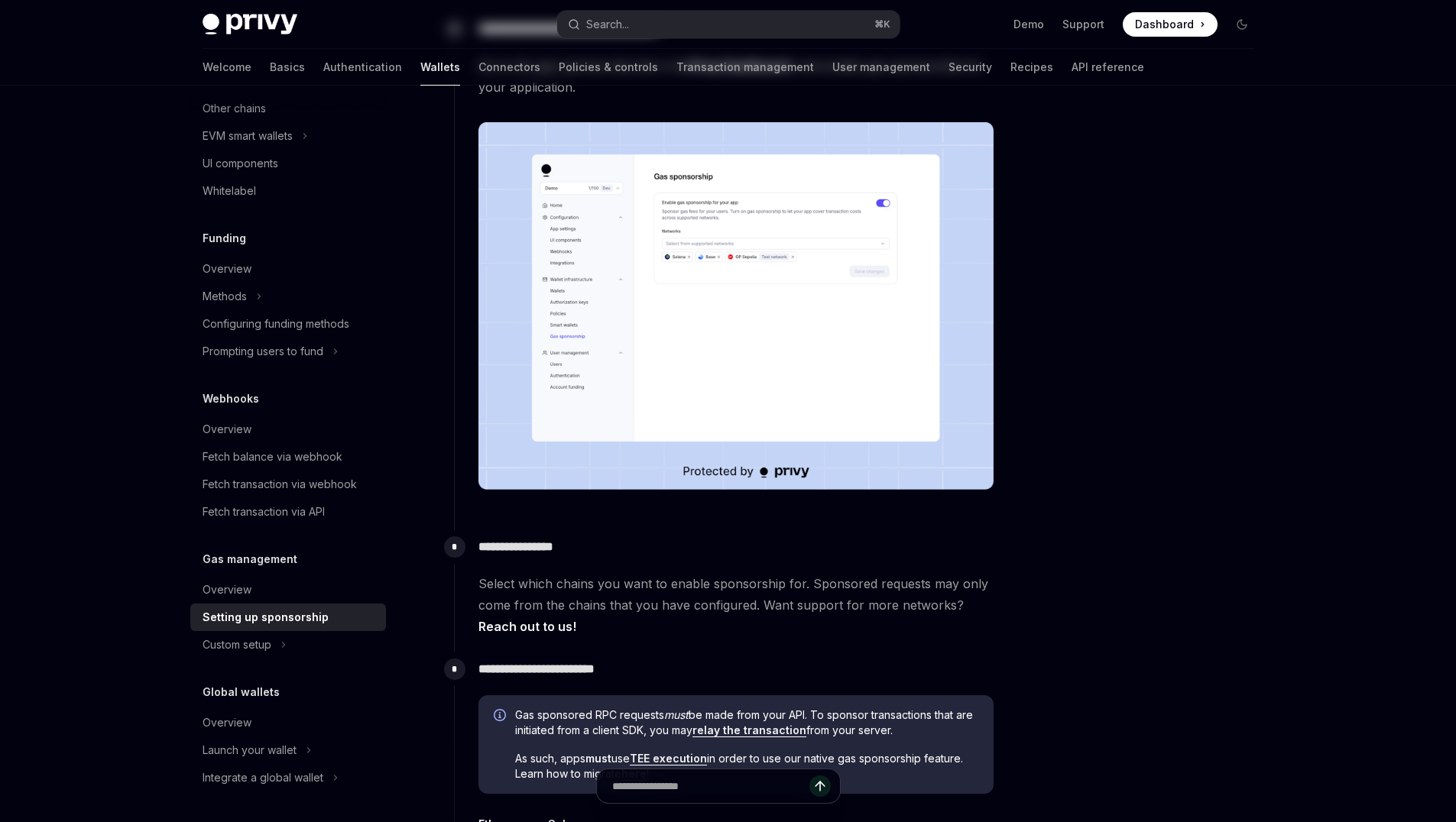
scroll to position [517, 0]
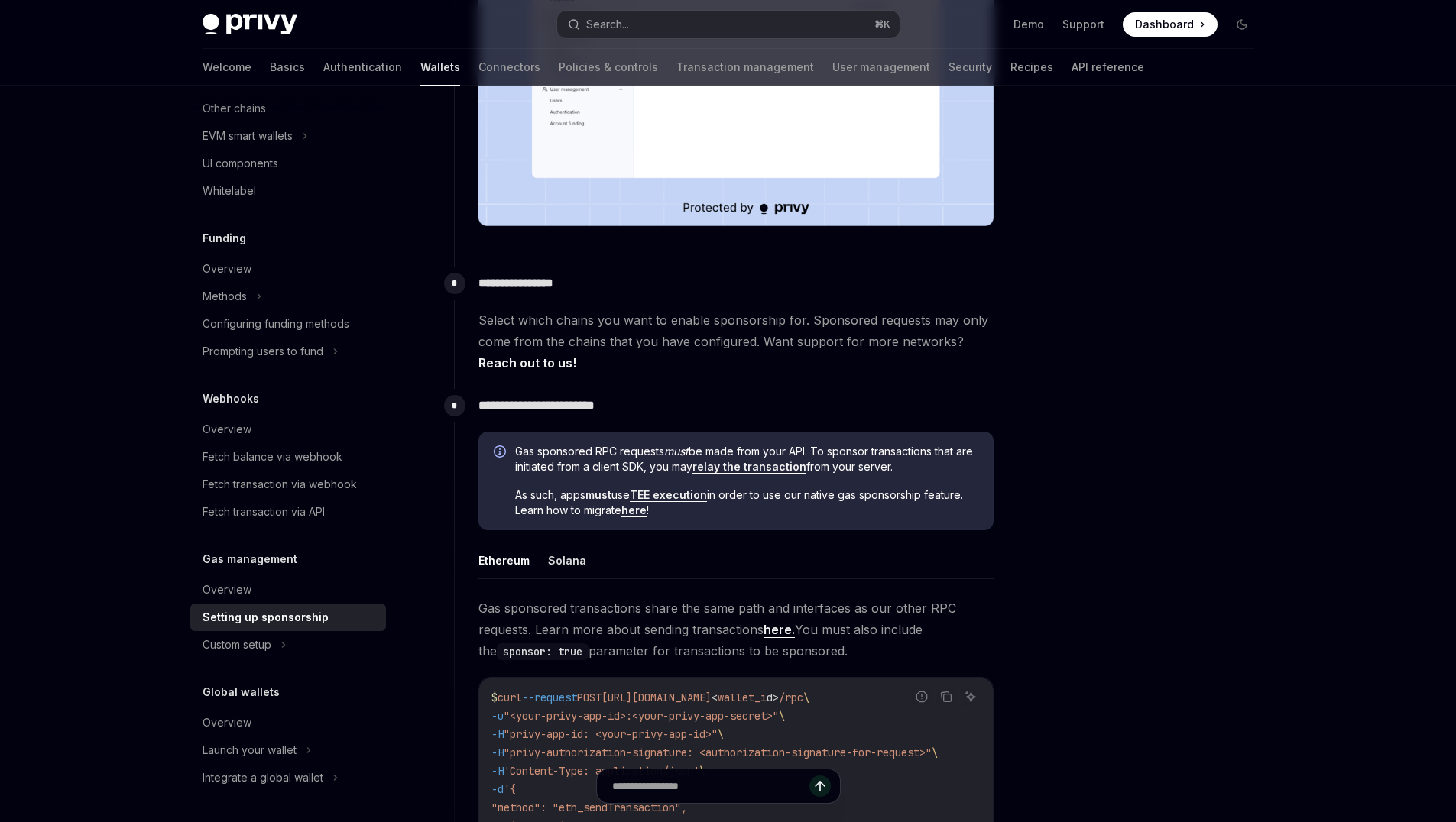
click at [722, 469] on link "relay the transaction" at bounding box center [749, 467] width 114 height 14
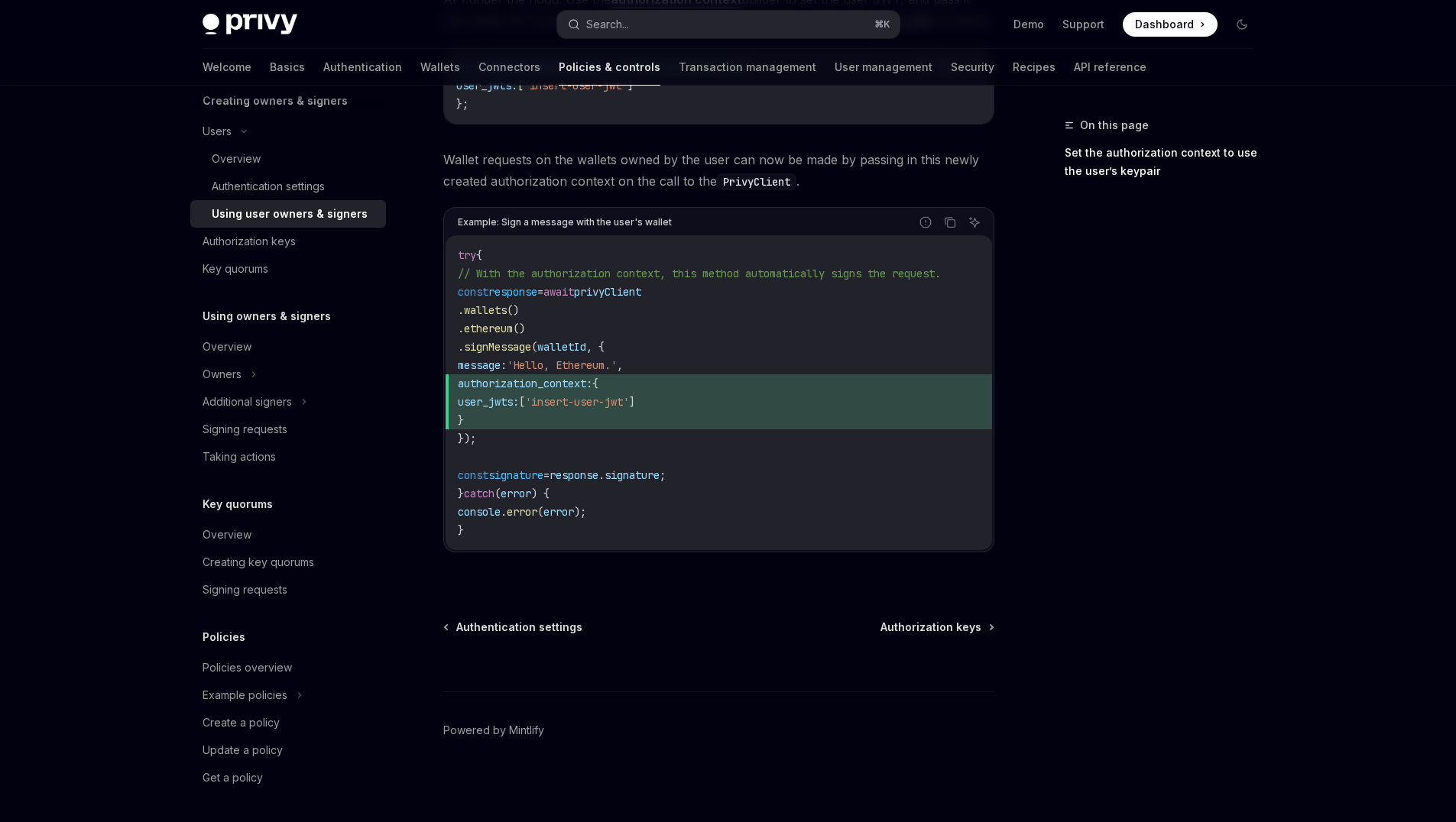
scroll to position [793, 0]
click at [922, 624] on span "Authorization keys" at bounding box center [930, 626] width 101 height 15
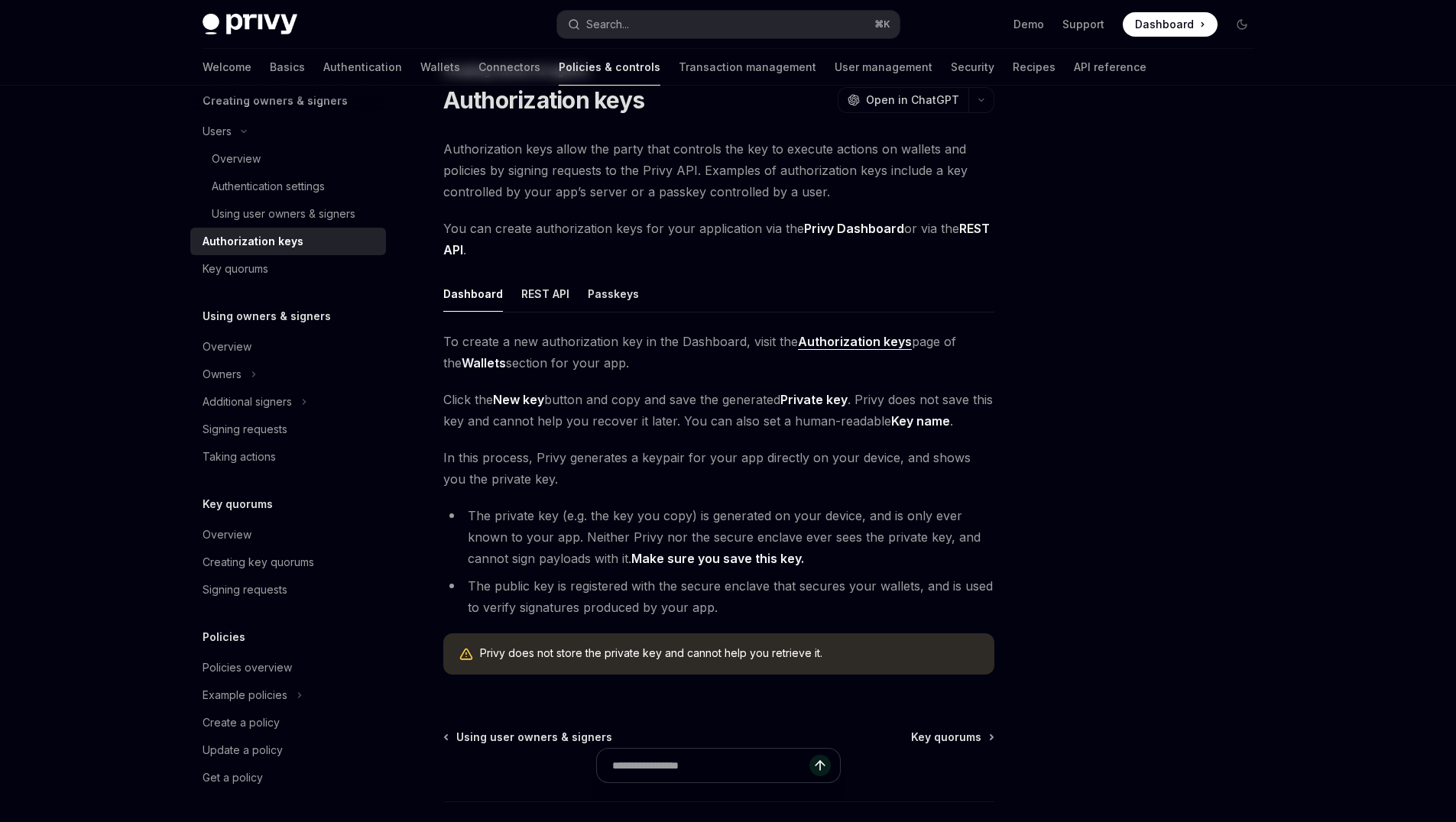
scroll to position [166, 0]
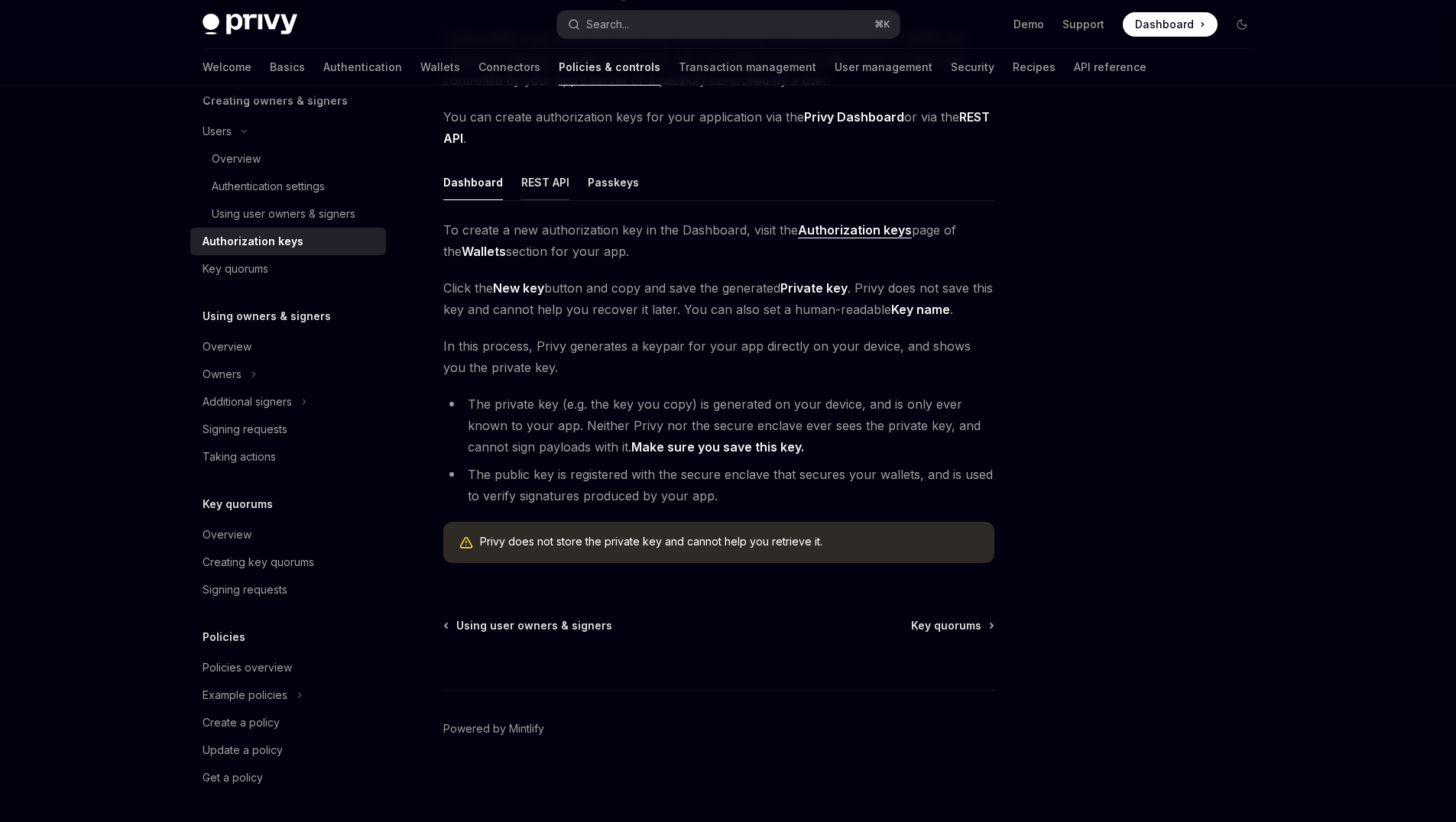
click at [547, 195] on button "REST API" at bounding box center [545, 182] width 48 height 36
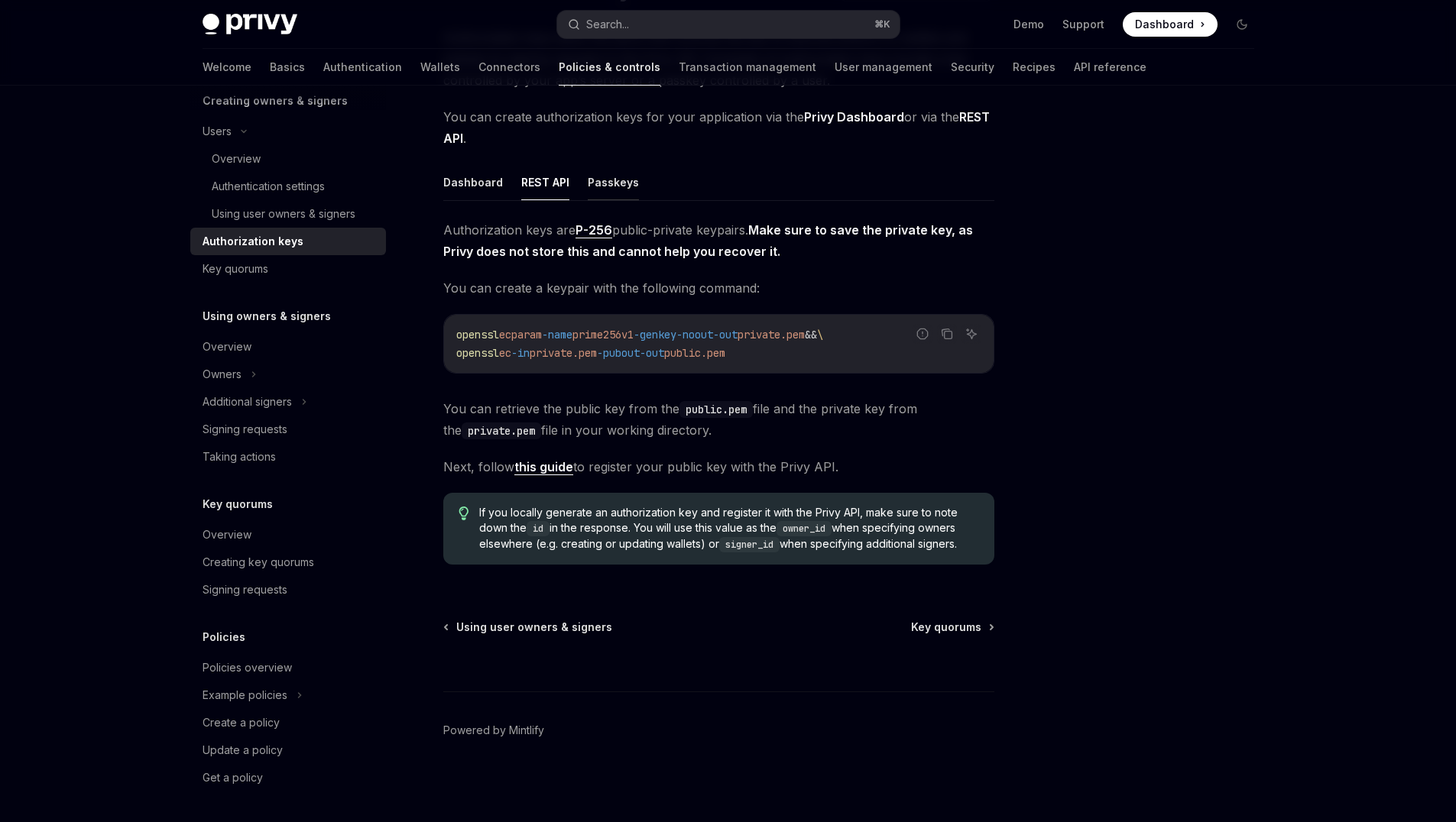
click at [602, 189] on button "Passkeys" at bounding box center [613, 182] width 51 height 36
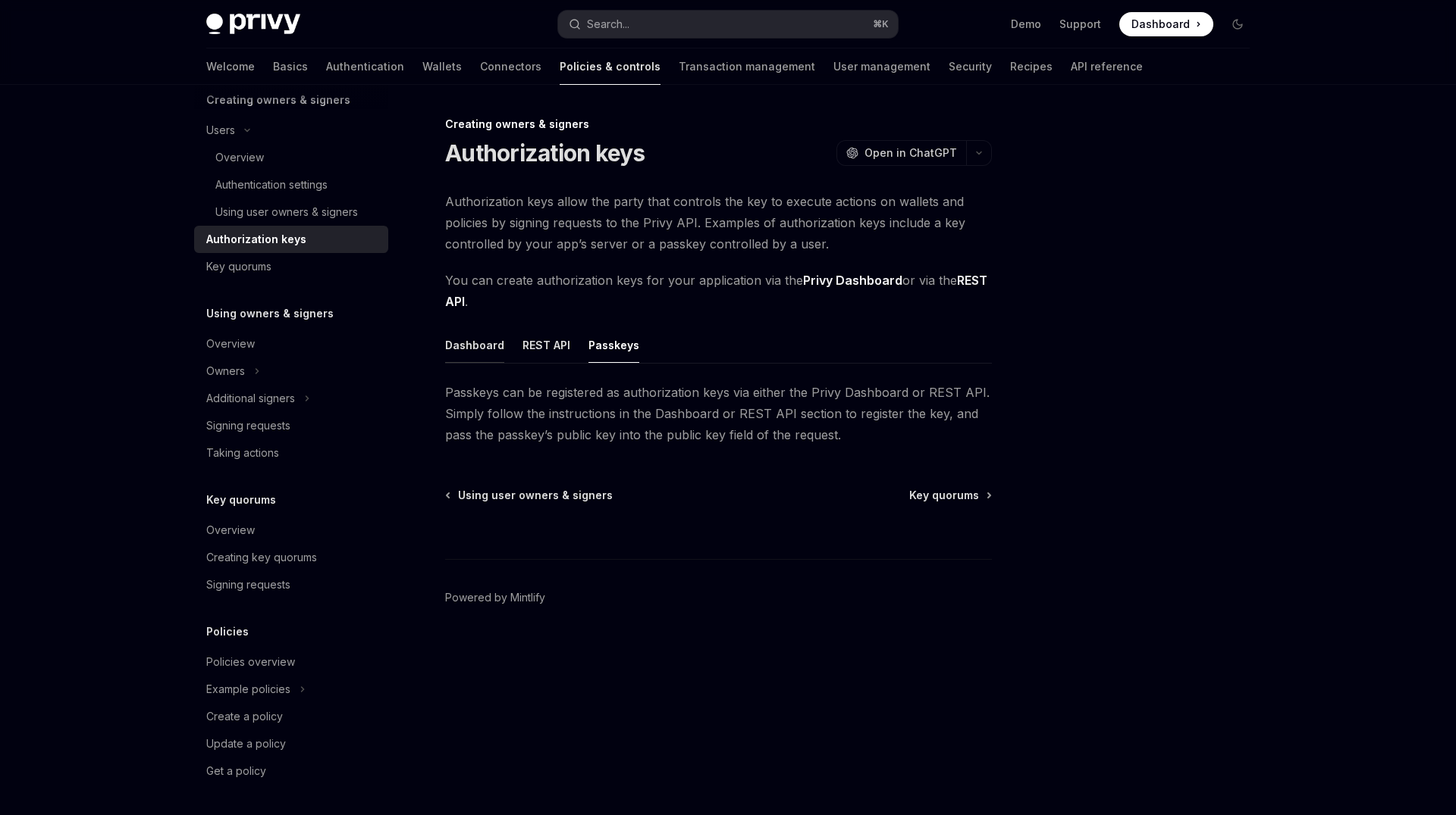
click at [484, 346] on button "Dashboard" at bounding box center [475, 345] width 59 height 36
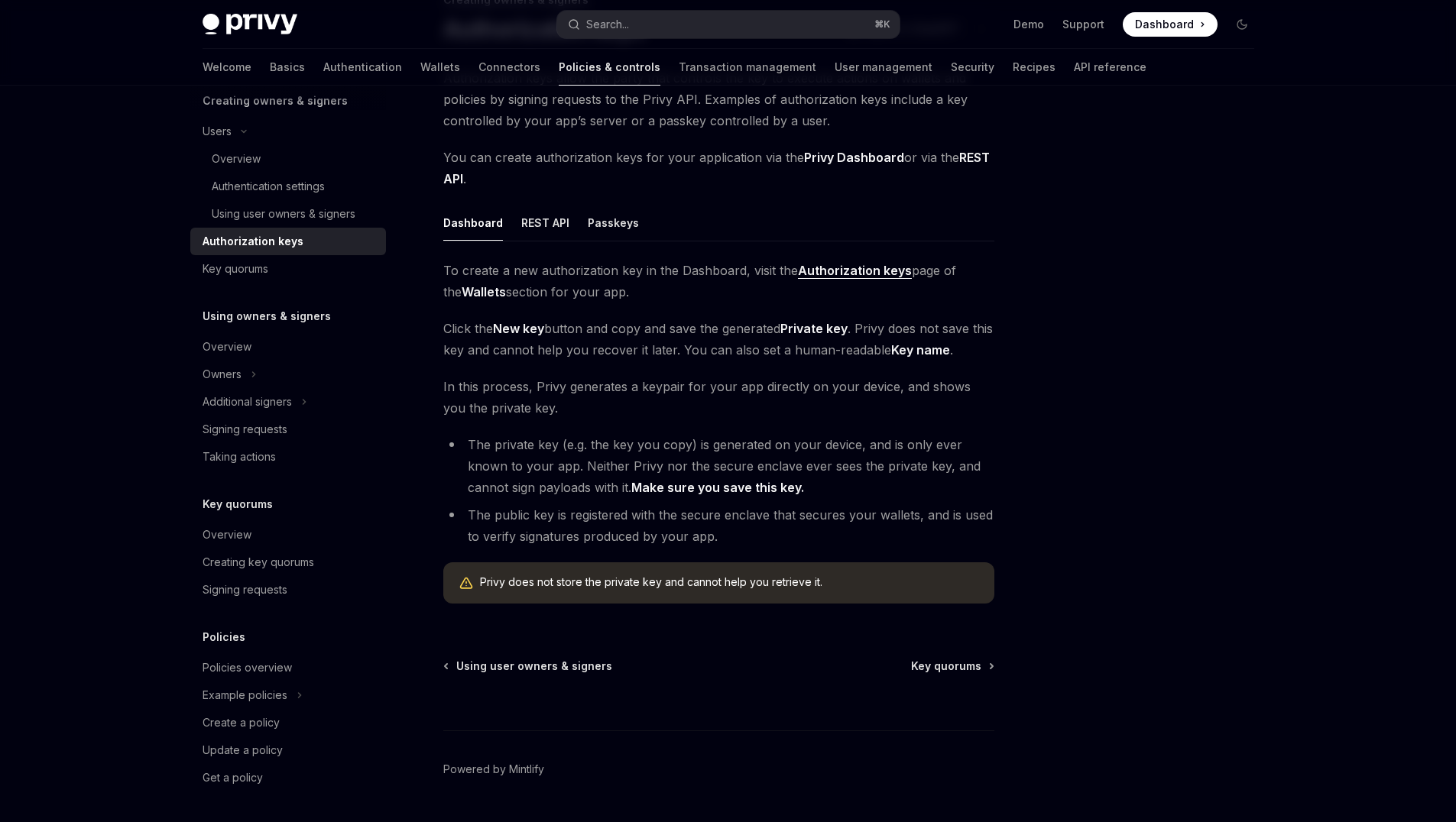
scroll to position [130, 0]
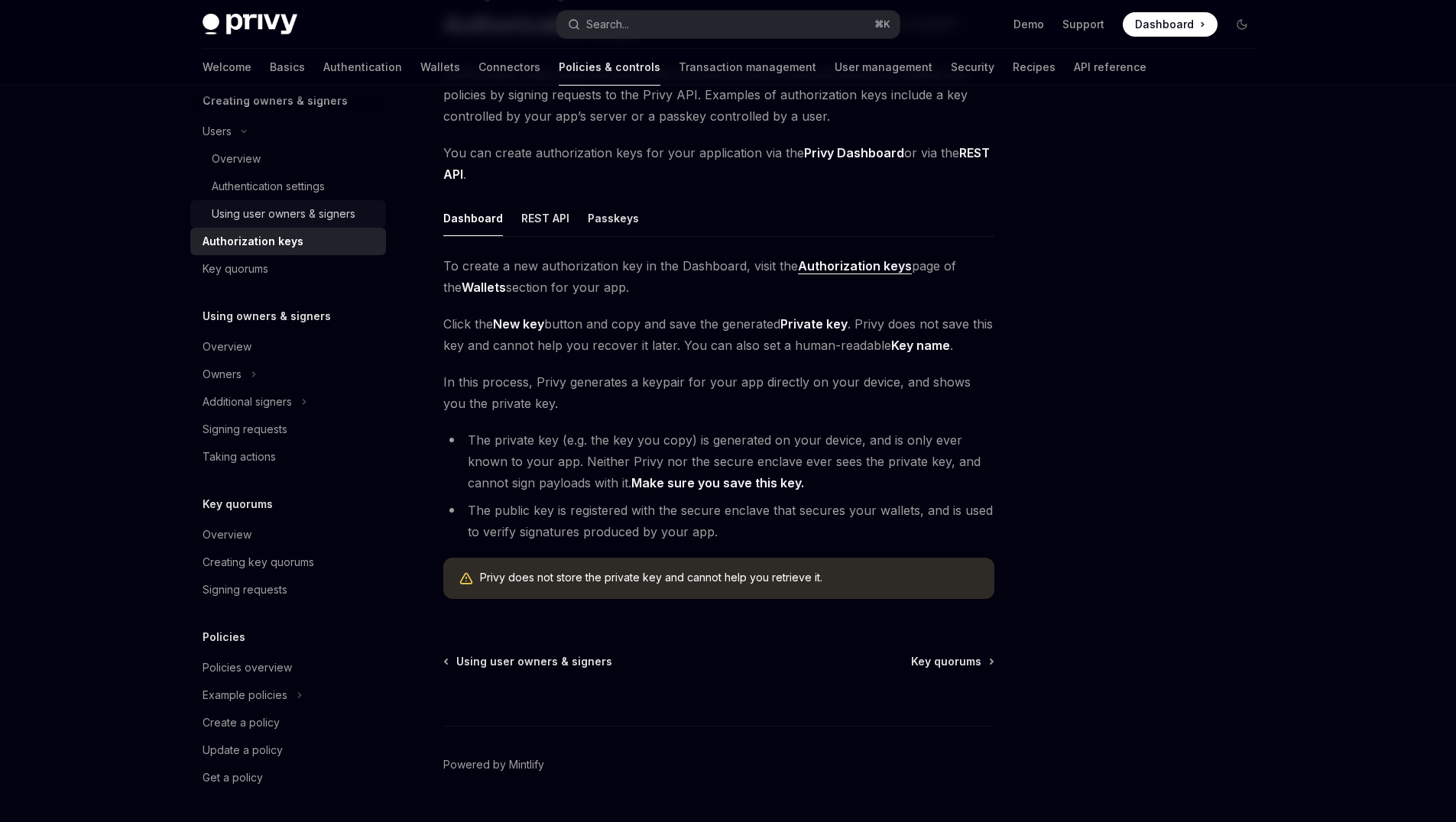
click at [276, 217] on div "Using user owners & signers" at bounding box center [283, 214] width 144 height 19
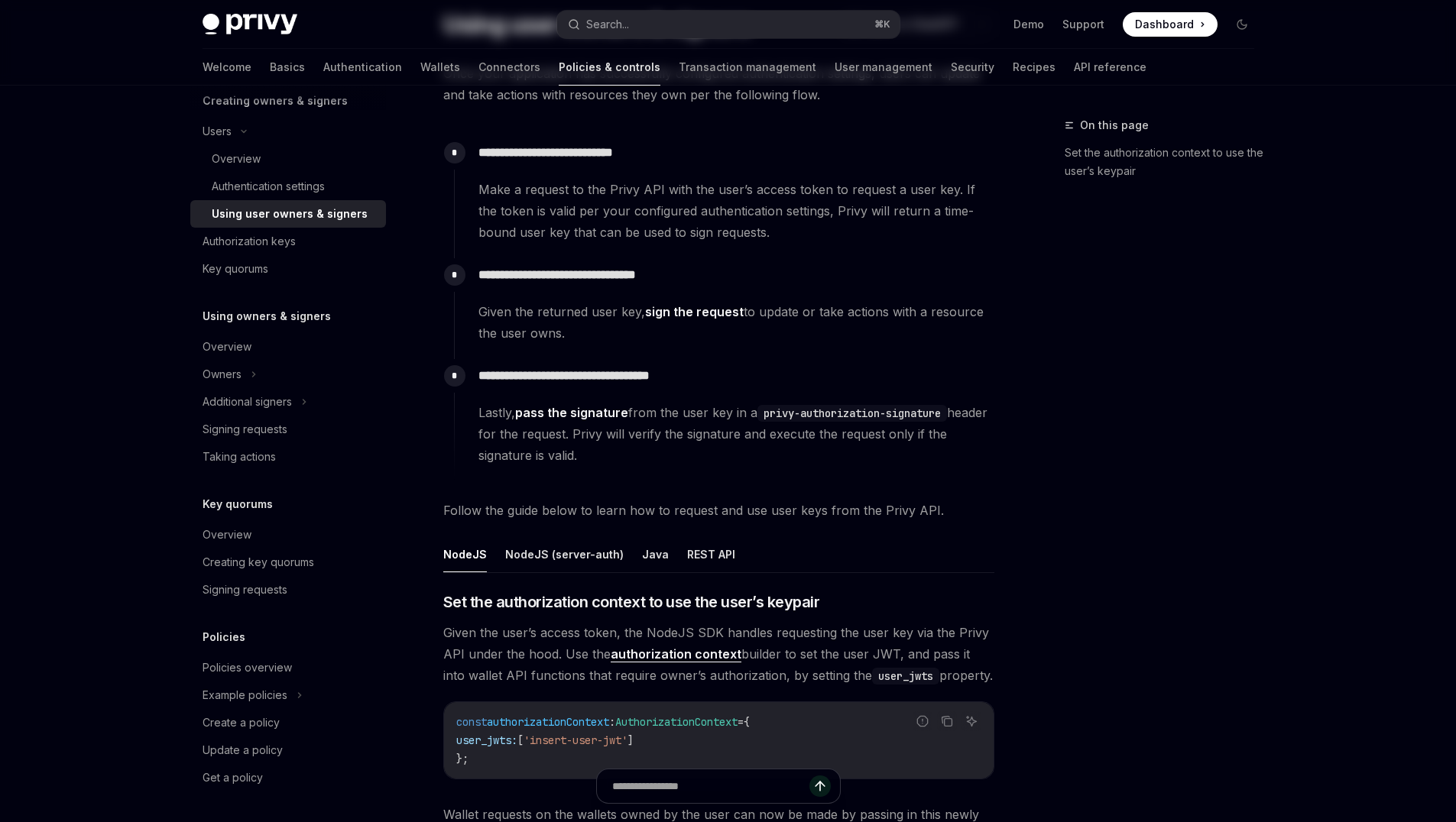
type textarea "*"
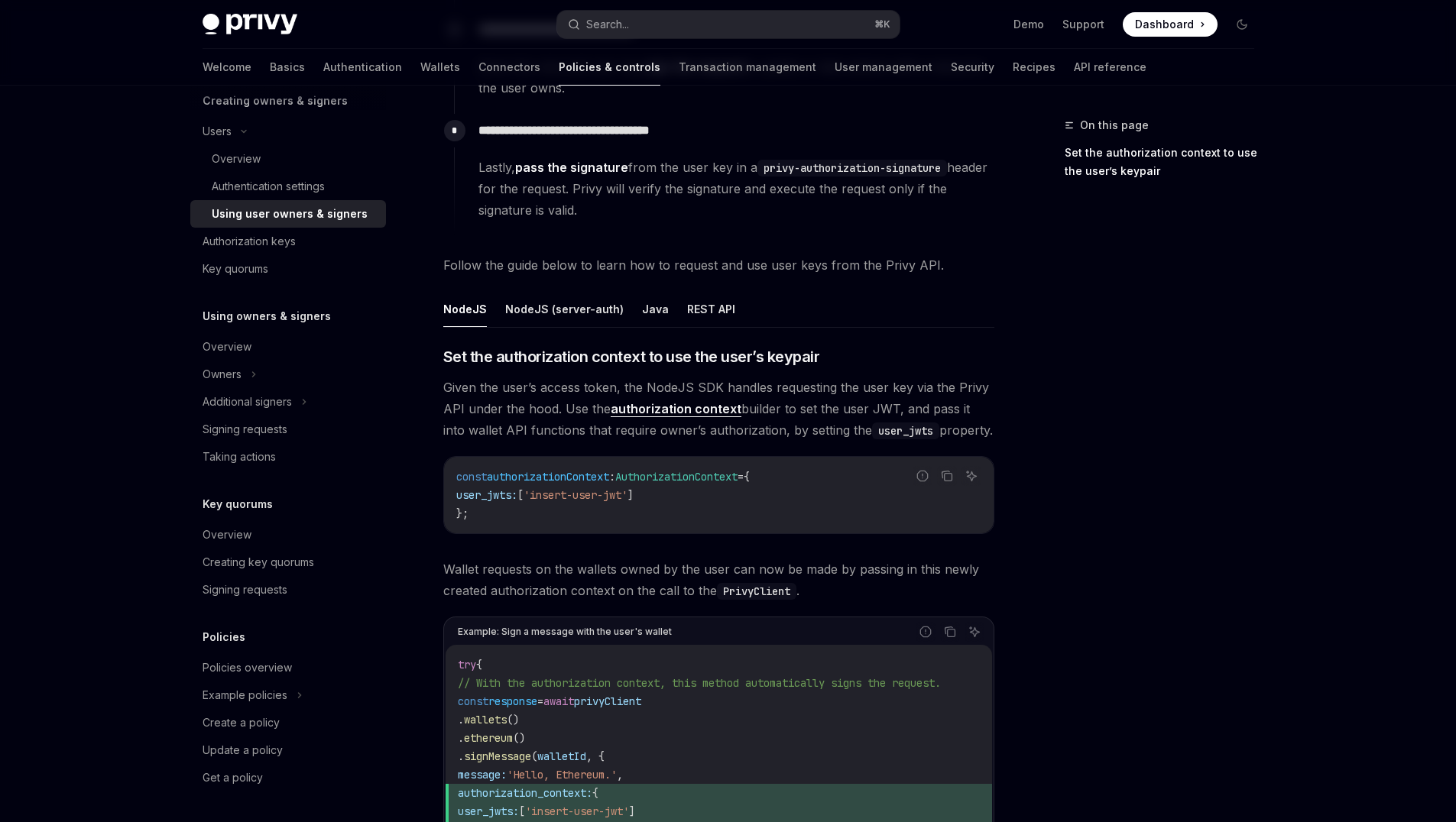
scroll to position [752, 0]
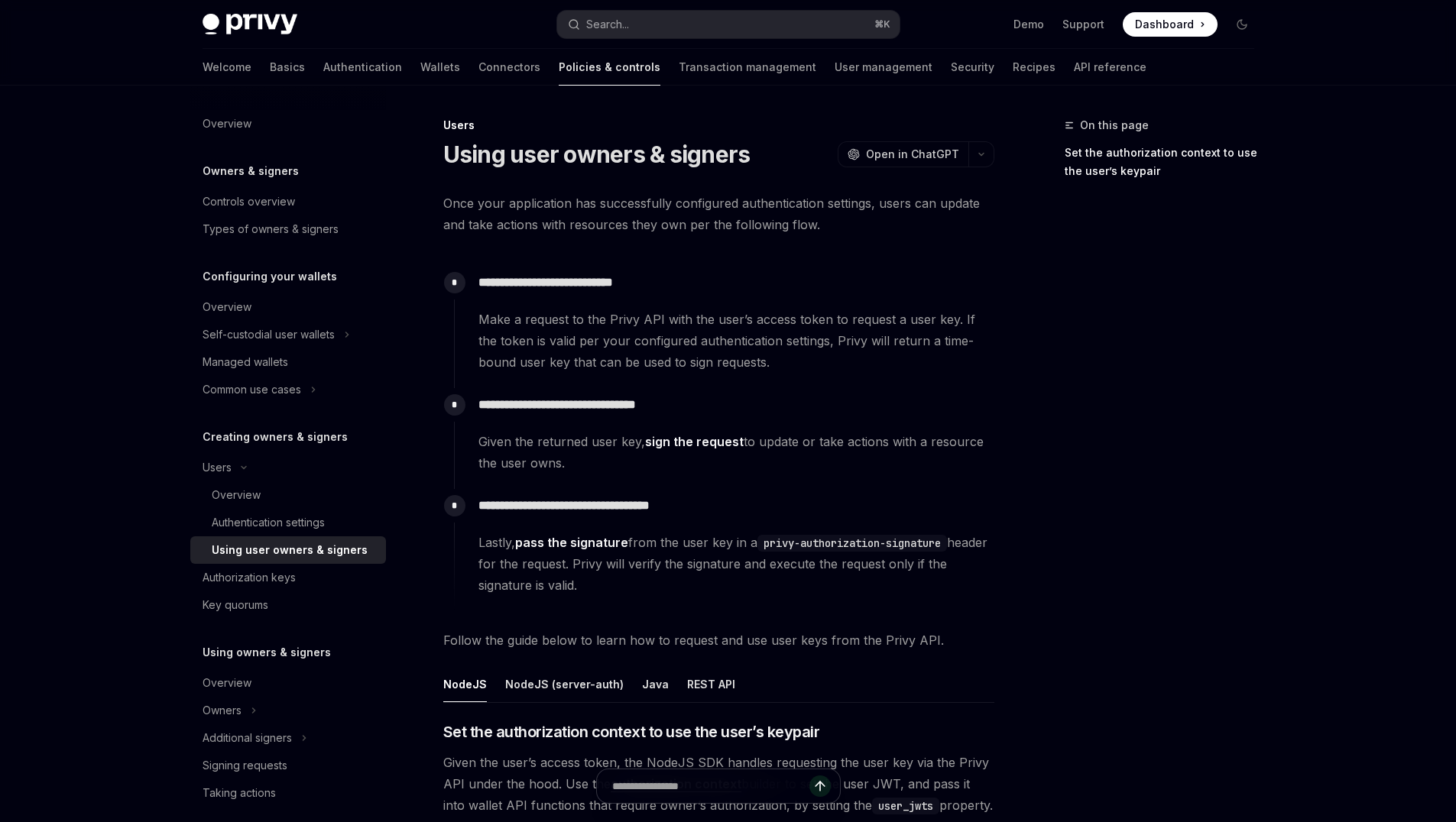
click at [699, 441] on link "sign the request" at bounding box center [694, 442] width 99 height 16
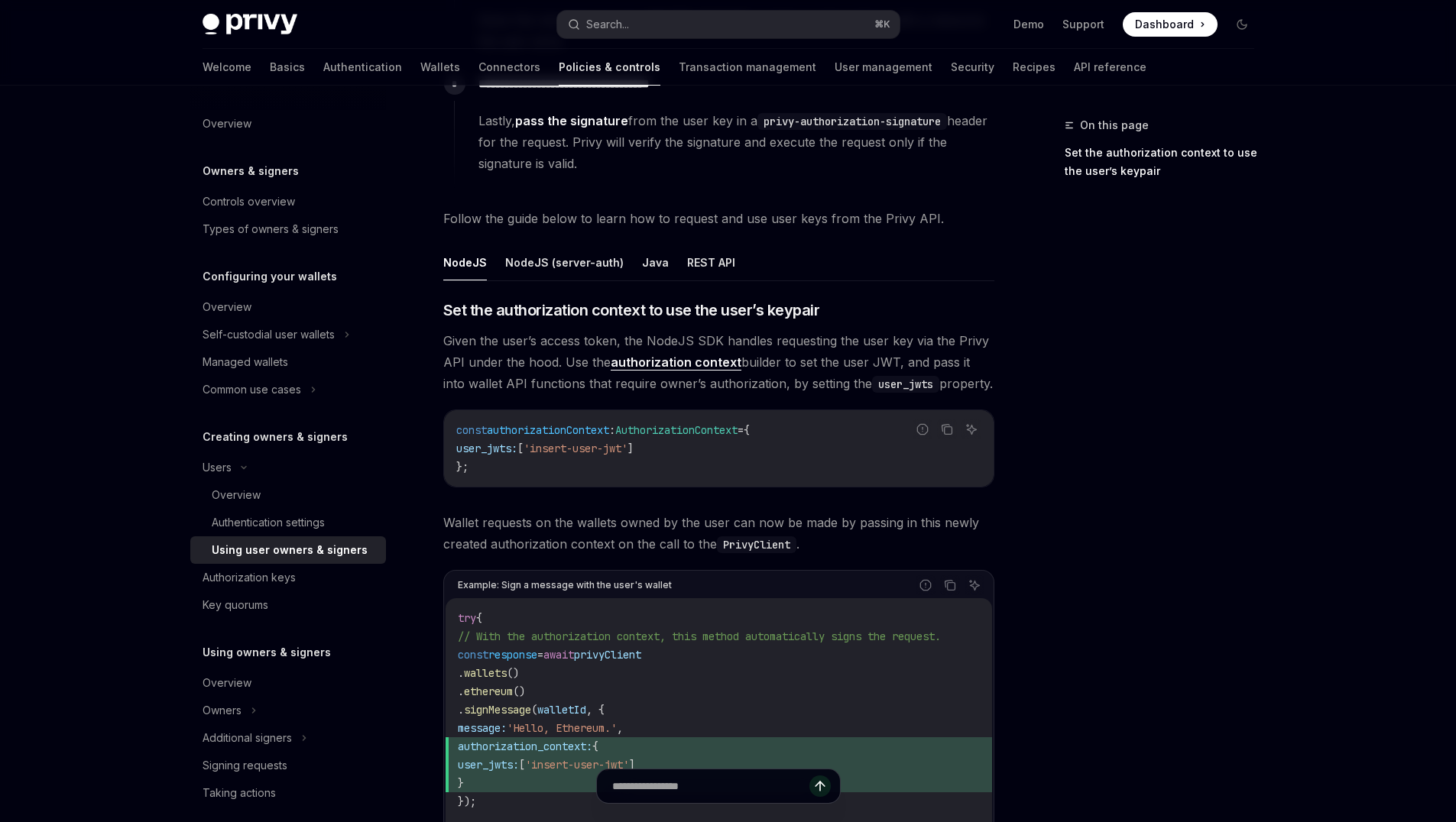
scroll to position [568, 0]
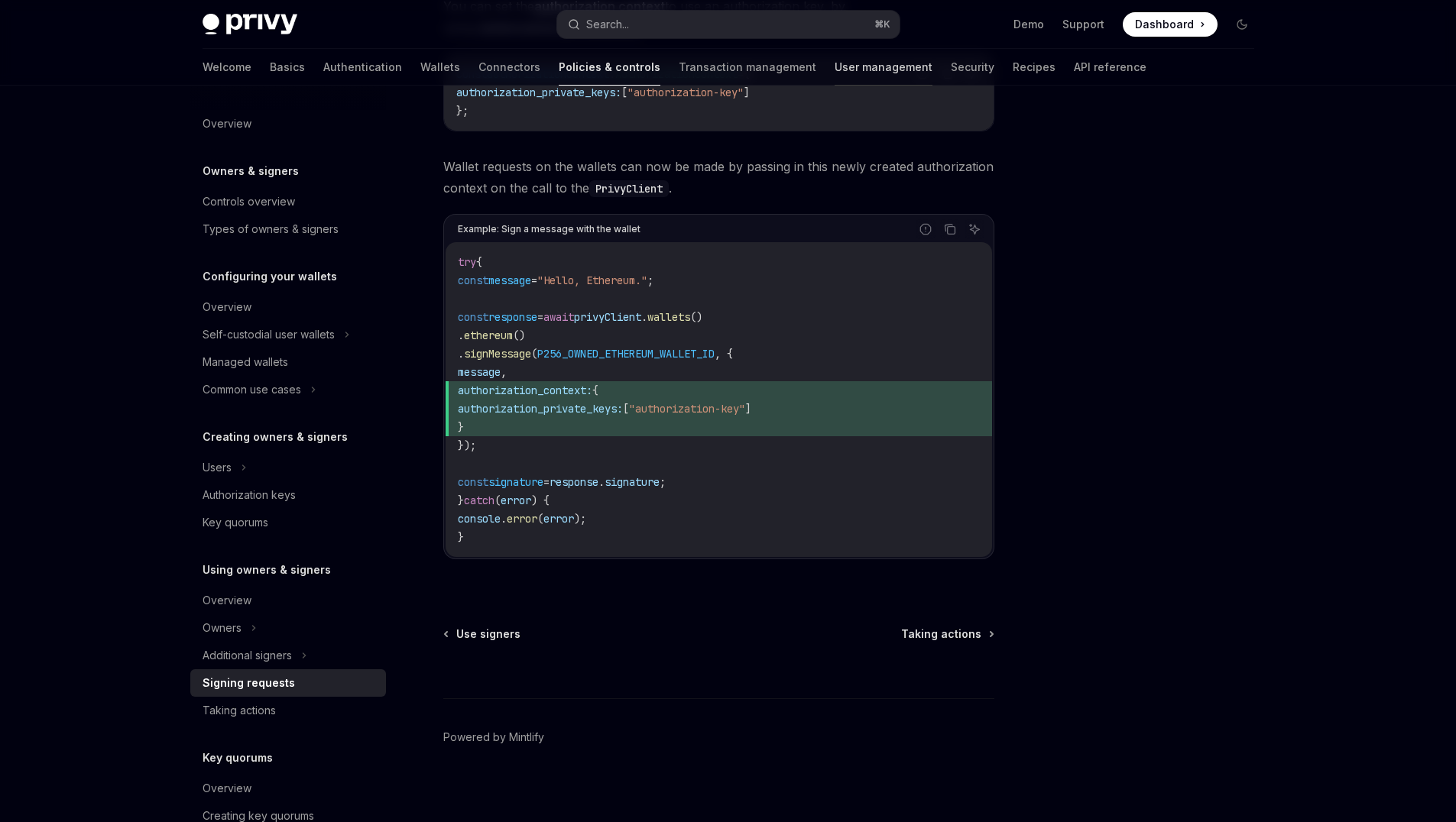
scroll to position [643, 0]
